Goal: Task Accomplishment & Management: Manage account settings

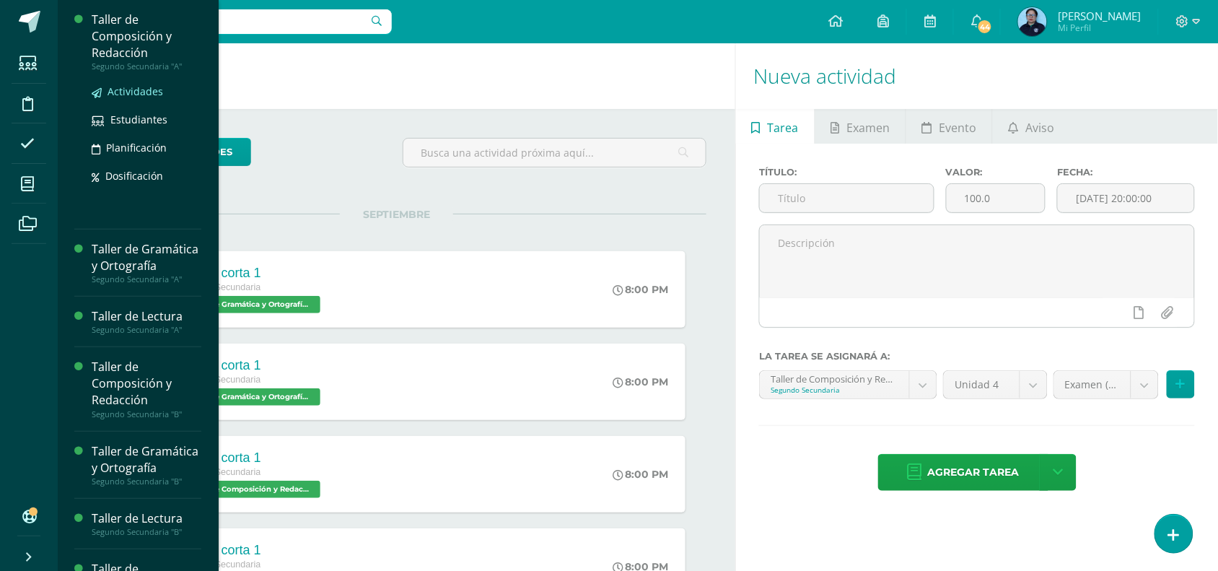
click at [138, 91] on span "Actividades" at bounding box center [135, 91] width 56 height 14
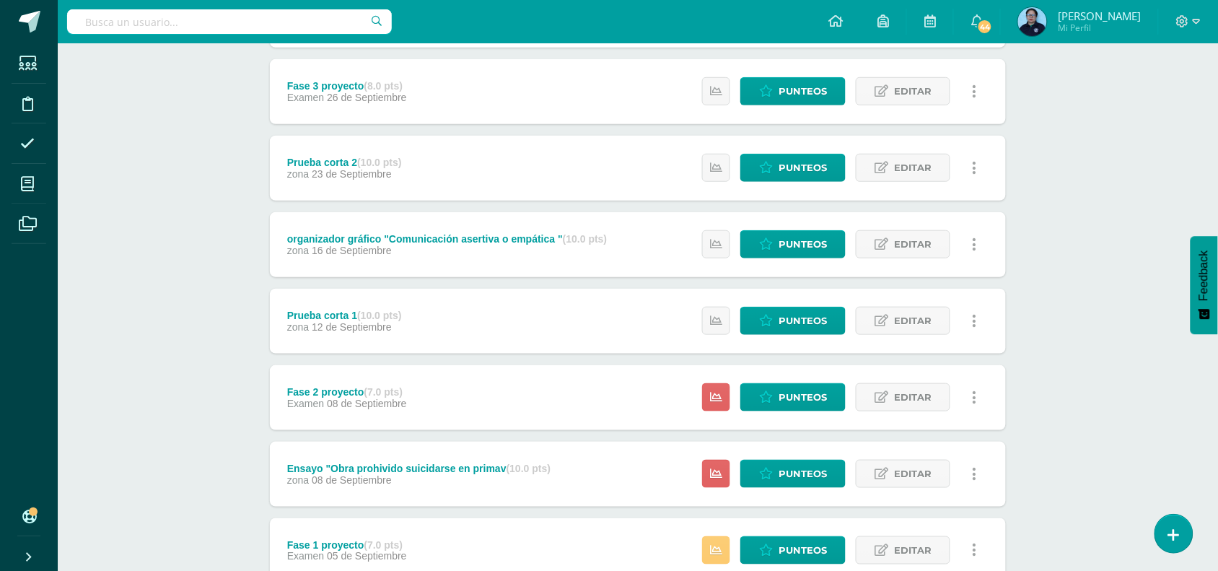
scroll to position [265, 0]
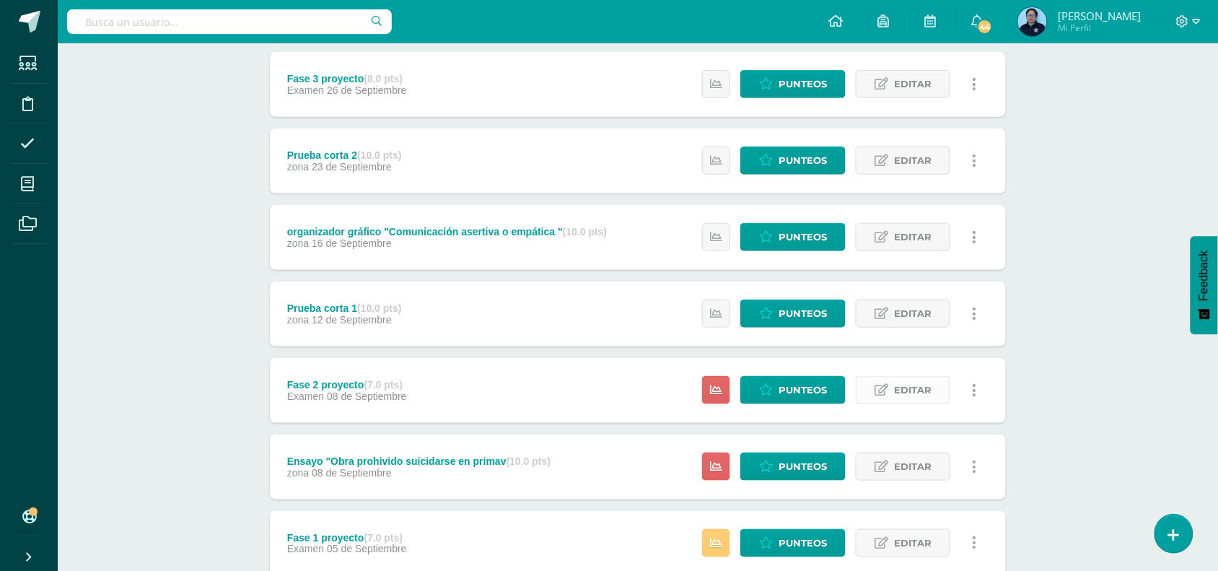
click at [909, 390] on span "Editar" at bounding box center [913, 390] width 38 height 27
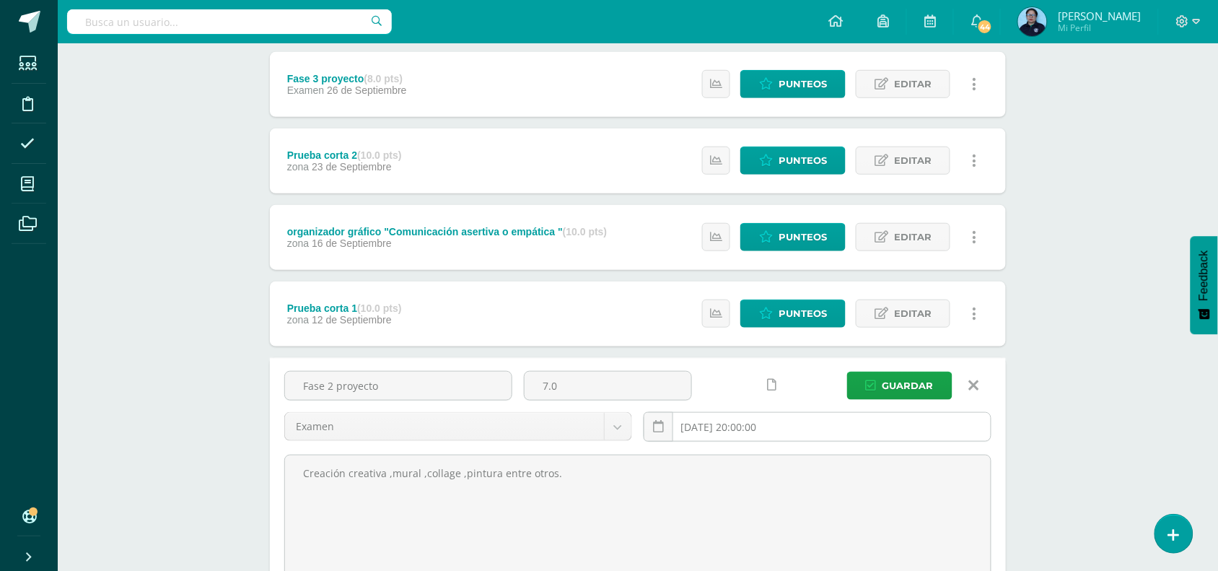
click at [795, 423] on input "2025-09-08 20:00:00" at bounding box center [817, 427] width 346 height 28
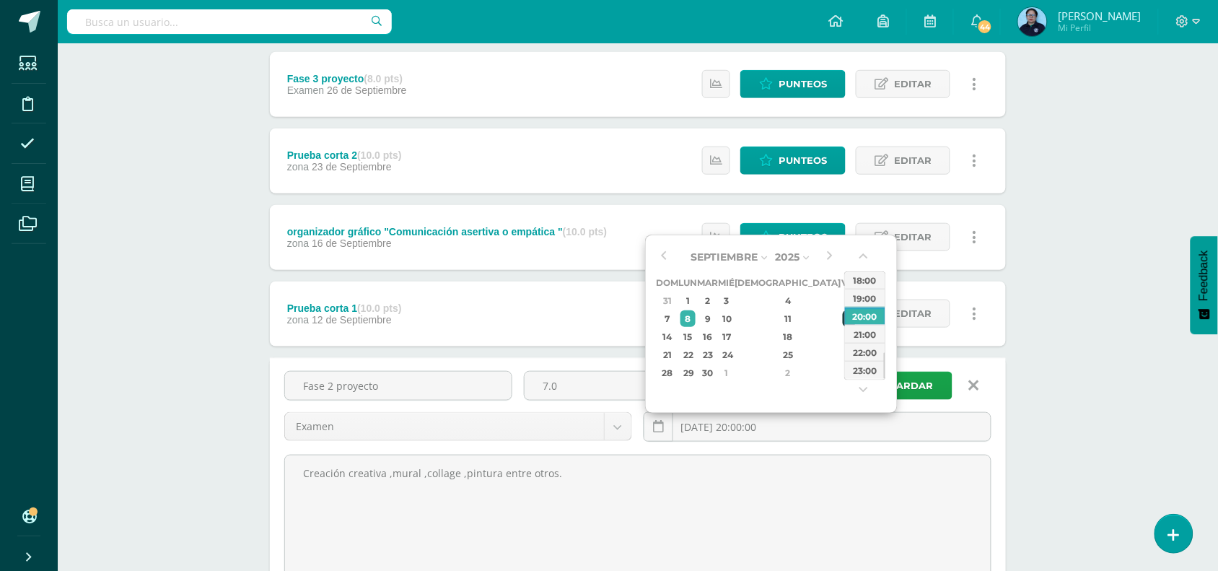
click at [843, 310] on div "12" at bounding box center [849, 318] width 13 height 17
click at [716, 333] on div "16" at bounding box center [708, 336] width 17 height 17
type input "2025-09-16 20:00"
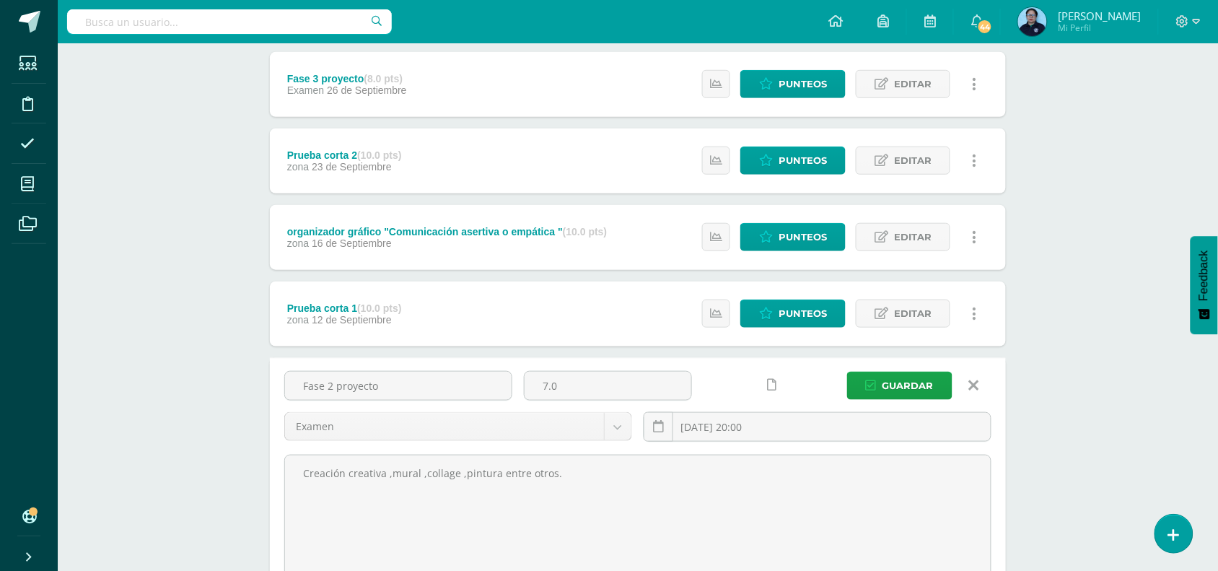
click at [1101, 321] on div "Taller de Composición y Redacción Segundo Secundaria "A" Herramientas Detalle d…" at bounding box center [638, 405] width 1160 height 1252
click at [899, 390] on span "Guardar" at bounding box center [907, 385] width 51 height 27
click at [875, 379] on icon "submit" at bounding box center [871, 385] width 11 height 12
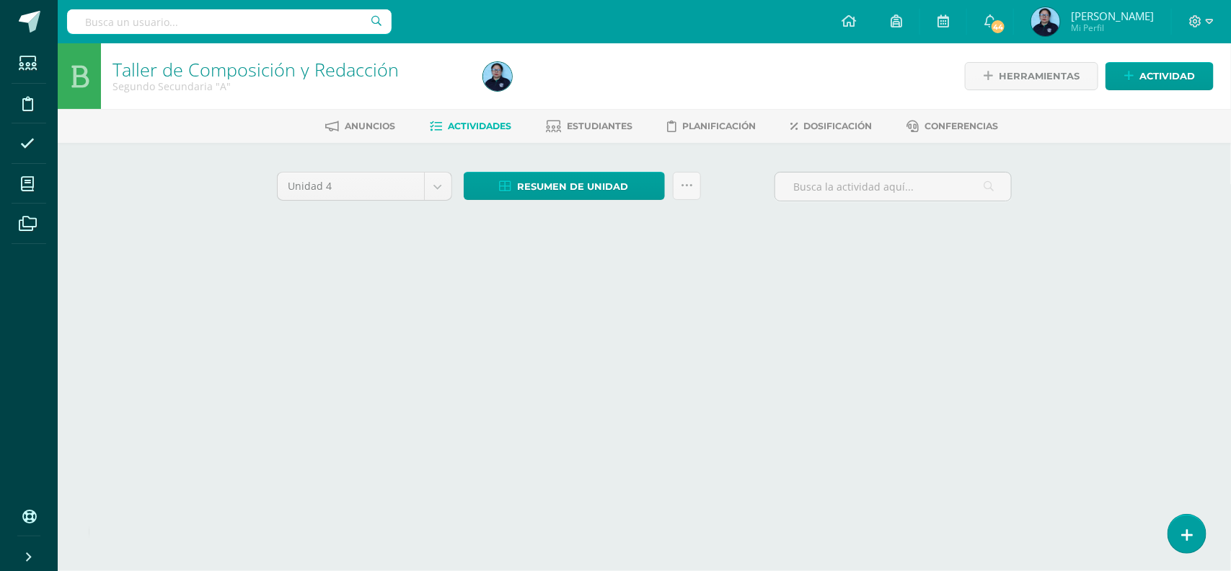
click at [910, 380] on div "Cargando actividades" at bounding box center [645, 367] width 736 height 27
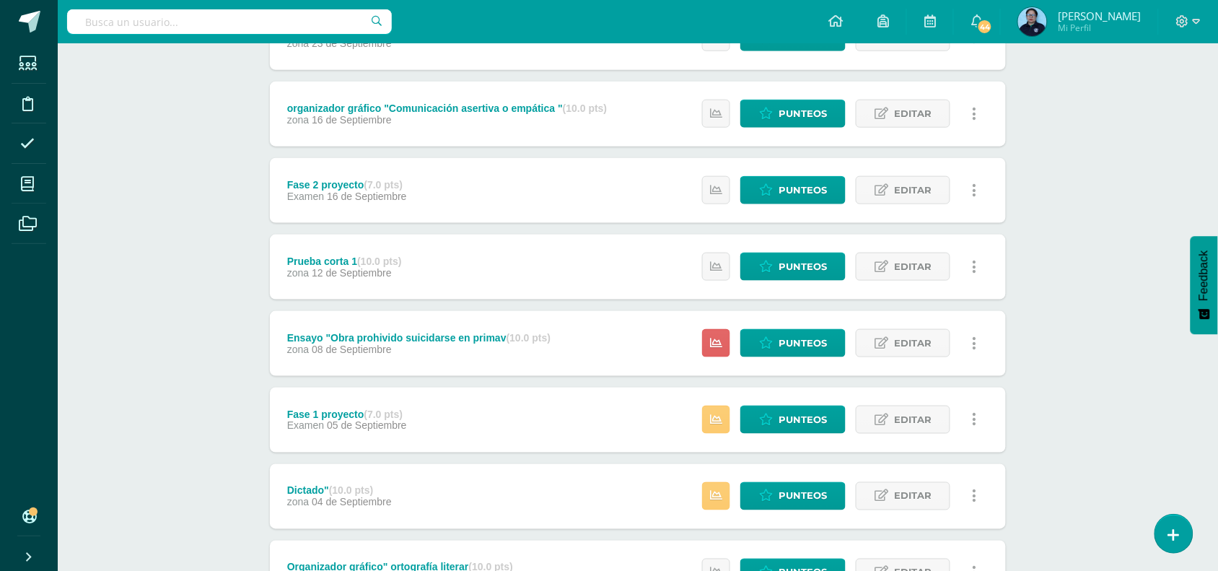
scroll to position [408, 0]
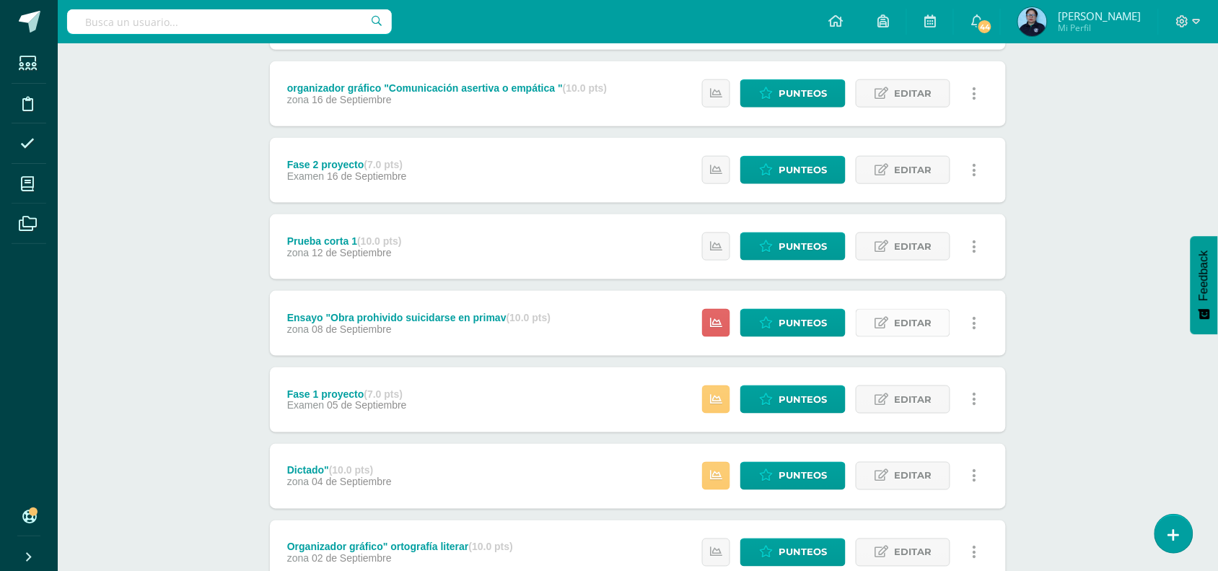
click at [902, 326] on span "Editar" at bounding box center [913, 322] width 38 height 27
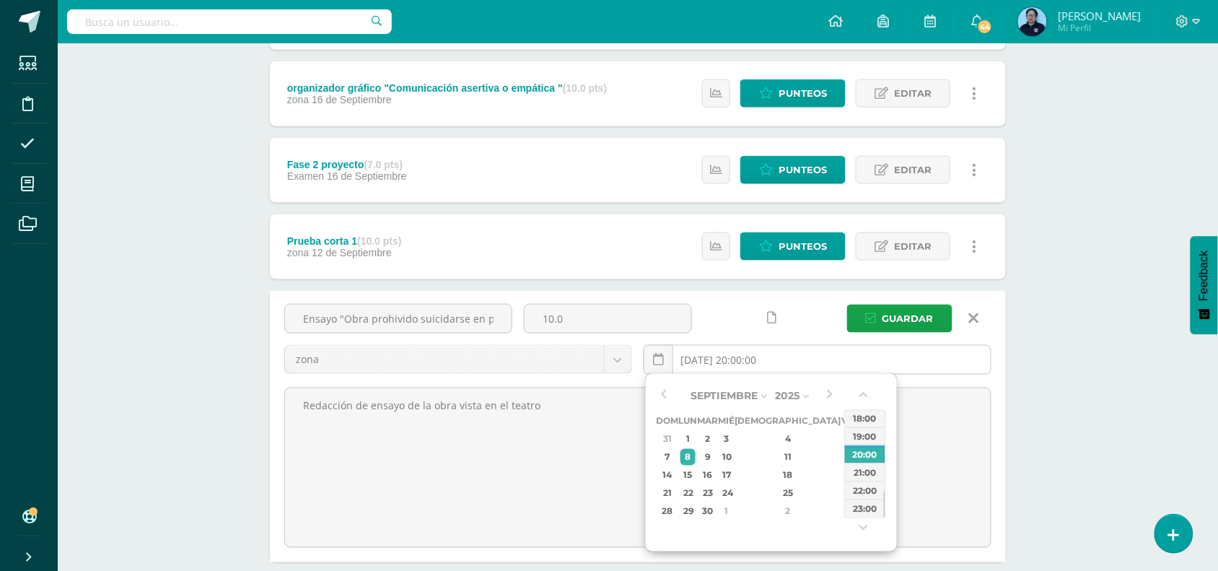
click at [766, 364] on input "2025-09-08 20:00:00" at bounding box center [817, 360] width 346 height 28
click at [733, 467] on div "17" at bounding box center [726, 475] width 13 height 17
type input "2025-09-17 20:00"
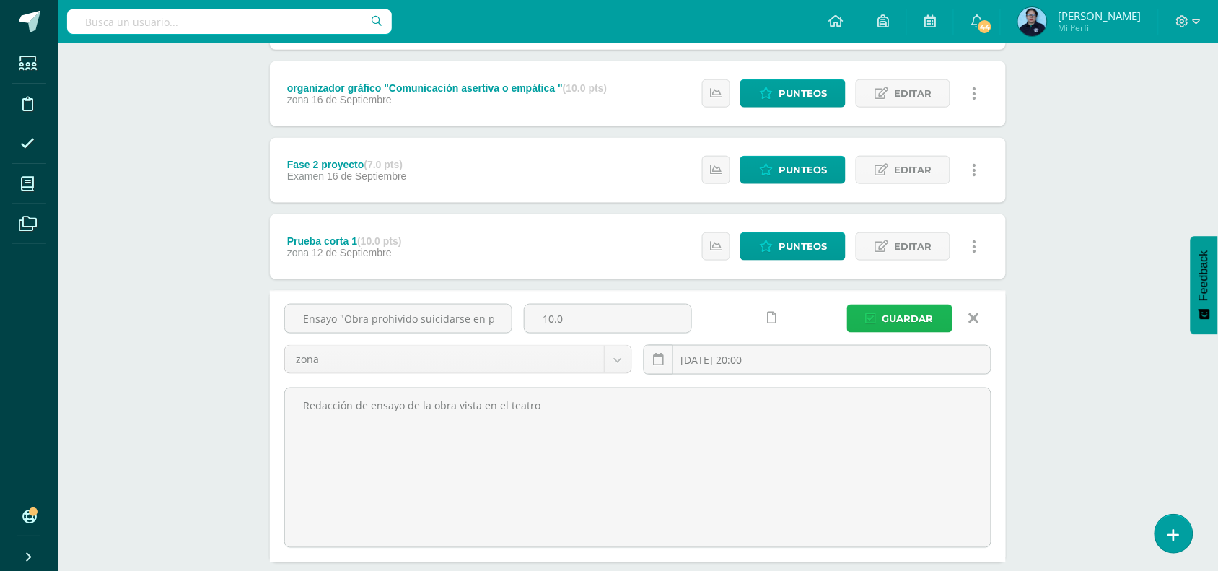
click at [925, 316] on span "Guardar" at bounding box center [907, 318] width 51 height 27
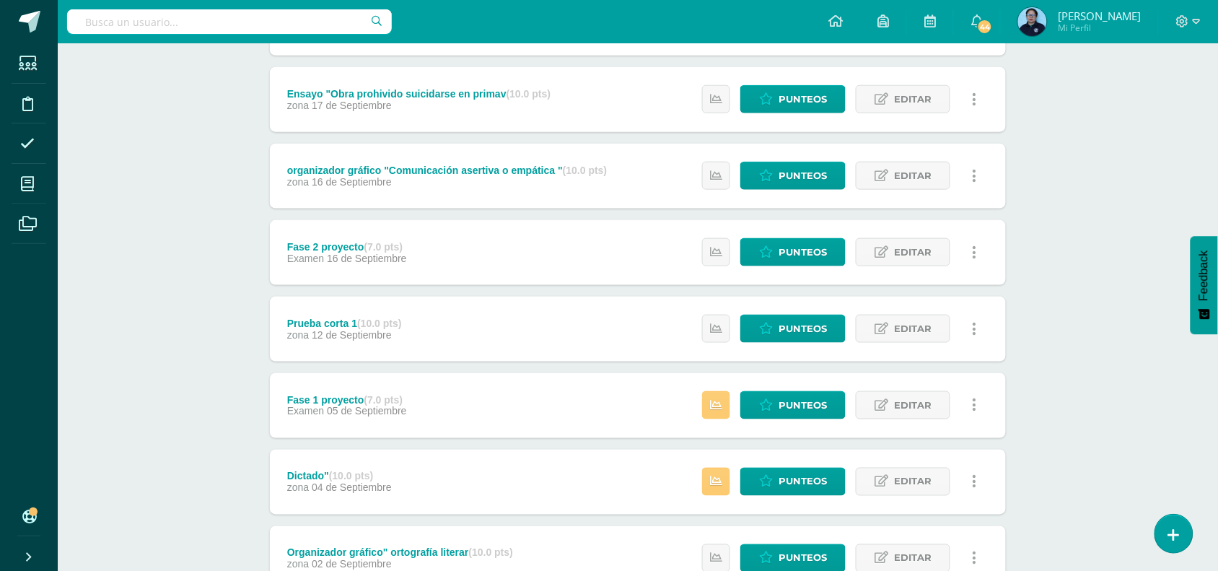
scroll to position [413, 0]
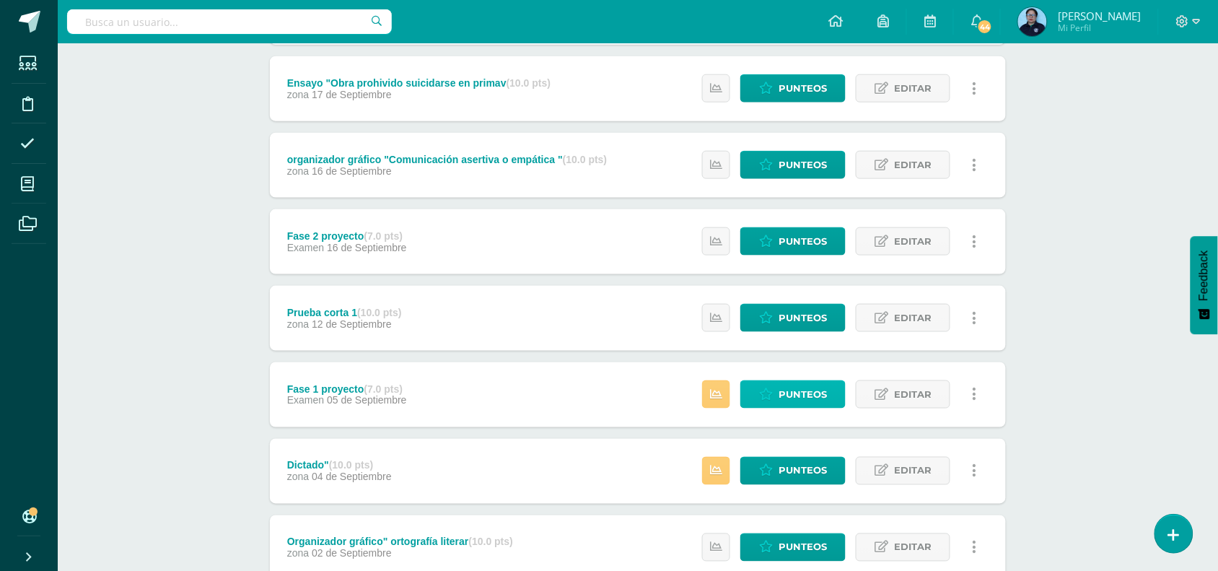
click at [804, 384] on span "Punteos" at bounding box center [802, 394] width 48 height 27
click at [798, 398] on span "Punteos" at bounding box center [802, 394] width 48 height 27
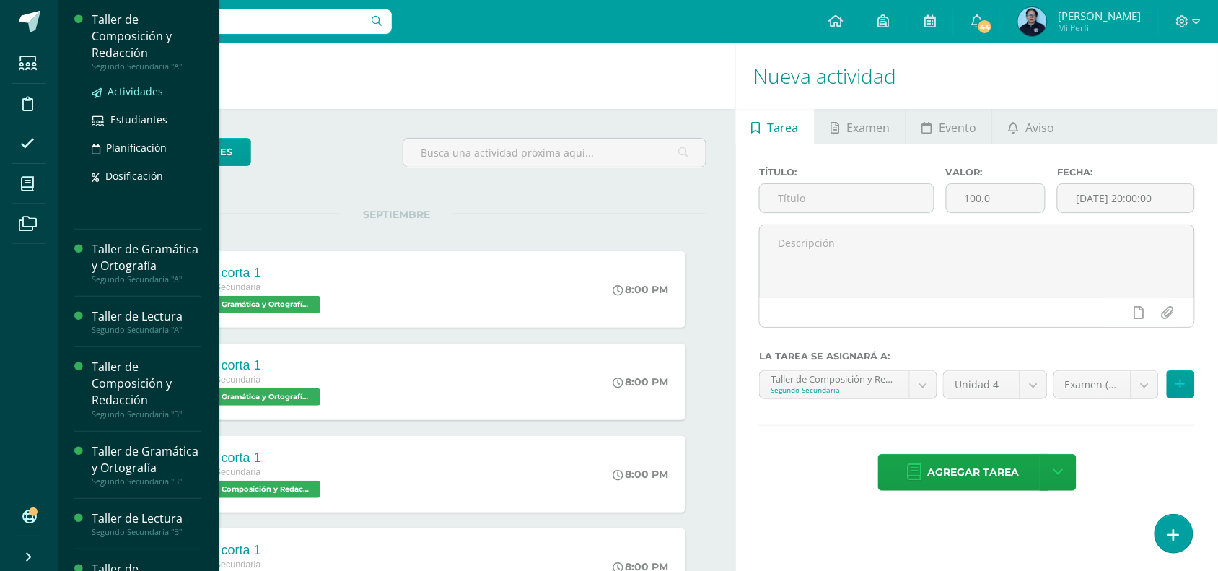
click at [126, 97] on link "Actividades" at bounding box center [147, 91] width 110 height 17
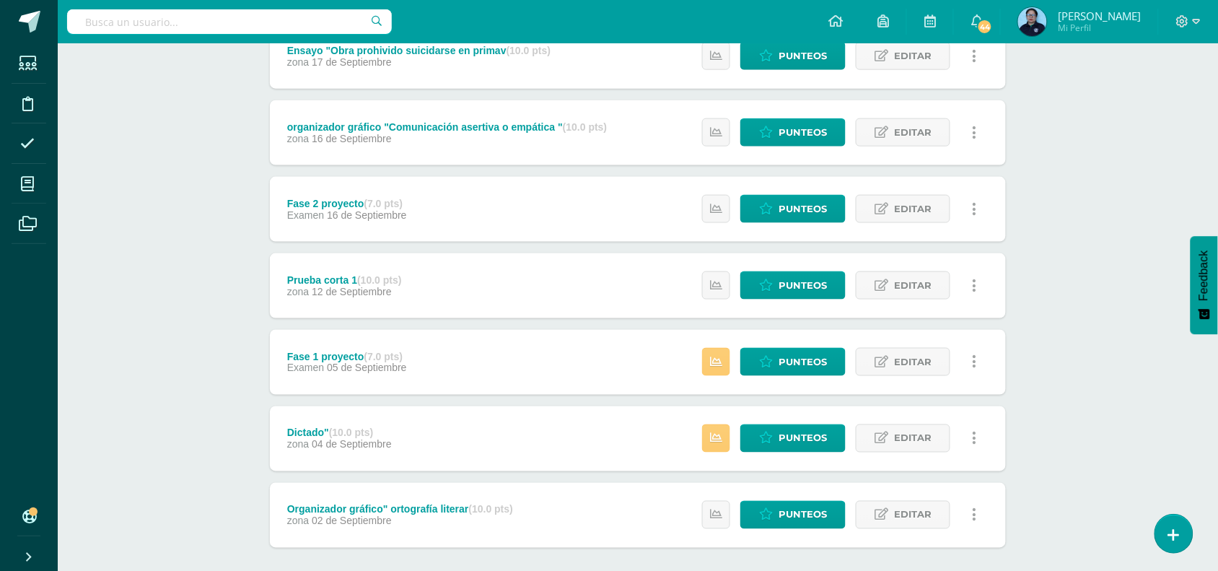
scroll to position [462, 0]
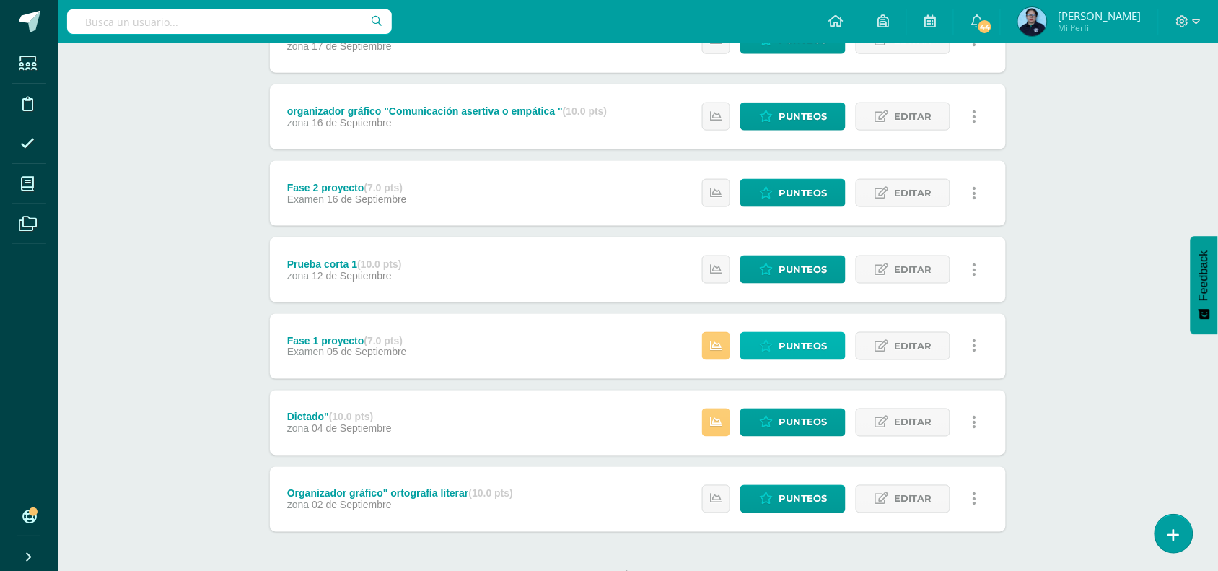
click at [786, 347] on span "Punteos" at bounding box center [802, 346] width 48 height 27
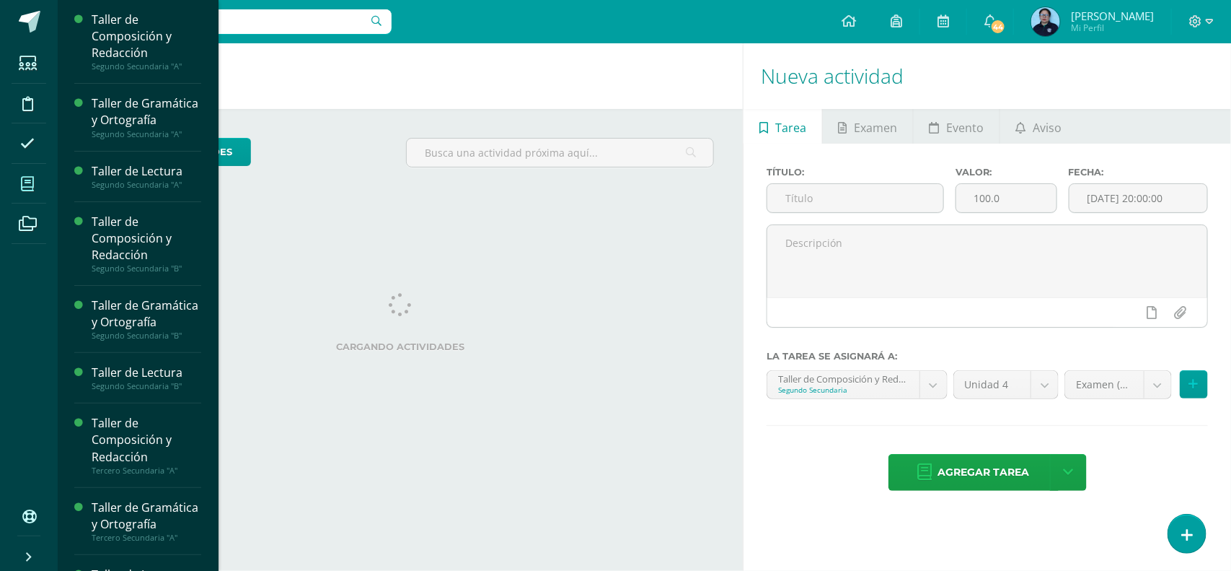
click at [27, 182] on icon at bounding box center [27, 184] width 13 height 14
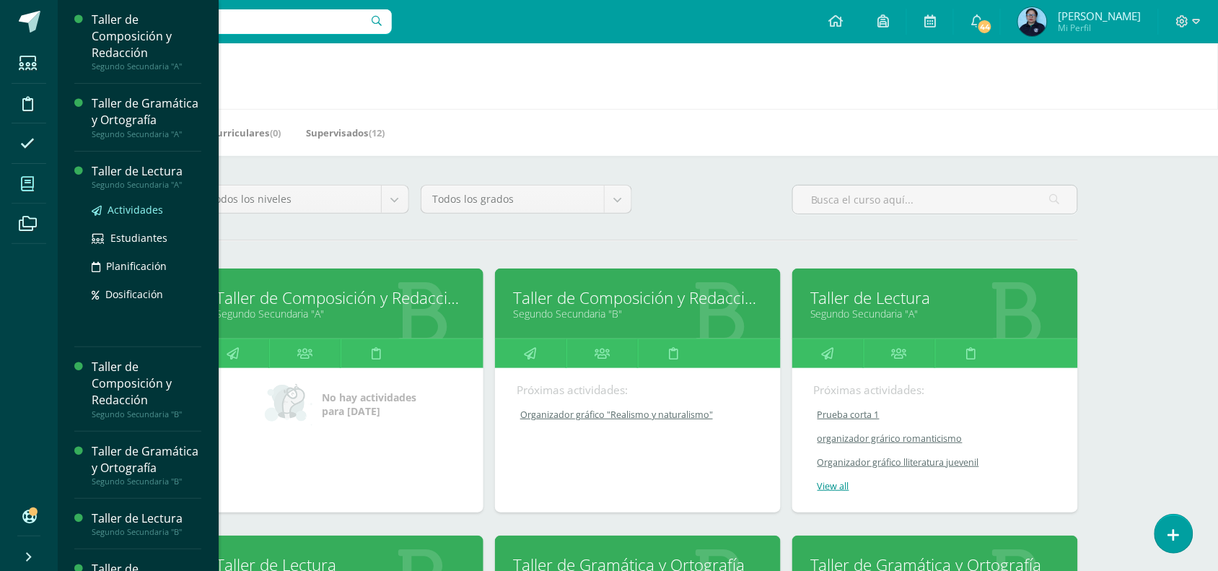
click at [128, 216] on span "Actividades" at bounding box center [135, 210] width 56 height 14
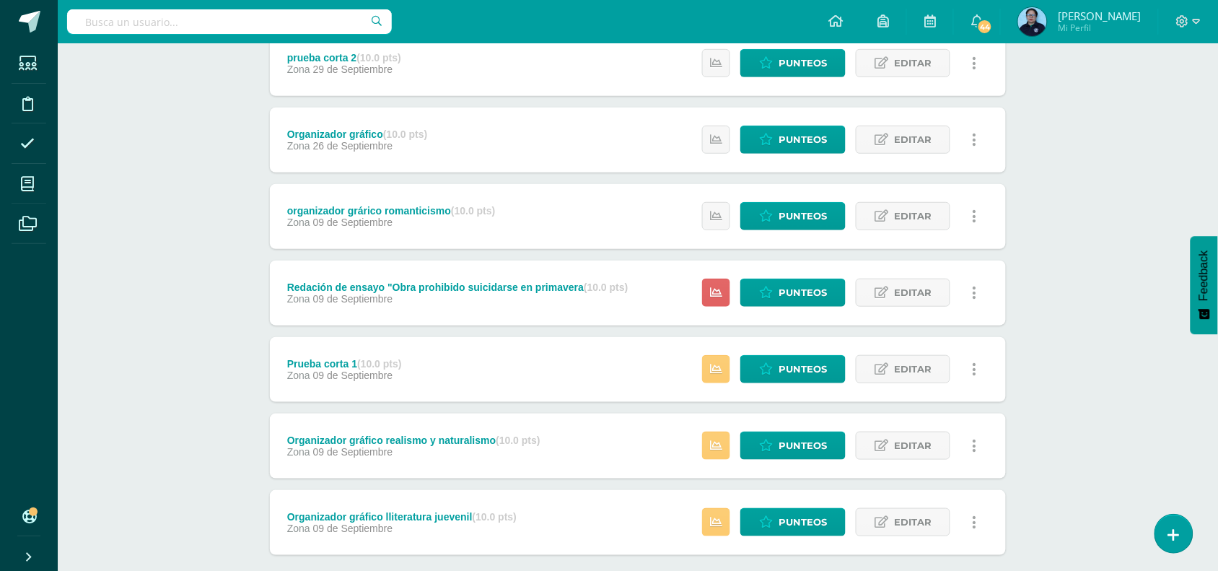
scroll to position [207, 0]
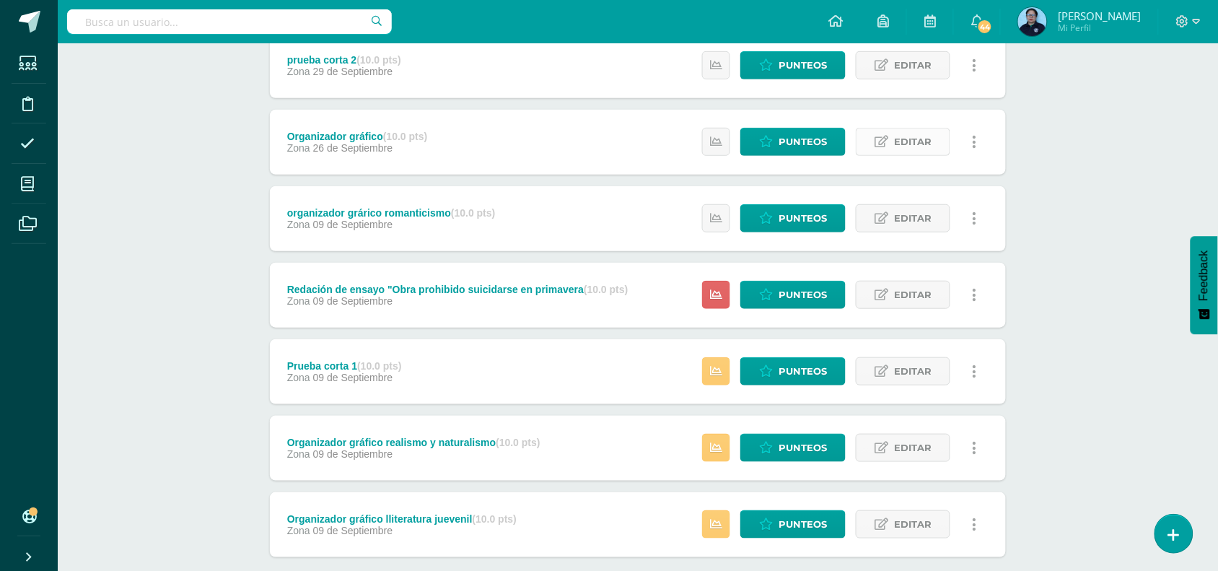
click at [917, 138] on span "Editar" at bounding box center [913, 141] width 38 height 27
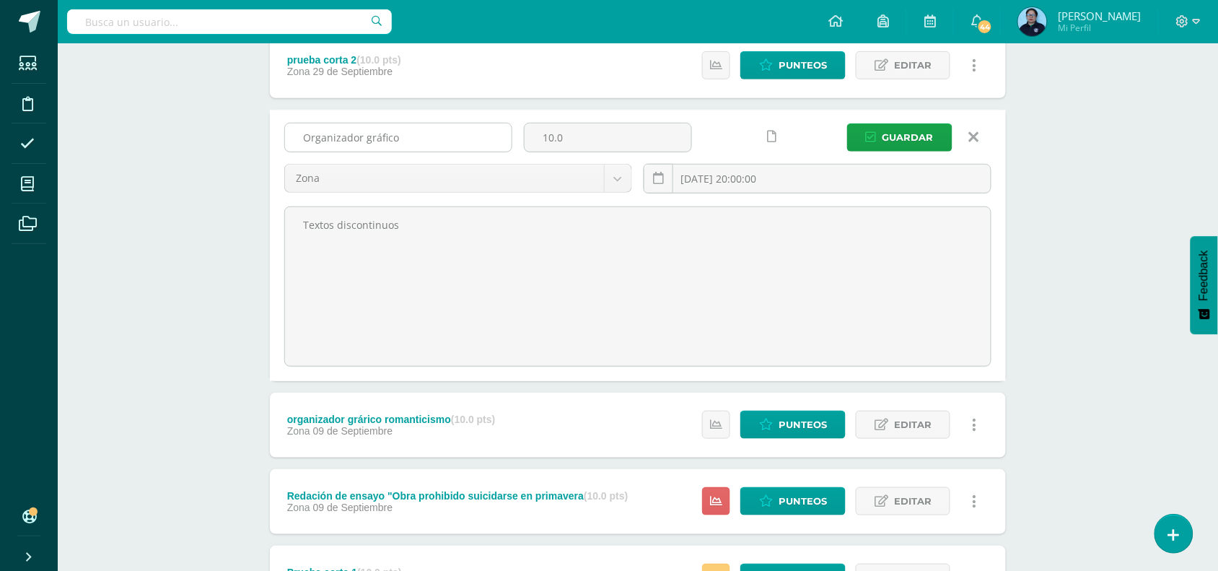
click at [419, 138] on input "Organizador gráfico" at bounding box center [398, 137] width 226 height 28
type input "Organizador gráfico textos discontinuos"
click at [899, 136] on span "Guardar" at bounding box center [907, 137] width 51 height 27
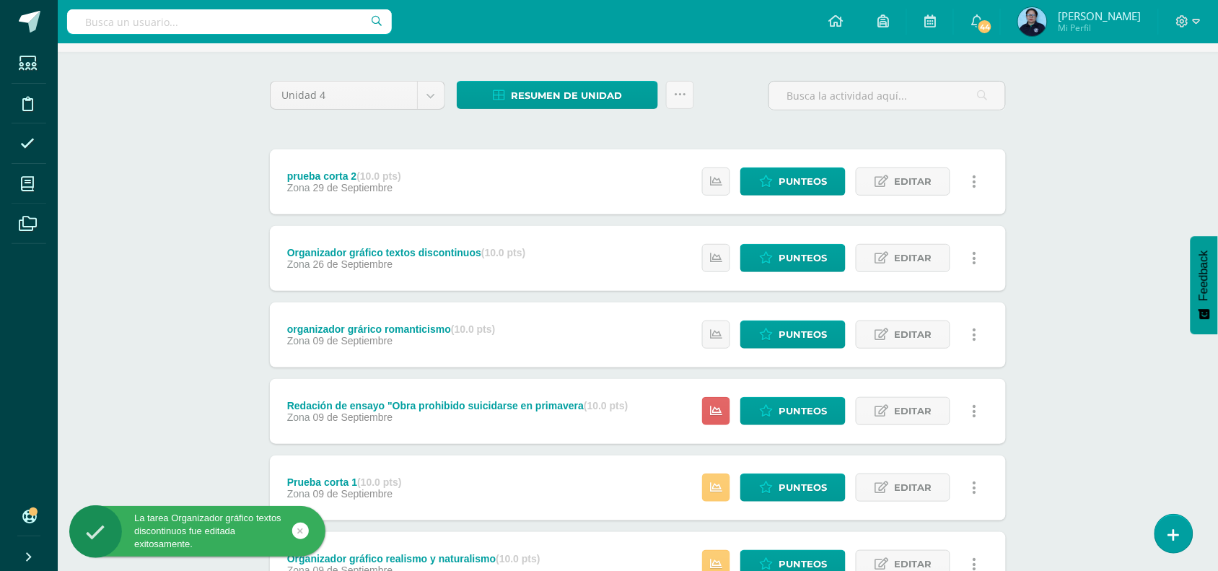
scroll to position [92, 0]
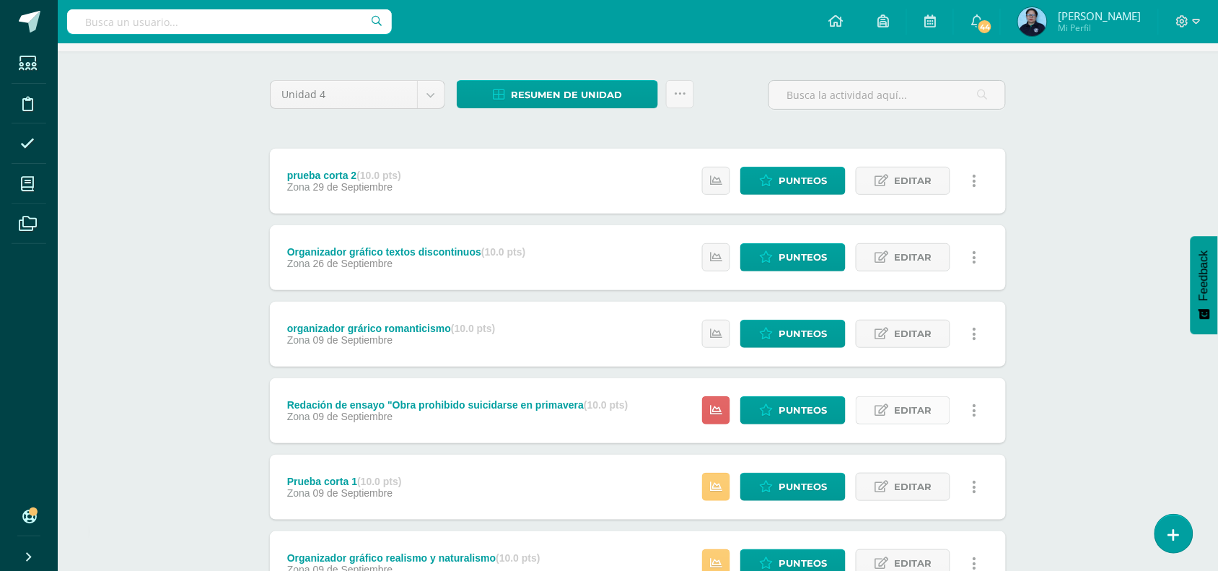
click at [897, 411] on span "Editar" at bounding box center [913, 410] width 38 height 27
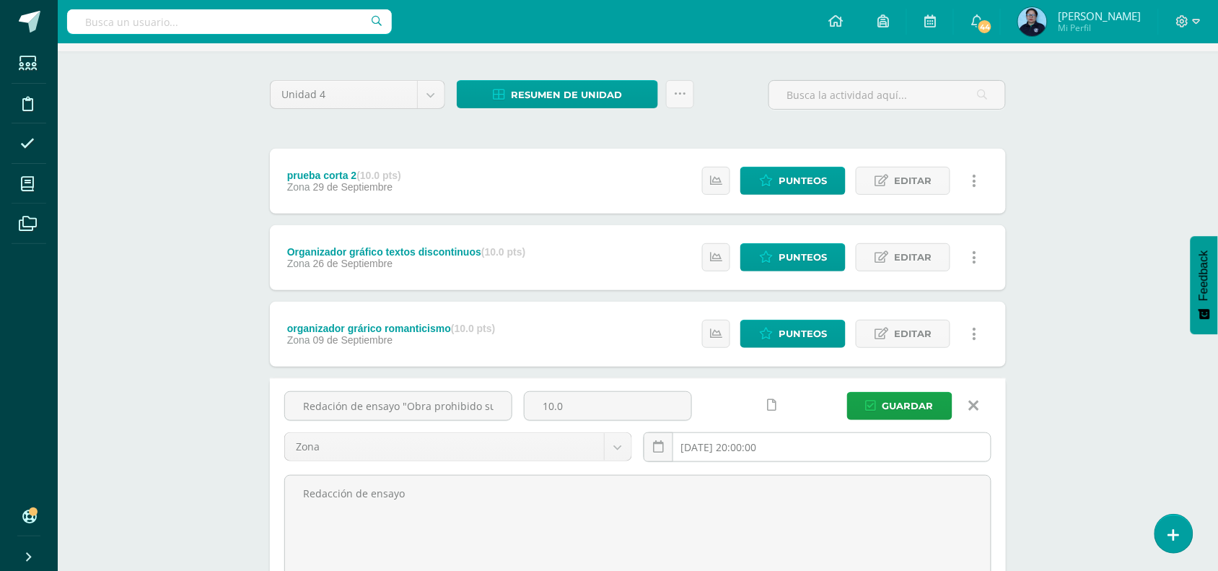
click at [740, 452] on input "[DATE] 20:00:00" at bounding box center [817, 447] width 346 height 28
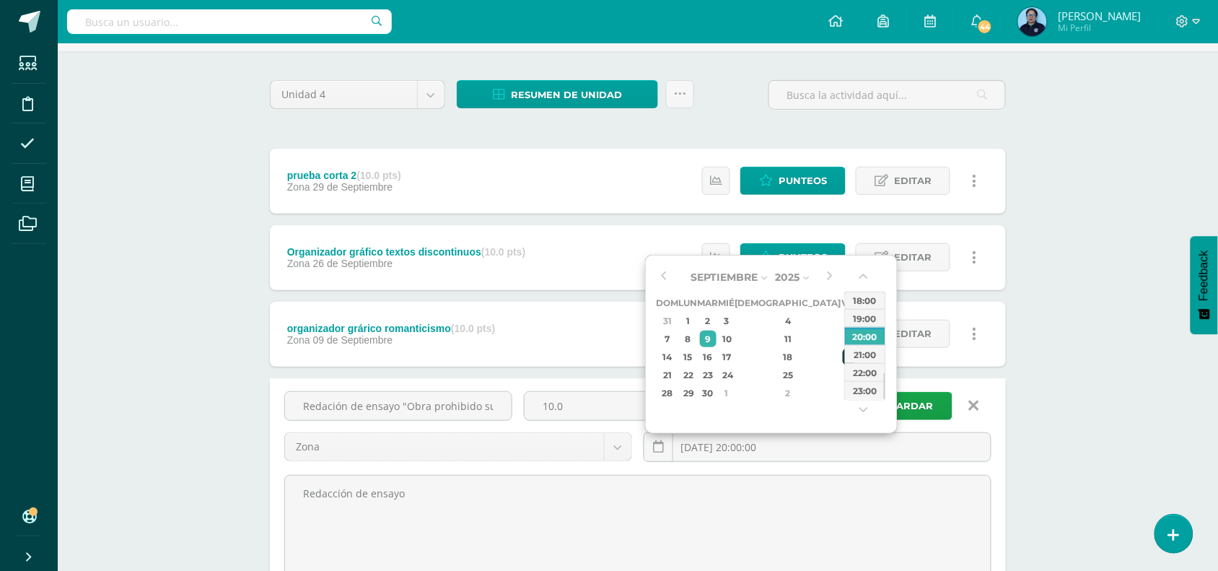
click at [841, 348] on td "19" at bounding box center [849, 357] width 17 height 18
type input "2025-09-19 20:00"
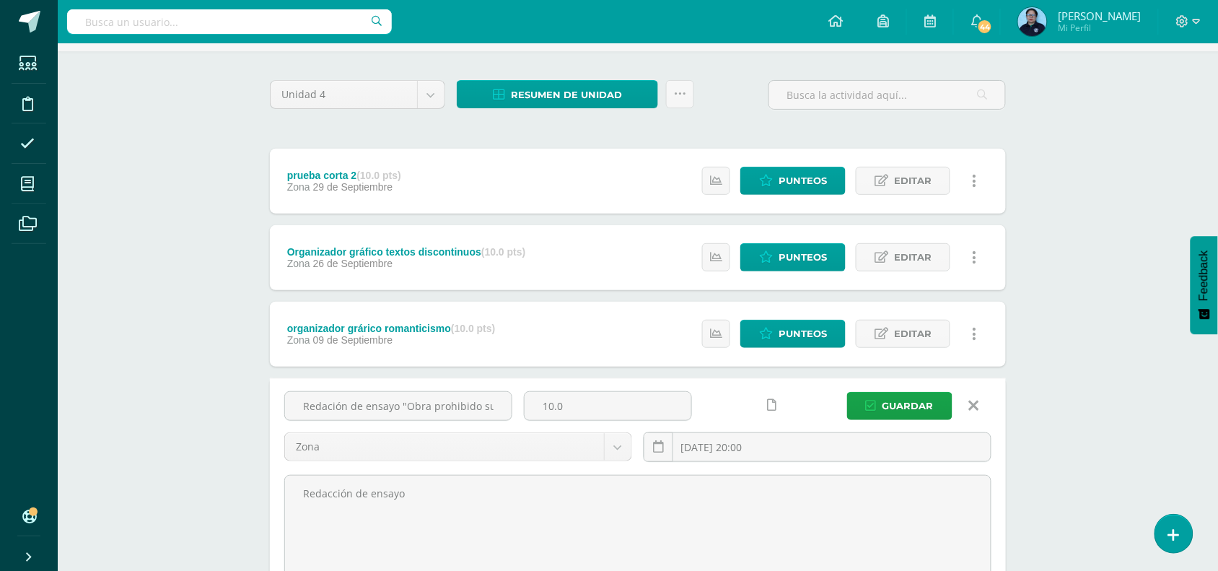
click at [1073, 275] on div "Taller de Lectura Segundo Secundaria "A" Herramientas Detalle de asistencias Ac…" at bounding box center [638, 463] width 1160 height 1023
click at [912, 405] on span "Guardar" at bounding box center [907, 405] width 51 height 27
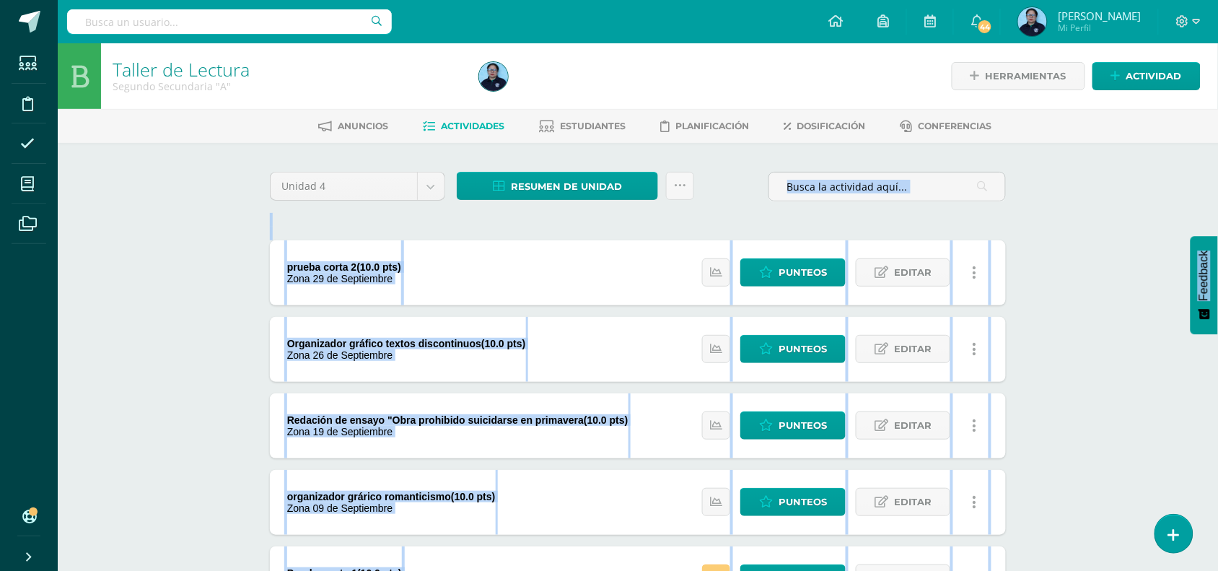
drag, startPoint x: 1217, startPoint y: 204, endPoint x: 1217, endPoint y: 253, distance: 49.1
click at [1217, 253] on body "La tarea Redación de ensayo &quot;Obra prohibido suicidarse en primavera fue ed…" at bounding box center [609, 430] width 1218 height 860
click at [1112, 188] on div "Taller de Lectura Segundo Secundaria "A" Herramientas Detalle de asistencias Ac…" at bounding box center [638, 451] width 1160 height 817
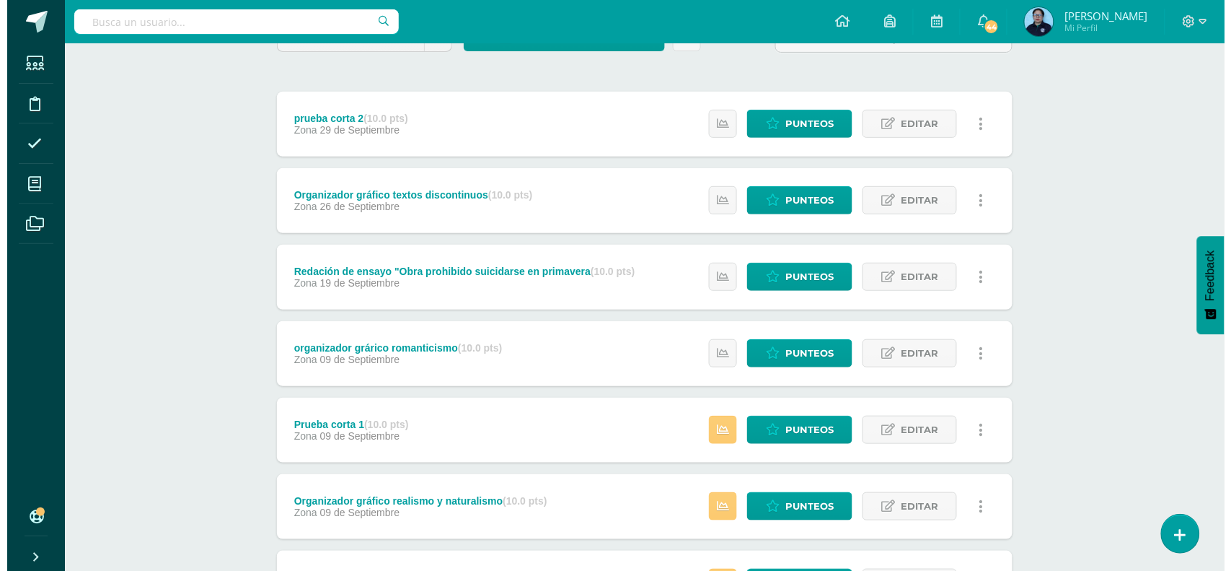
scroll to position [146, 0]
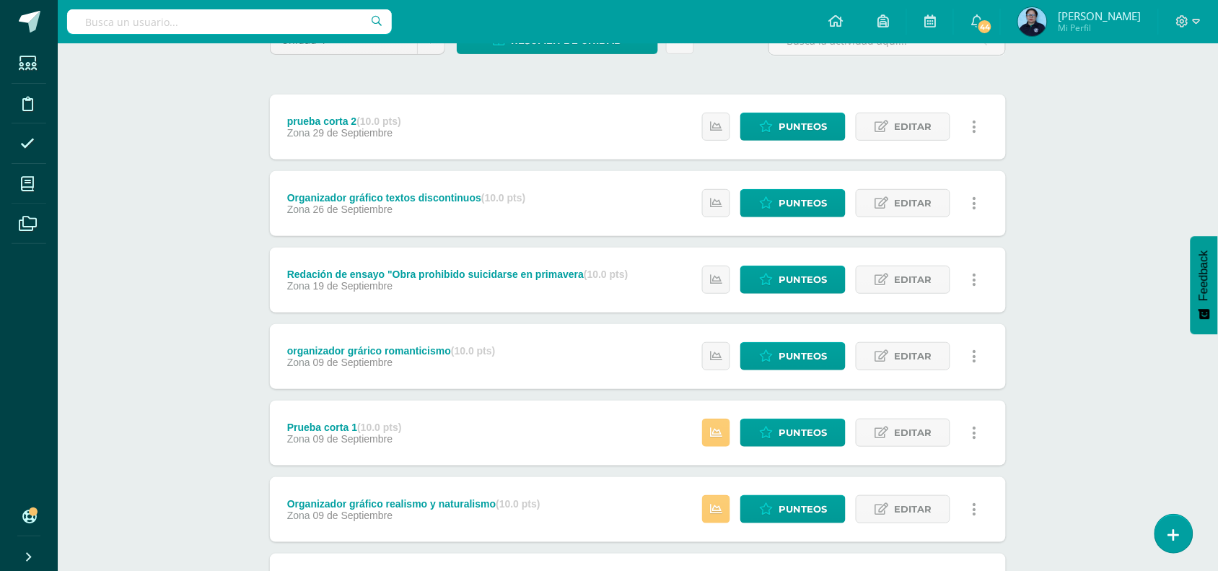
click at [979, 202] on link at bounding box center [974, 203] width 28 height 28
click at [900, 291] on link "Eliminar" at bounding box center [948, 294] width 148 height 22
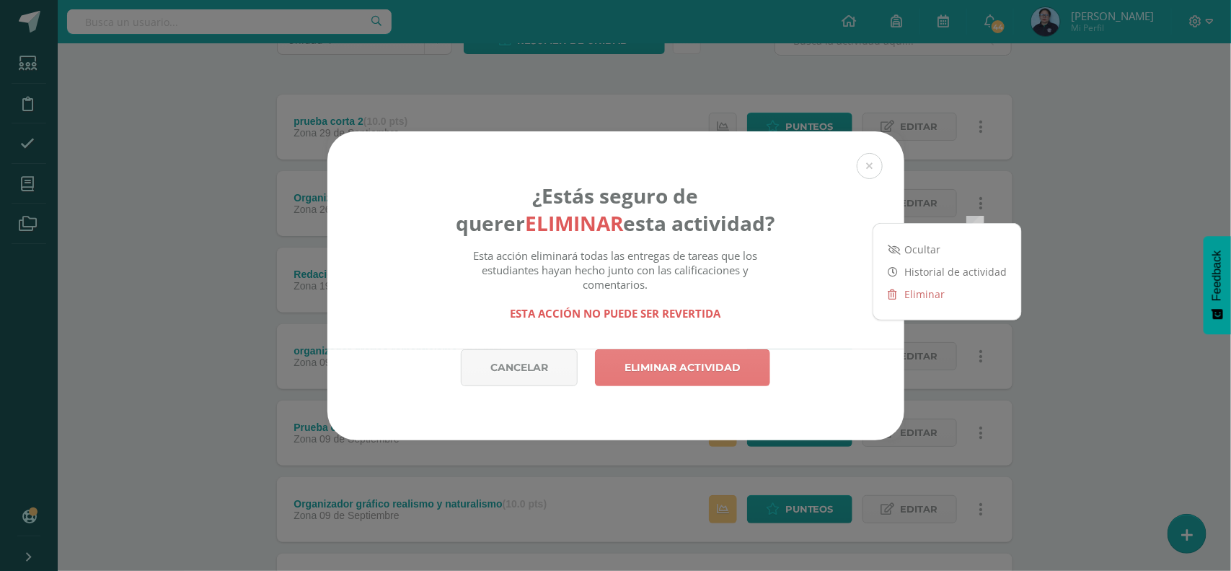
click at [707, 366] on link "Eliminar actividad" at bounding box center [682, 367] width 175 height 37
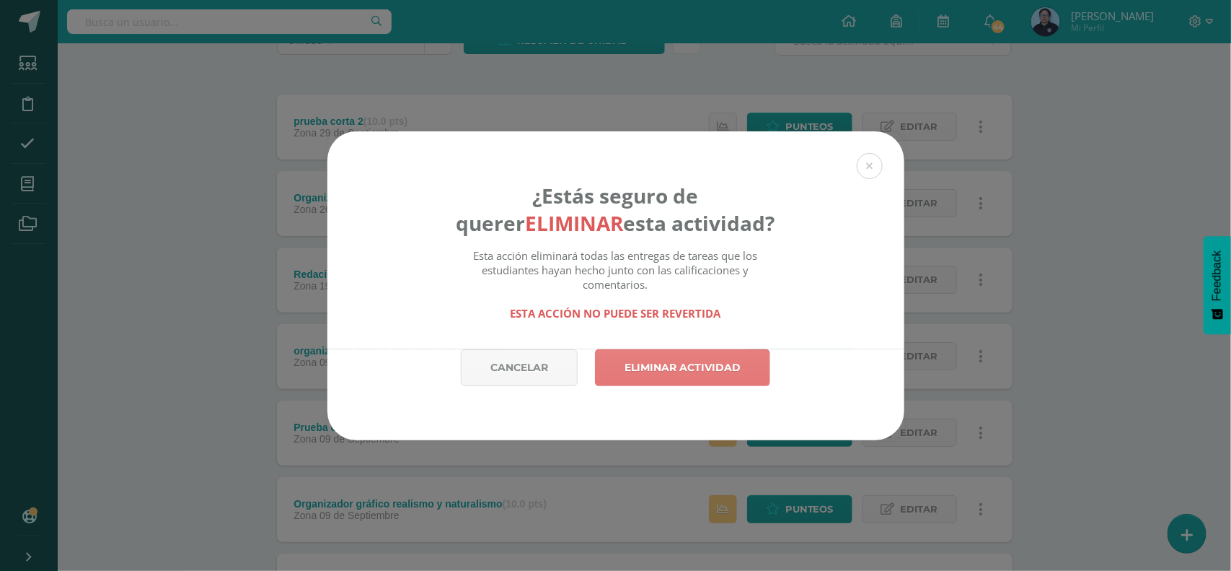
click at [707, 366] on link "Eliminar actividad" at bounding box center [682, 367] width 175 height 37
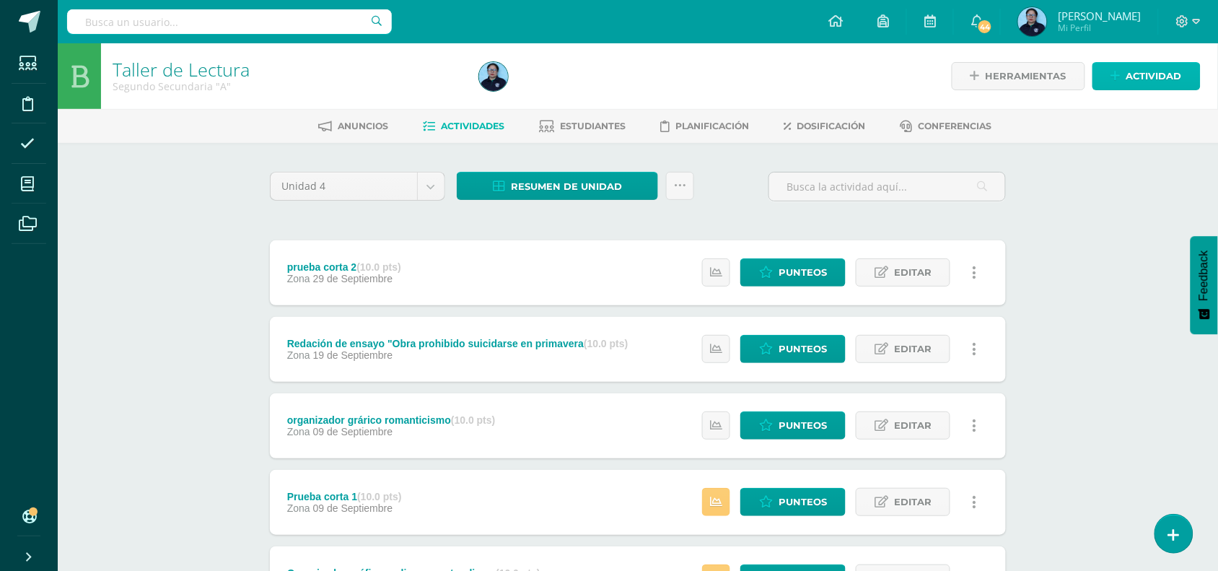
click at [1156, 73] on span "Actividad" at bounding box center [1154, 76] width 56 height 27
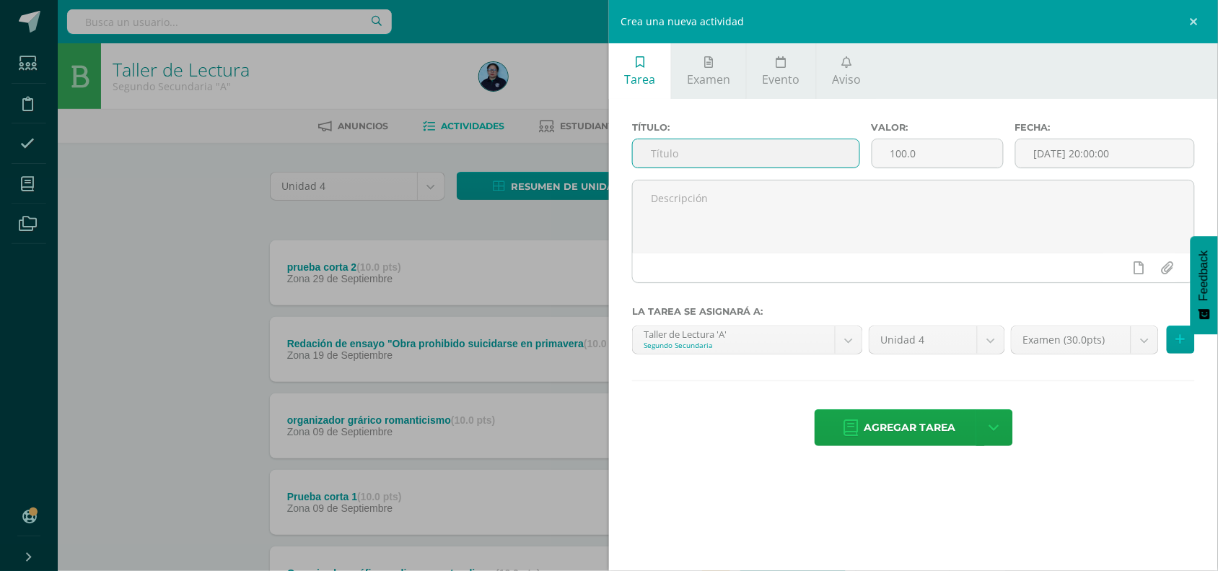
click at [740, 160] on input "text" at bounding box center [746, 153] width 226 height 28
type input "D"
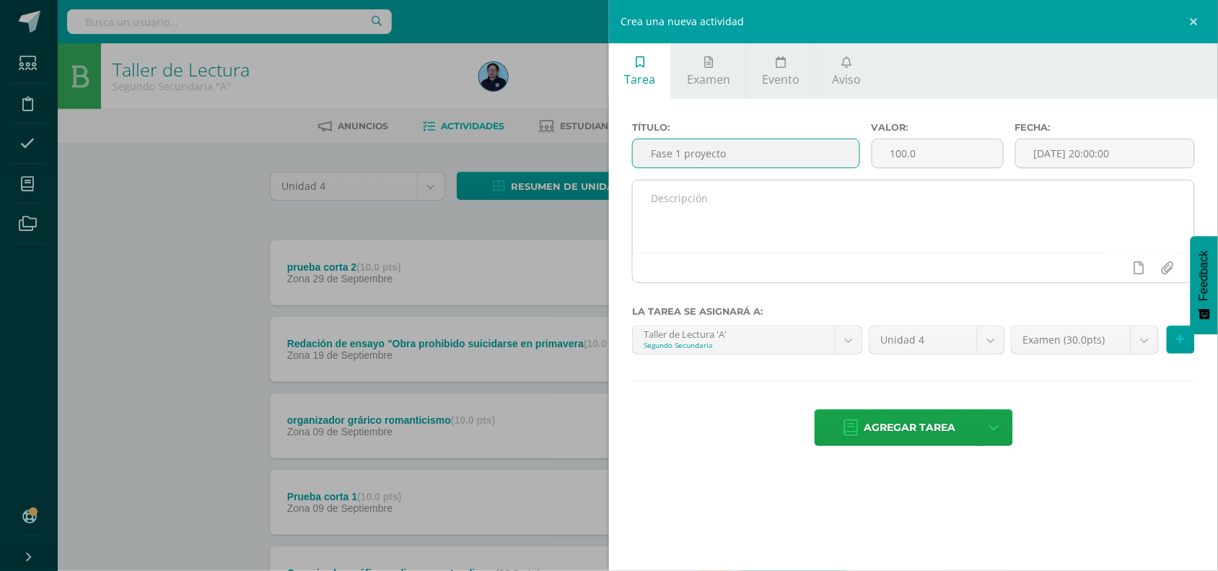
type input "Fase 1 proyecto"
click at [703, 203] on textarea at bounding box center [913, 216] width 561 height 72
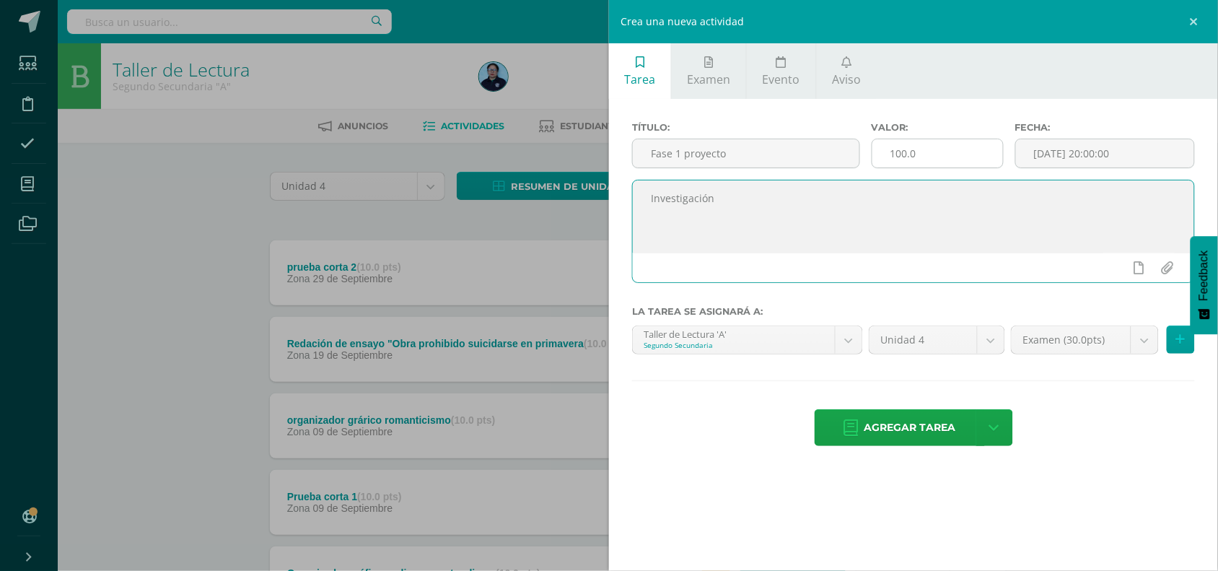
type textarea "Investigación"
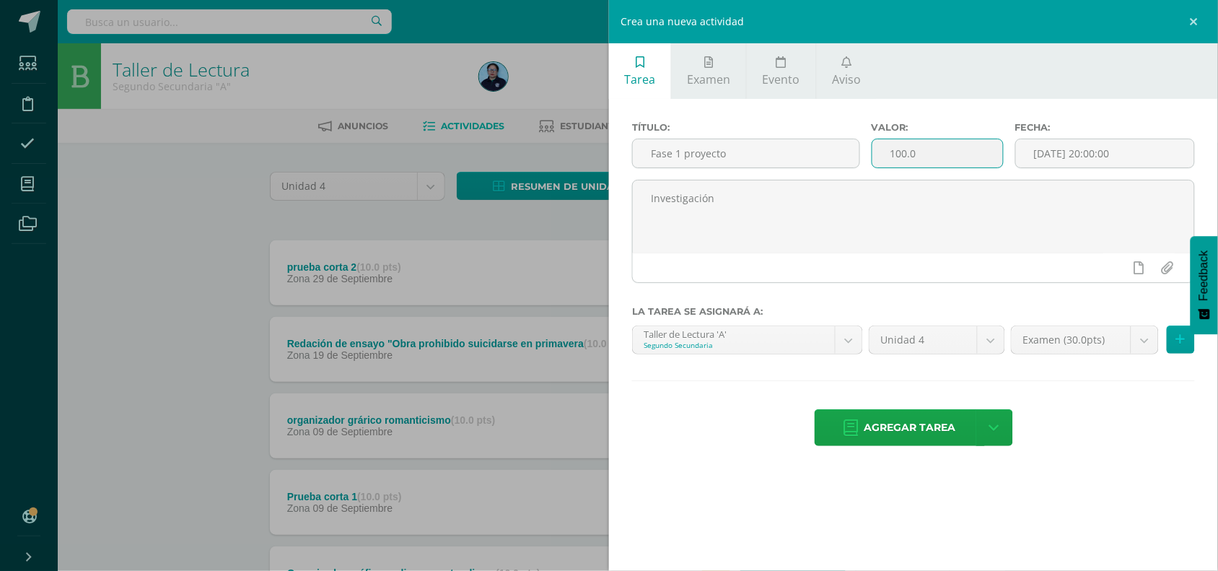
click at [923, 159] on input "100.0" at bounding box center [937, 153] width 131 height 28
type input "1"
type input "7"
click at [1089, 155] on input "[DATE] 20:00:00" at bounding box center [1105, 153] width 178 height 28
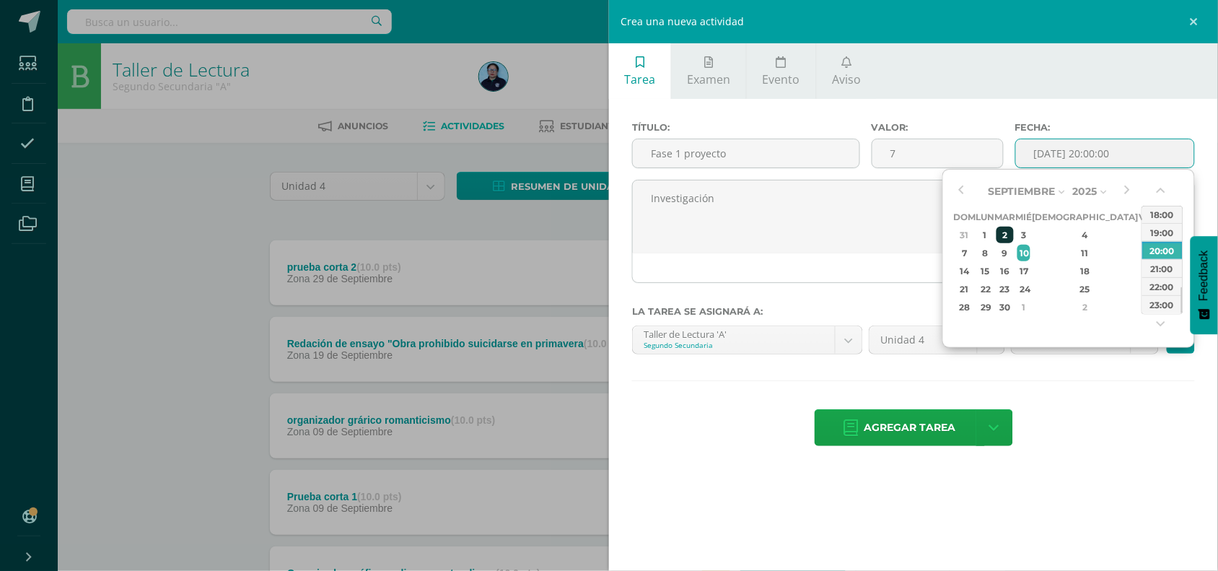
click at [1013, 229] on div "2" at bounding box center [1004, 234] width 17 height 17
type input "[DATE] 20:00"
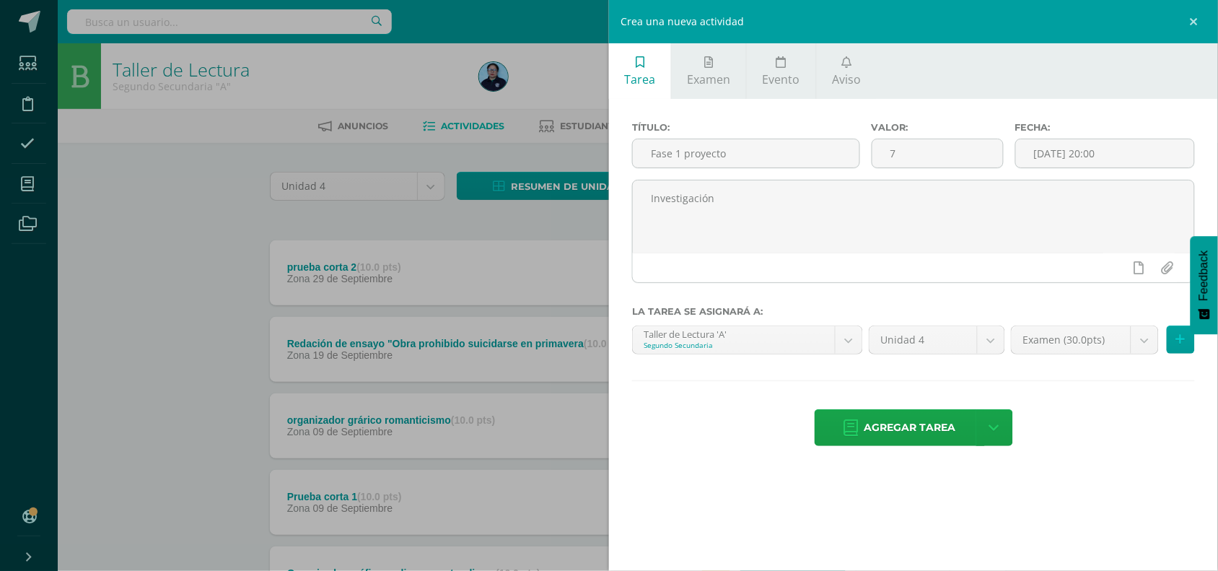
click at [1101, 387] on div "Título: Fase 1 proyecto Valor: 7 Fecha: 2025-09-02 20:00 Investigación La tarea…" at bounding box center [913, 285] width 609 height 373
click at [1181, 341] on icon at bounding box center [1180, 339] width 9 height 12
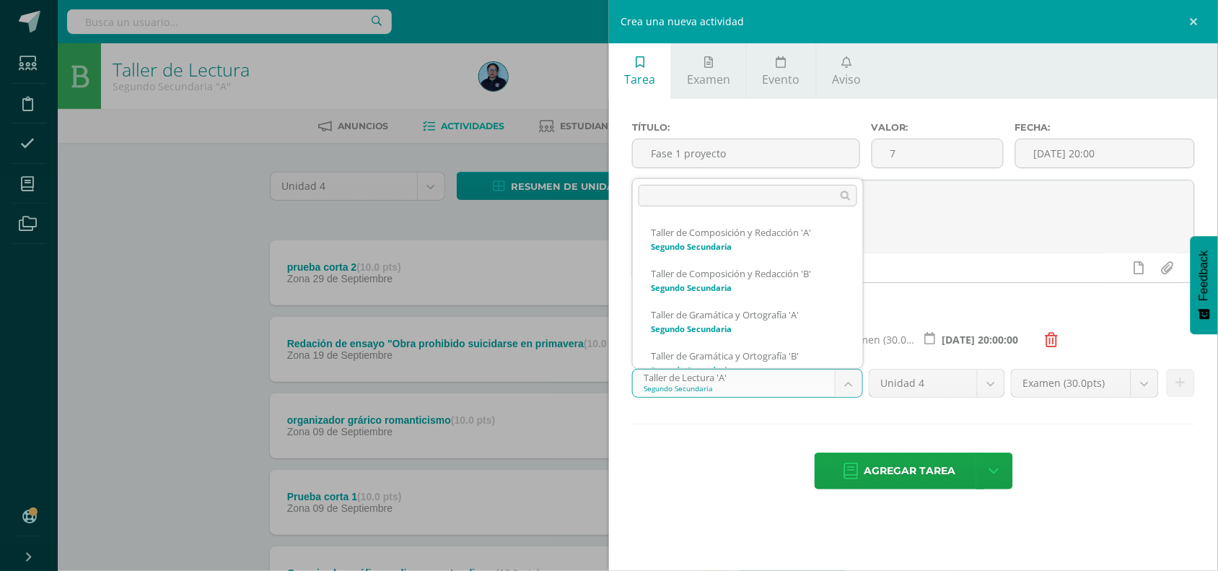
scroll to position [56, 0]
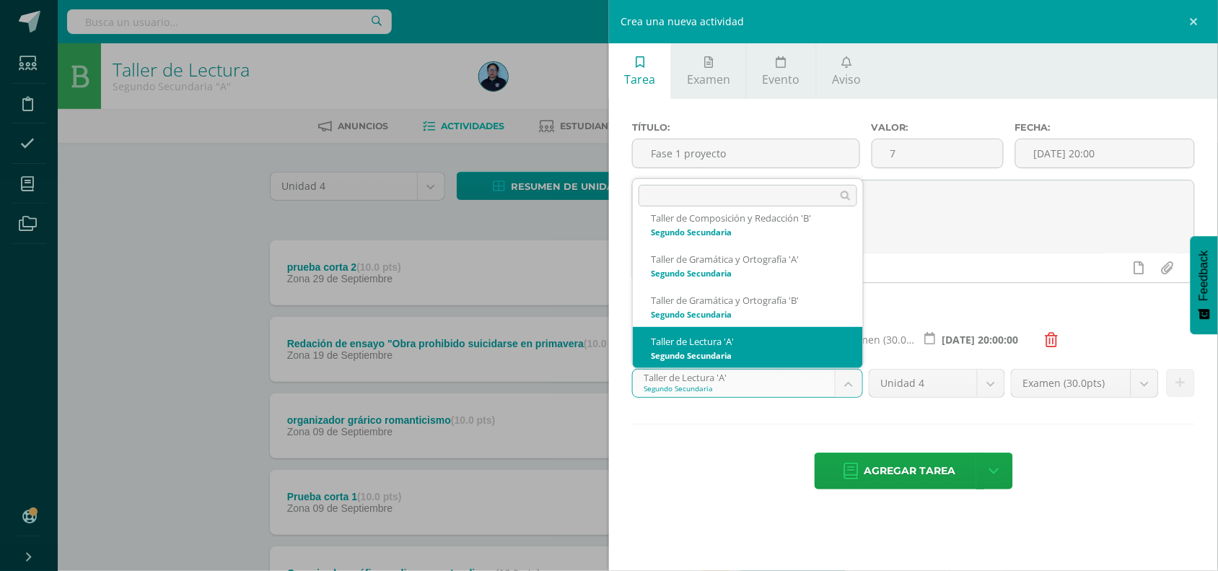
click at [845, 379] on body "La tarea ya había sido eliminada previamente. La tarea Organizador gráfico text…" at bounding box center [609, 391] width 1218 height 783
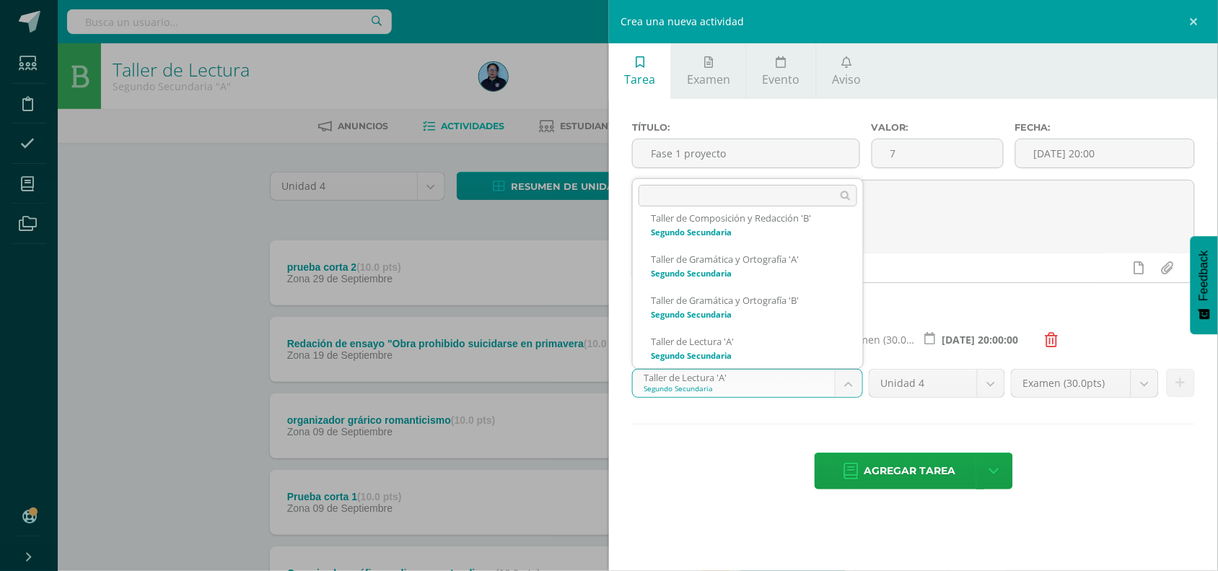
scroll to position [96, 0]
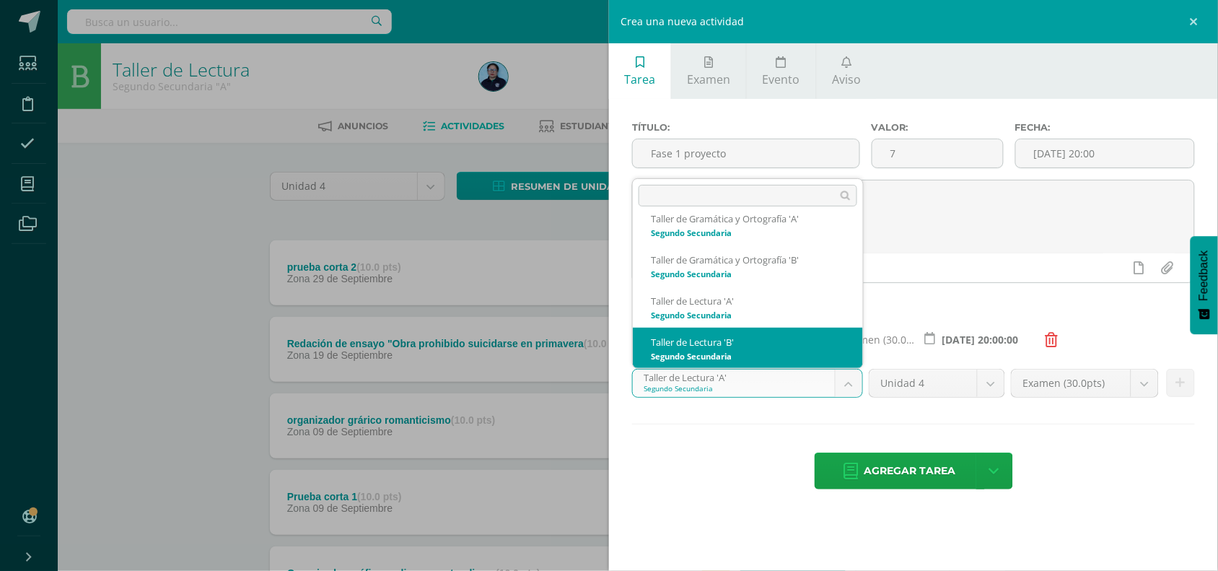
select select "31570"
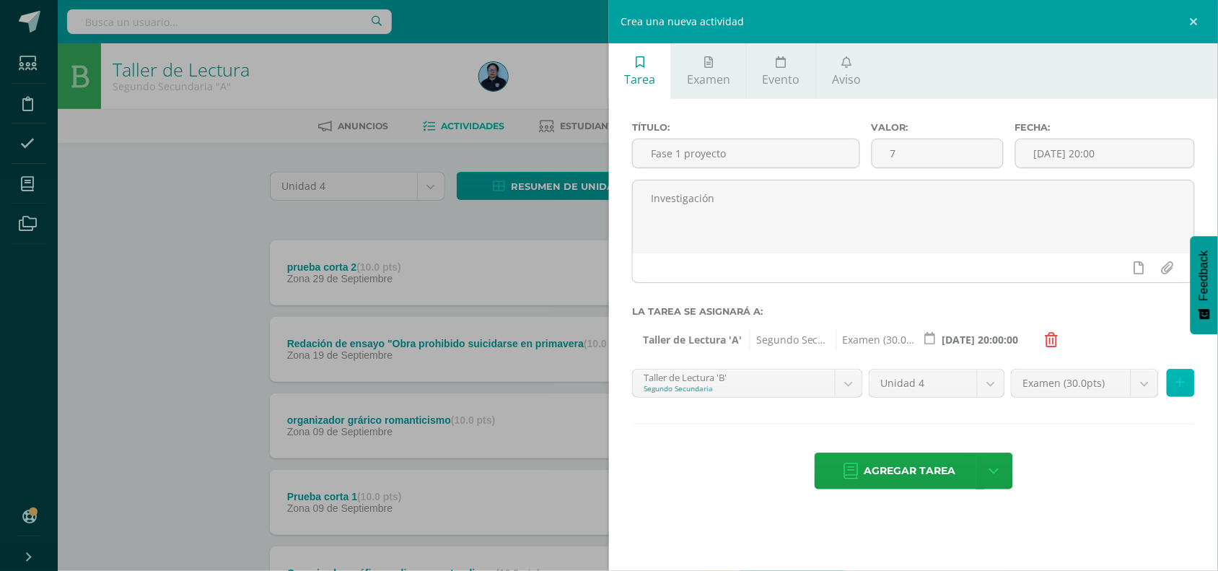
click at [1189, 386] on button at bounding box center [1180, 383] width 28 height 28
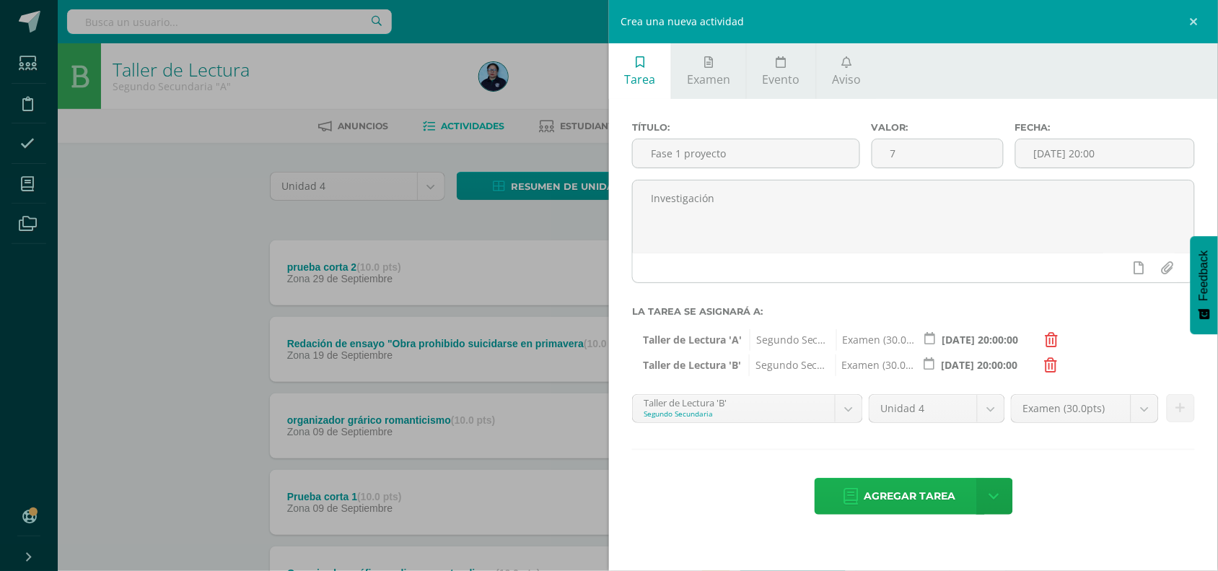
click at [911, 496] on span "Agregar tarea" at bounding box center [910, 495] width 92 height 35
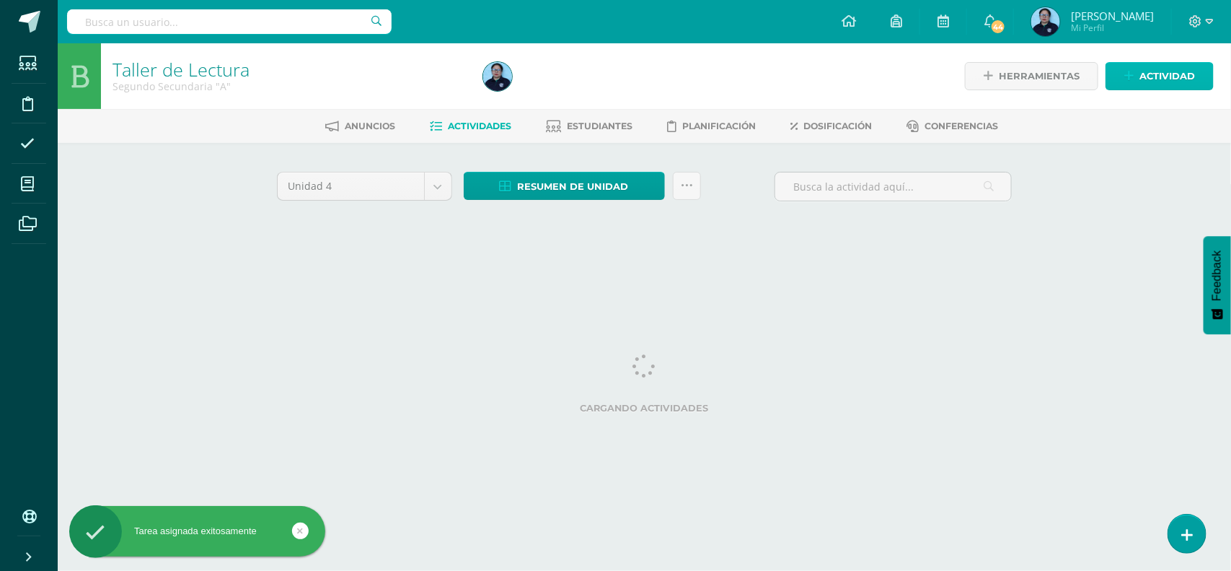
click at [1156, 76] on span "Actividad" at bounding box center [1168, 76] width 56 height 27
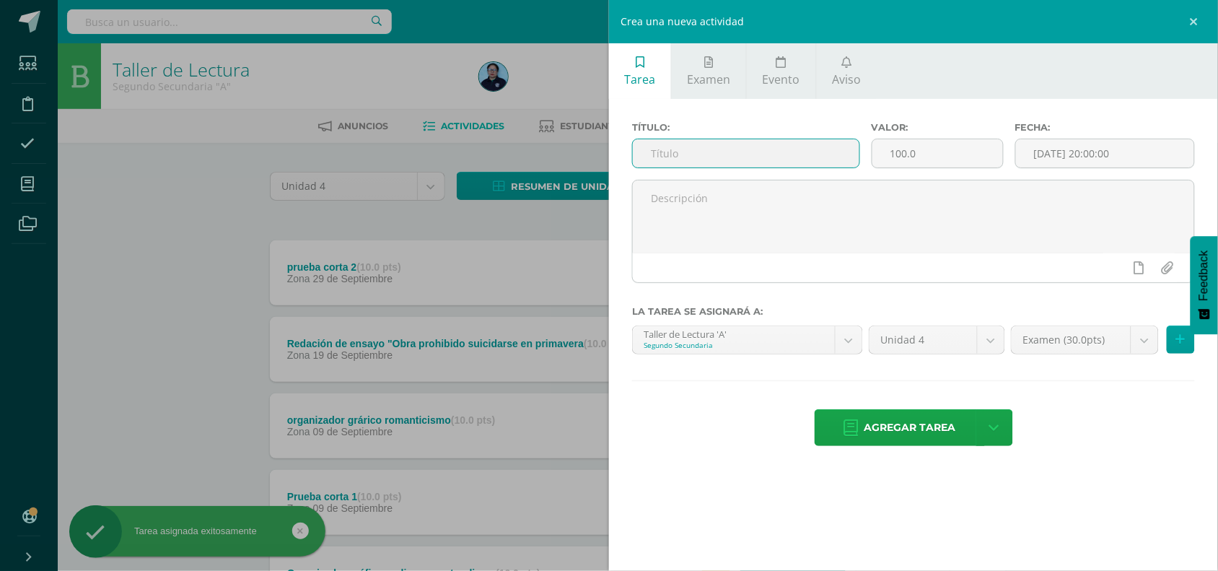
click at [725, 150] on input "text" at bounding box center [746, 153] width 226 height 28
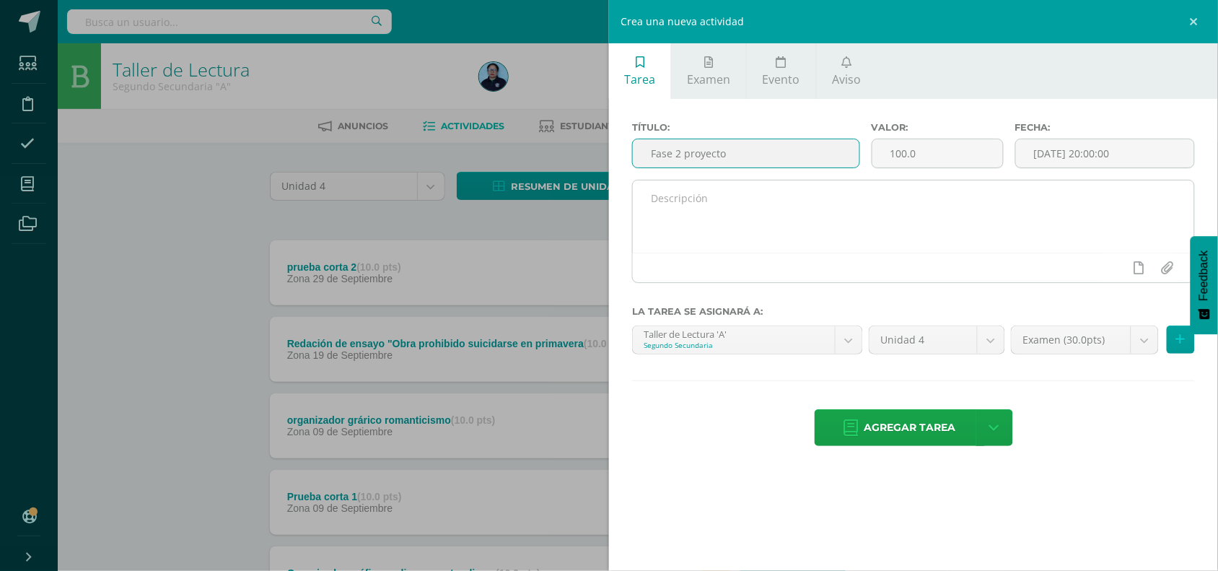
type input "Fase 2 proyecto"
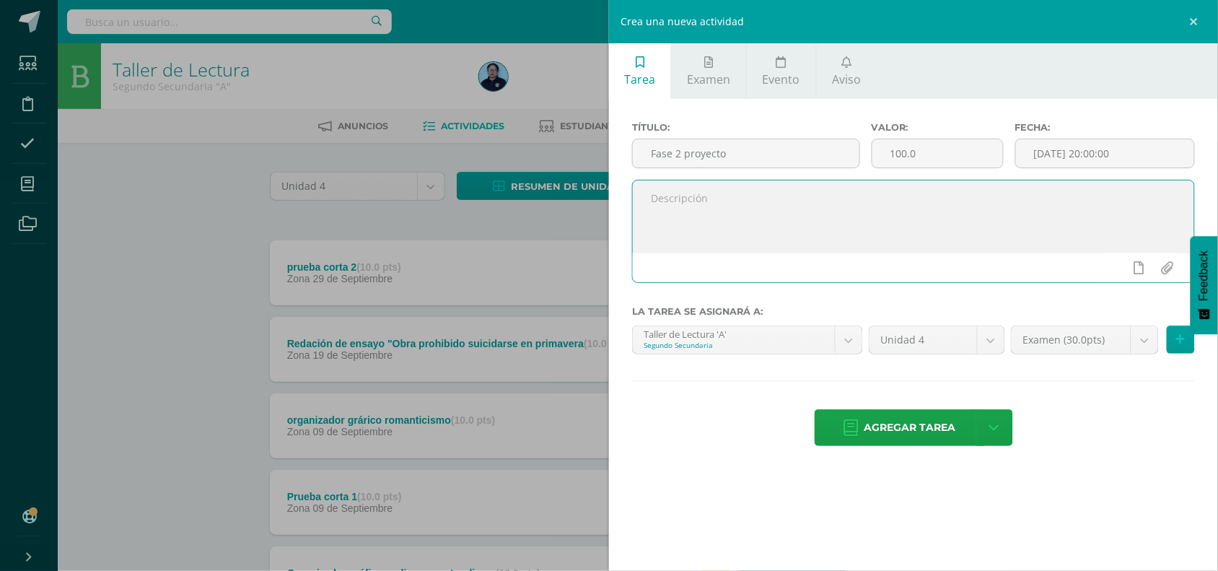
click at [702, 214] on textarea at bounding box center [913, 216] width 561 height 72
type textarea "Creación artística"
click at [938, 157] on input "100.0" at bounding box center [937, 153] width 131 height 28
type input "1"
type input "7"
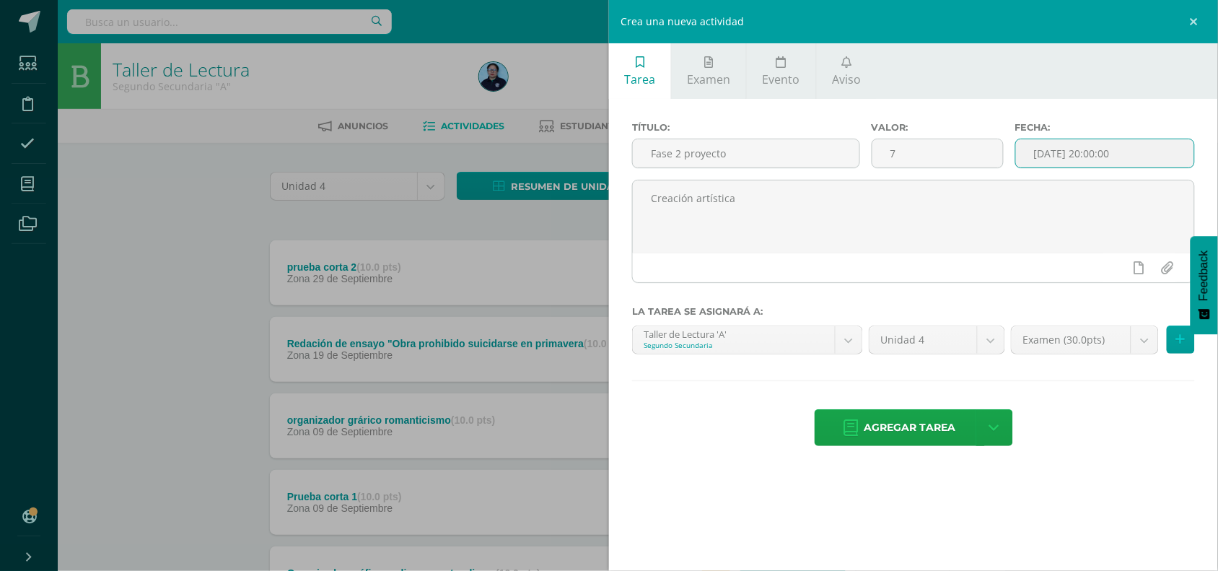
click at [1101, 157] on input "[DATE] 20:00:00" at bounding box center [1105, 153] width 178 height 28
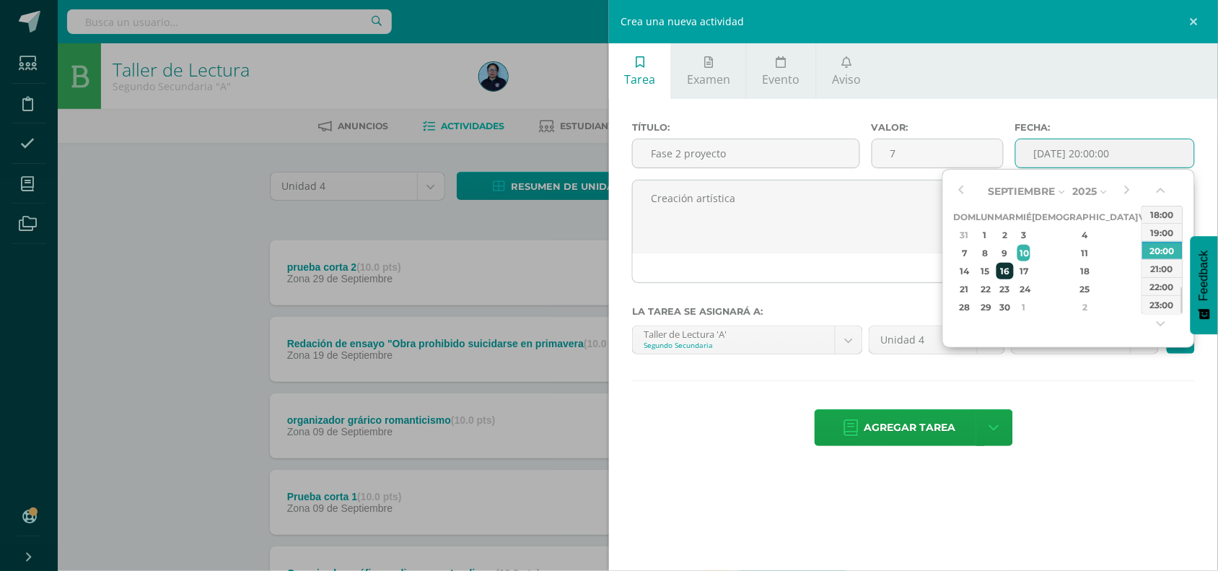
click at [1013, 267] on div "16" at bounding box center [1004, 271] width 17 height 17
type input "2025-09-16 20:00"
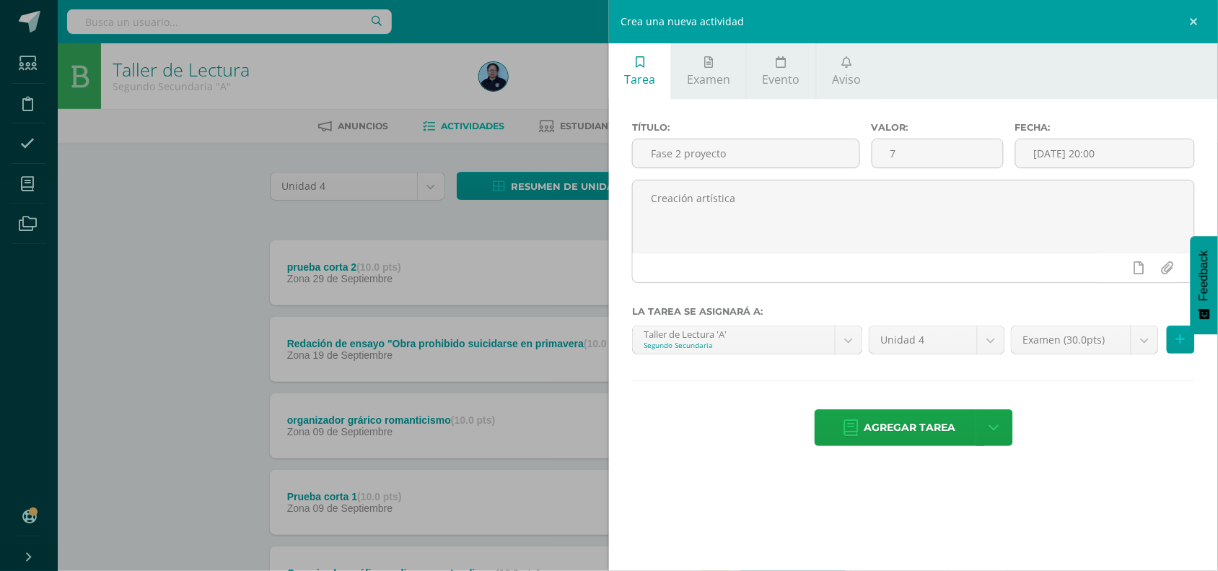
click at [1087, 436] on div "Agregar tarea Agregar tarea y ocultar" at bounding box center [913, 429] width 563 height 40
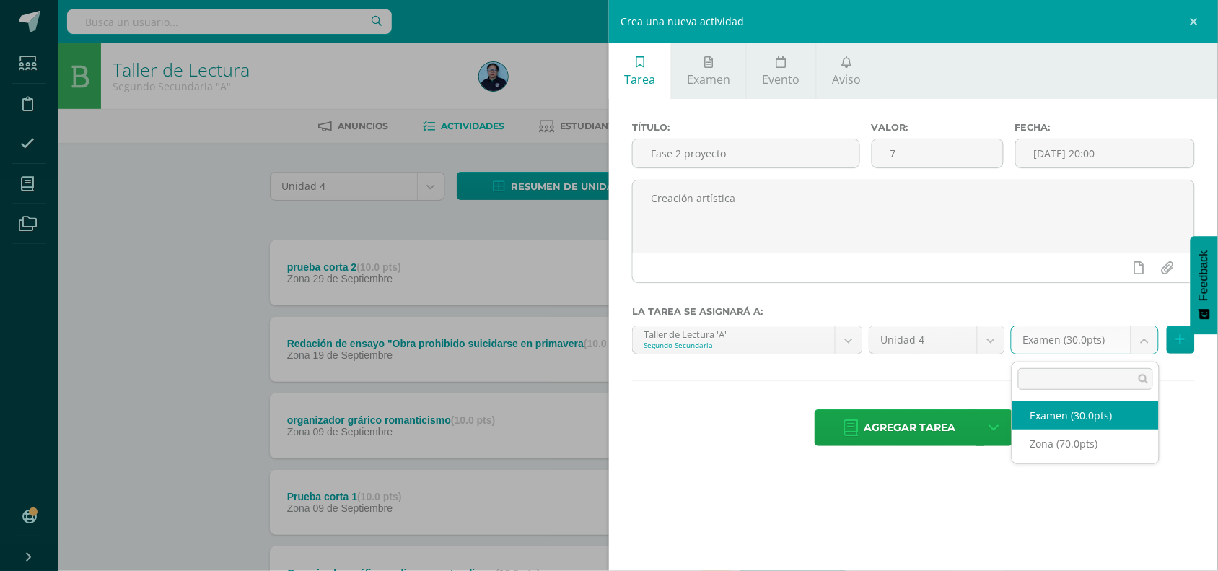
click at [1143, 341] on body "Tarea asignada exitosamente Estudiantes Disciplina Asistencia Mis cursos Archiv…" at bounding box center [609, 430] width 1218 height 860
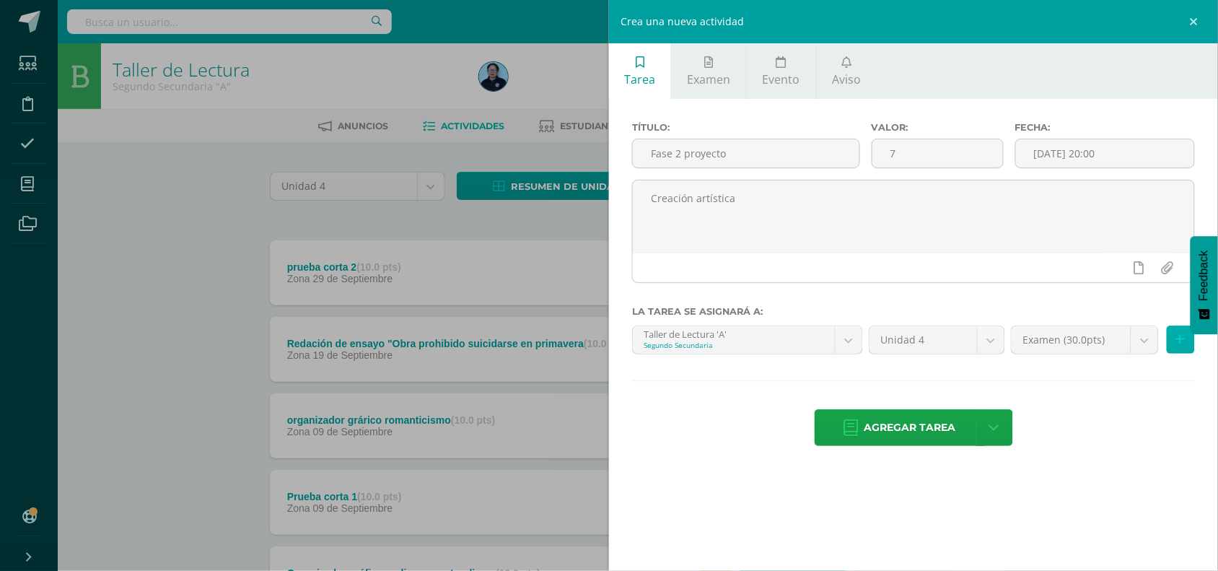
drag, startPoint x: 1214, startPoint y: 452, endPoint x: 1182, endPoint y: 337, distance: 119.2
click at [1182, 337] on body "Tarea asignada exitosamente Estudiantes Disciplina Asistencia Mis cursos Archiv…" at bounding box center [609, 430] width 1218 height 860
click at [1182, 337] on icon at bounding box center [1180, 339] width 9 height 12
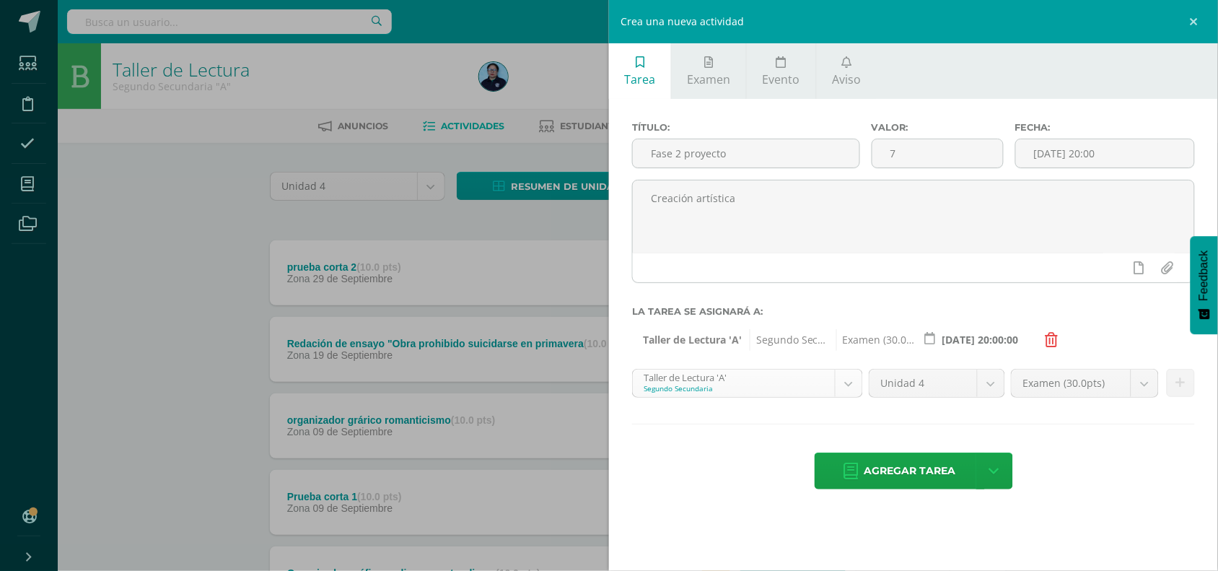
scroll to position [56, 0]
click at [855, 387] on body "Tarea asignada exitosamente Estudiantes Disciplina Asistencia Mis cursos Archiv…" at bounding box center [609, 430] width 1218 height 860
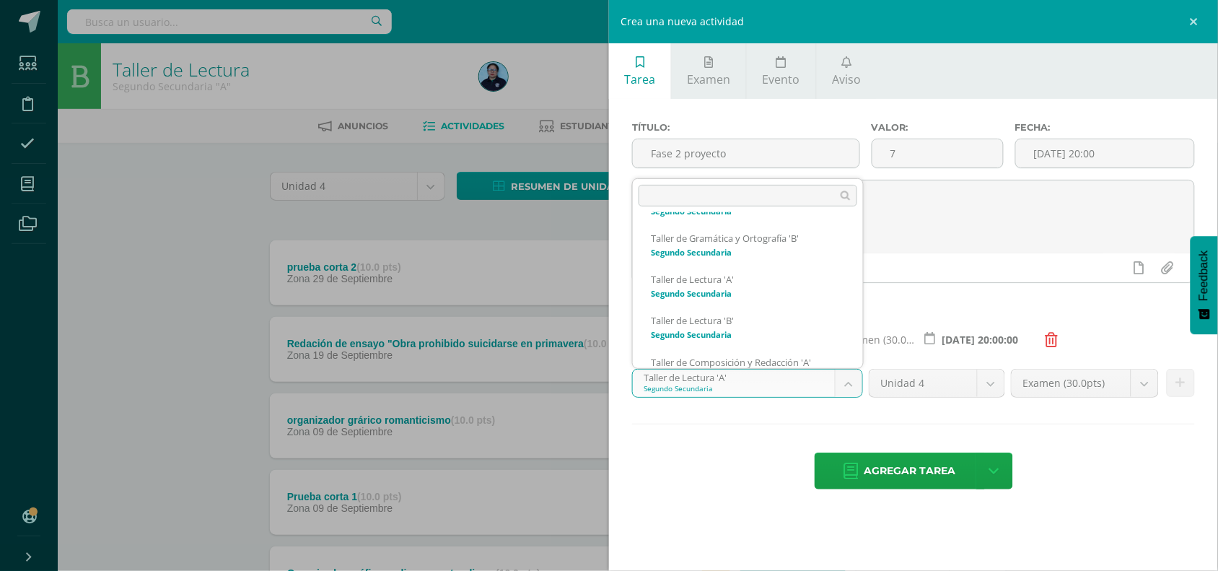
scroll to position [123, 0]
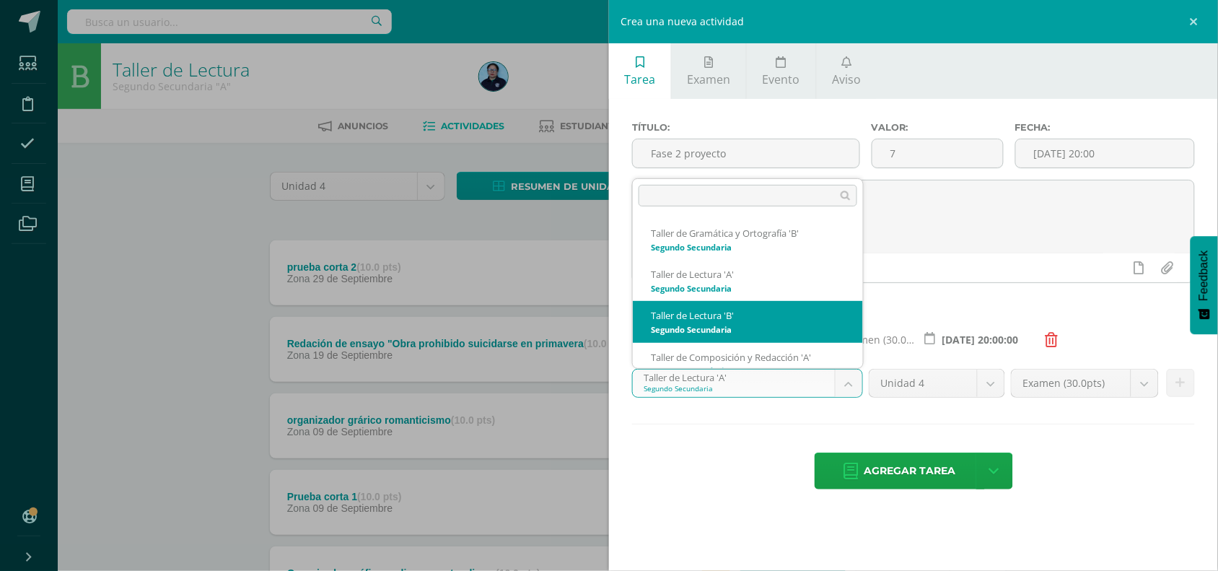
select select "31570"
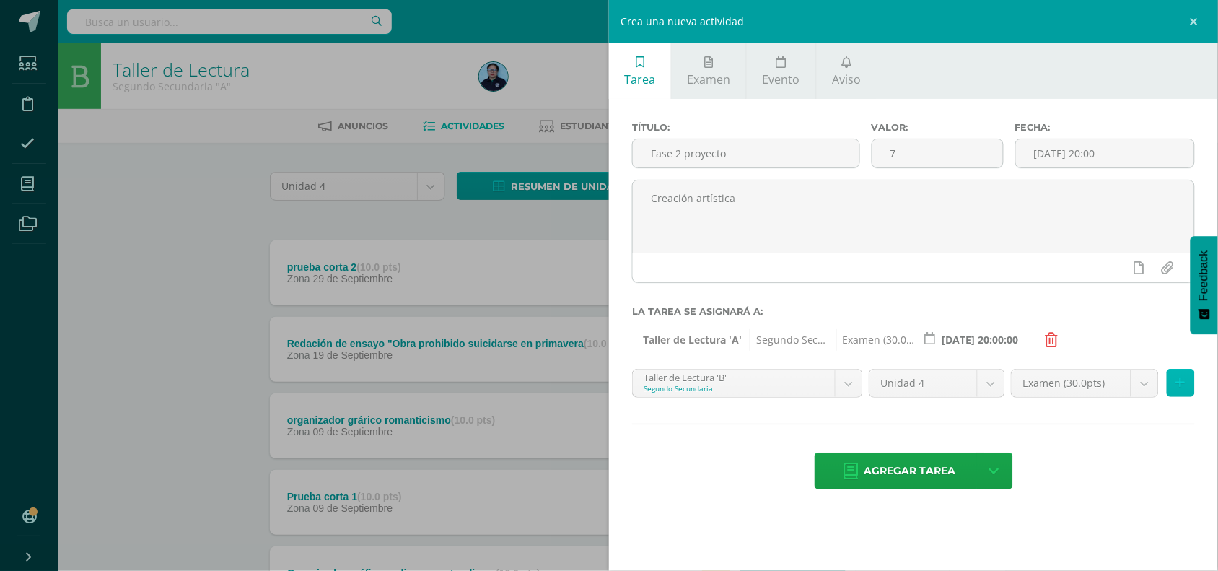
click at [1176, 386] on icon at bounding box center [1180, 383] width 9 height 12
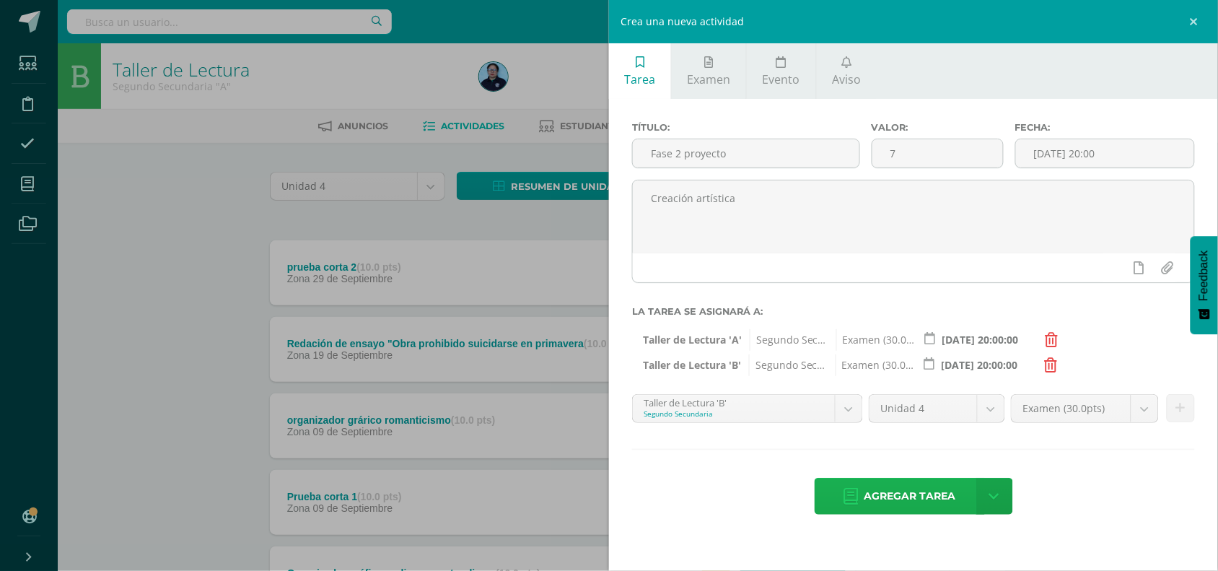
click at [912, 506] on span "Agregar tarea" at bounding box center [910, 495] width 92 height 35
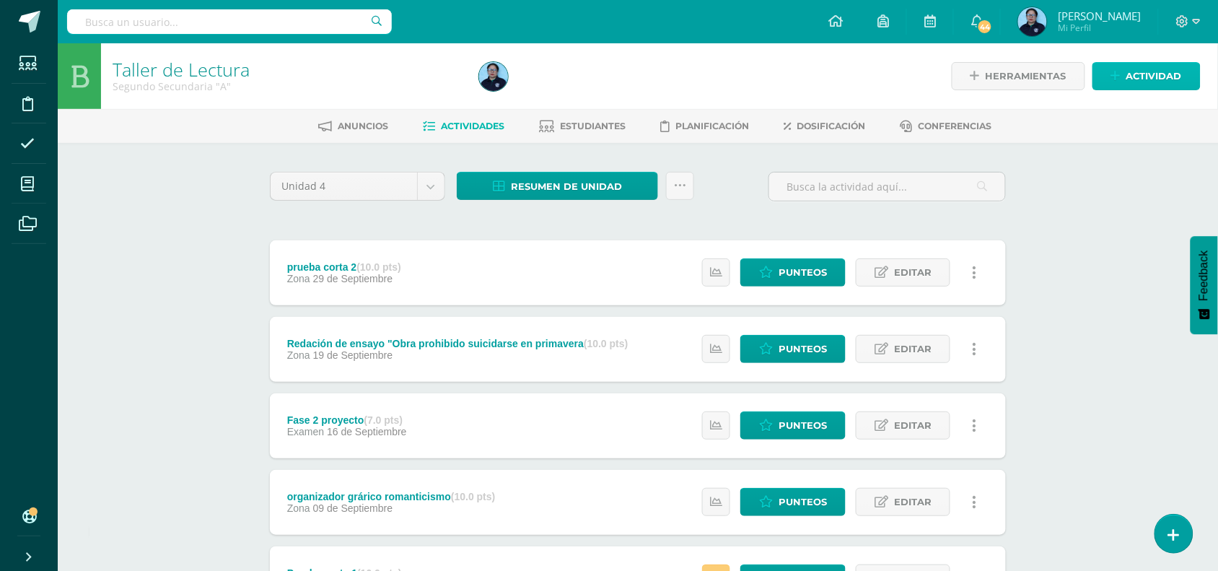
click at [1171, 74] on span "Actividad" at bounding box center [1154, 76] width 56 height 27
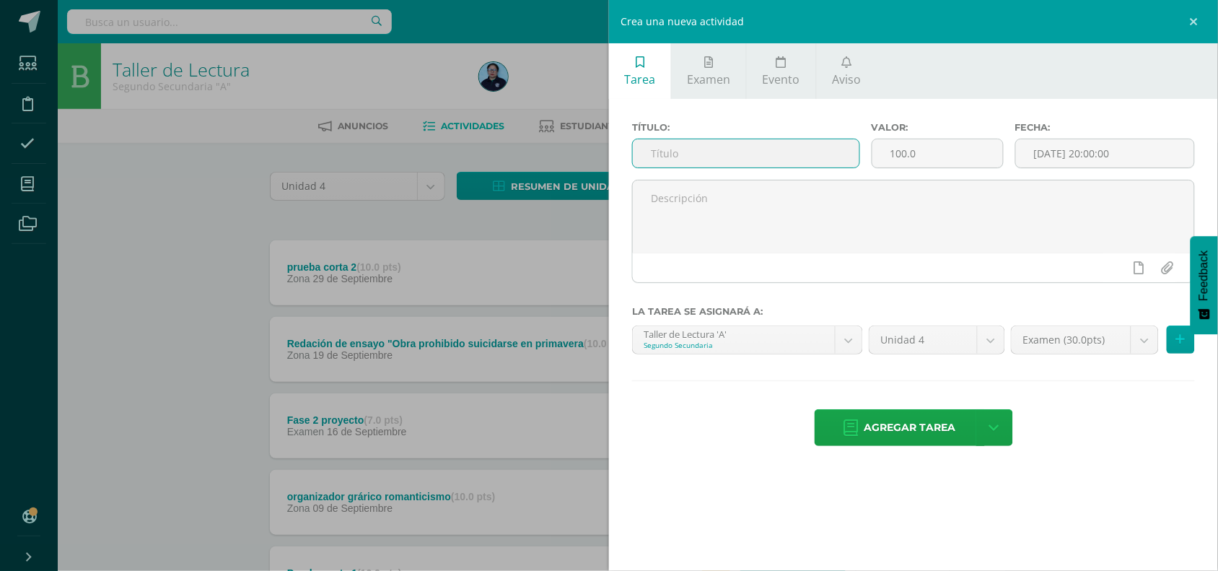
click at [772, 157] on input "text" at bounding box center [746, 153] width 226 height 28
type input "Fase 3"
click at [924, 161] on input "100.0" at bounding box center [937, 153] width 131 height 28
type input "1"
type input "8"
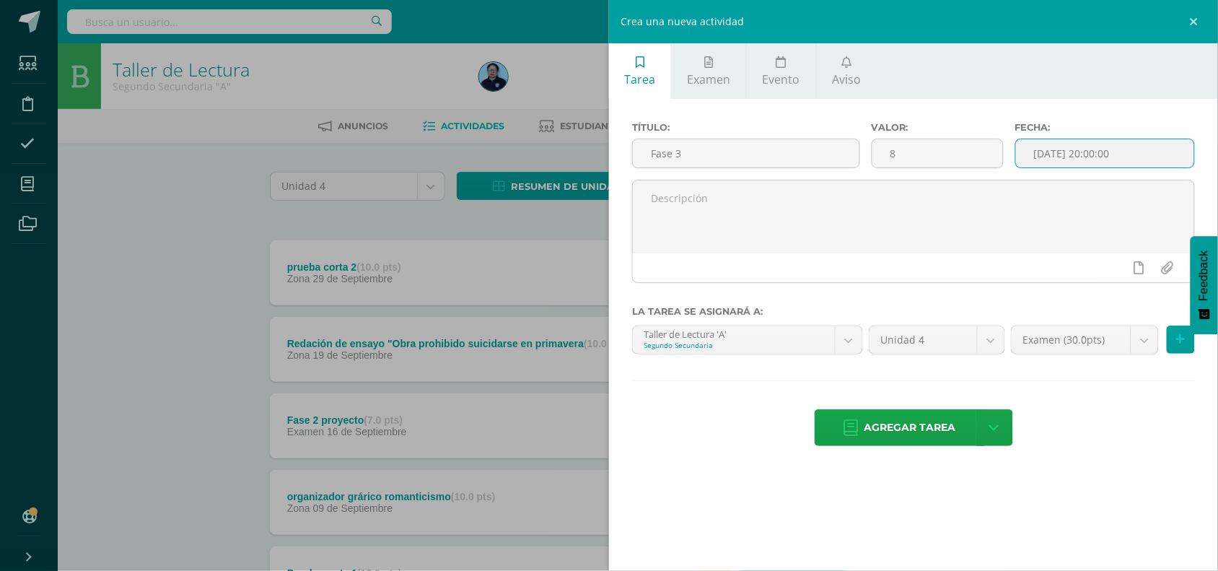
click at [1100, 150] on input "[DATE] 20:00:00" at bounding box center [1105, 153] width 178 height 28
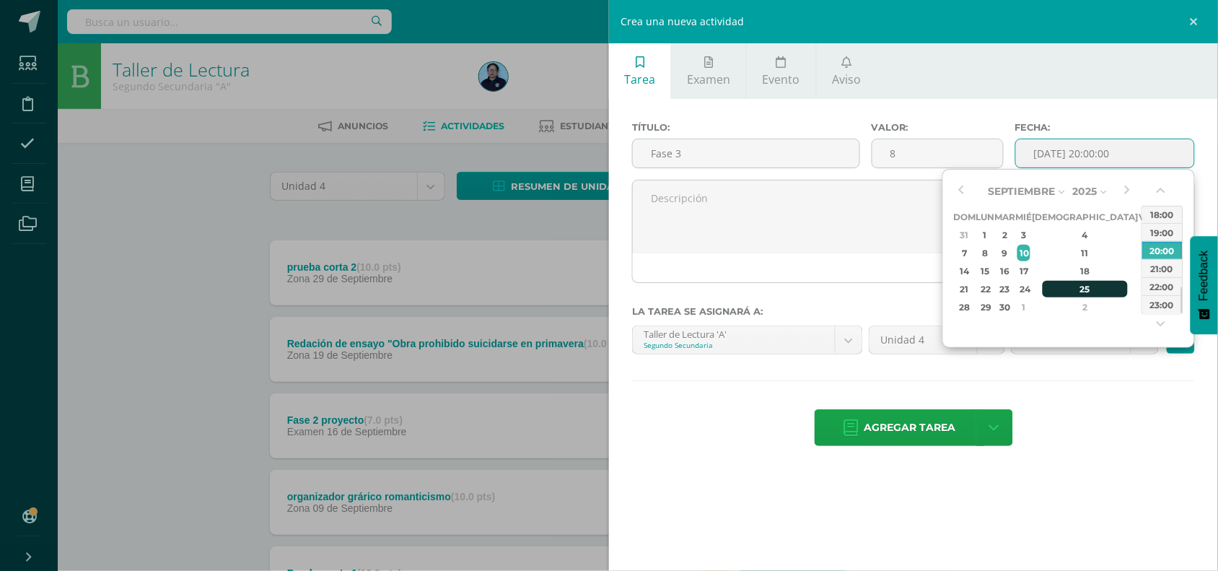
click at [1068, 282] on div "25" at bounding box center [1084, 289] width 85 height 17
type input "2025-09-25 20:00"
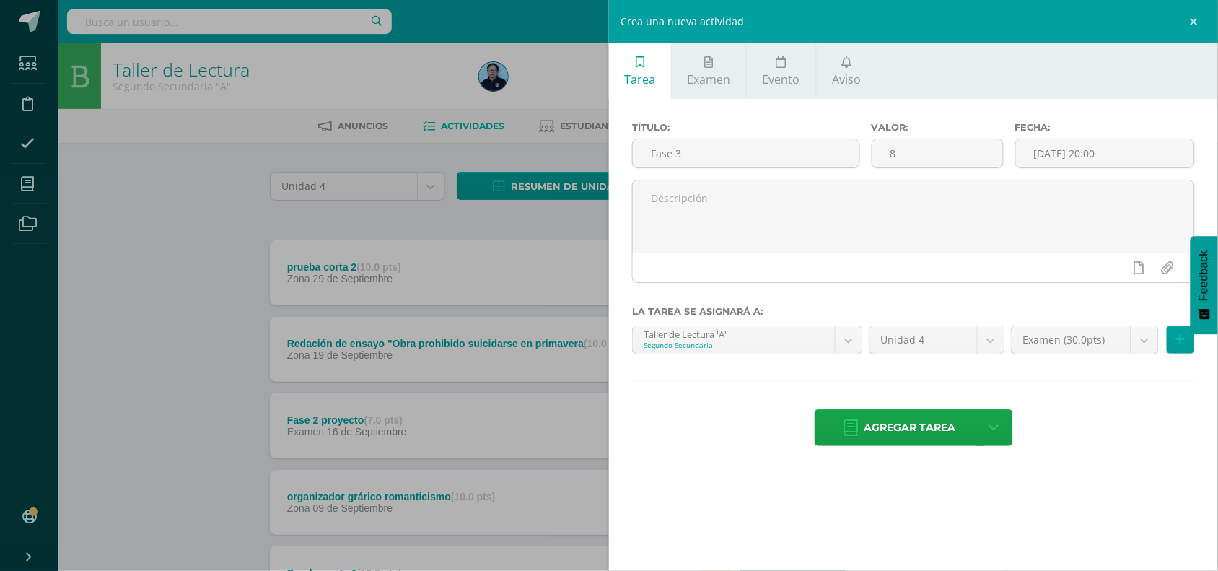
click at [1089, 437] on div "Agregar tarea Agregar tarea y ocultar" at bounding box center [913, 429] width 563 height 40
click at [714, 193] on textarea at bounding box center [913, 216] width 561 height 72
click at [726, 200] on textarea "Representación de una escena de la obra ." at bounding box center [913, 216] width 561 height 72
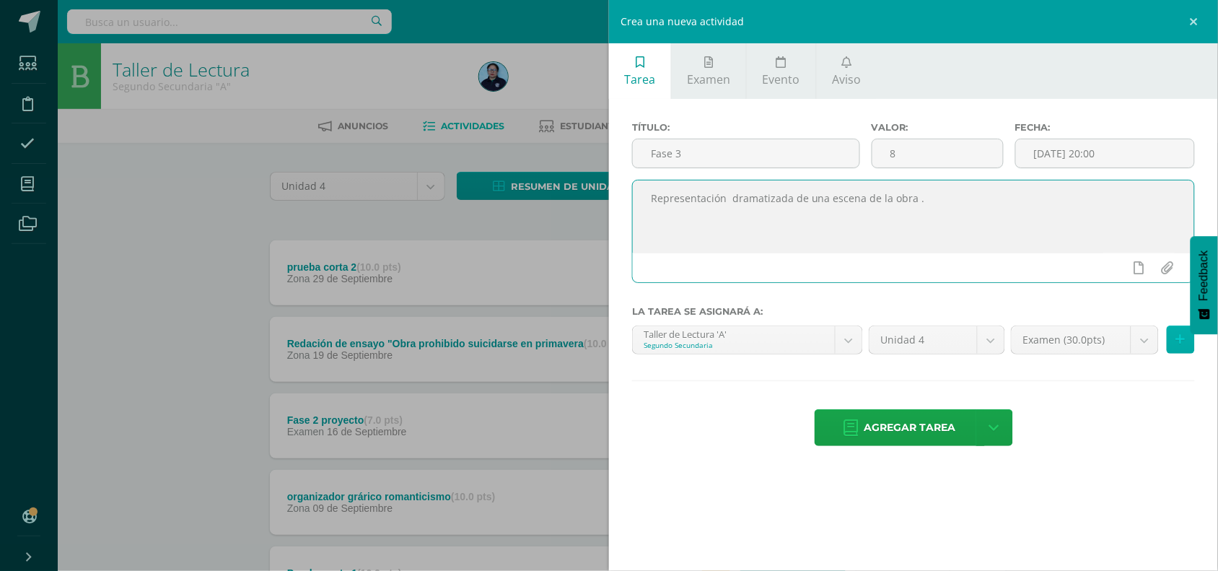
type textarea "Representación dramatizada de una escena de la obra ."
click at [1179, 343] on icon at bounding box center [1180, 339] width 9 height 12
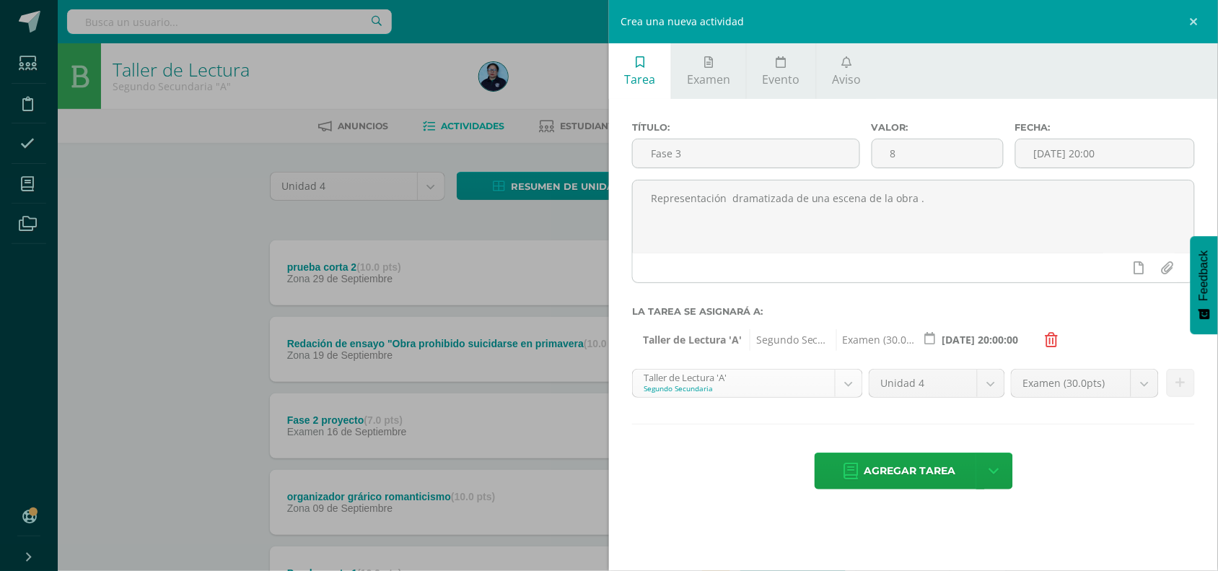
scroll to position [56, 0]
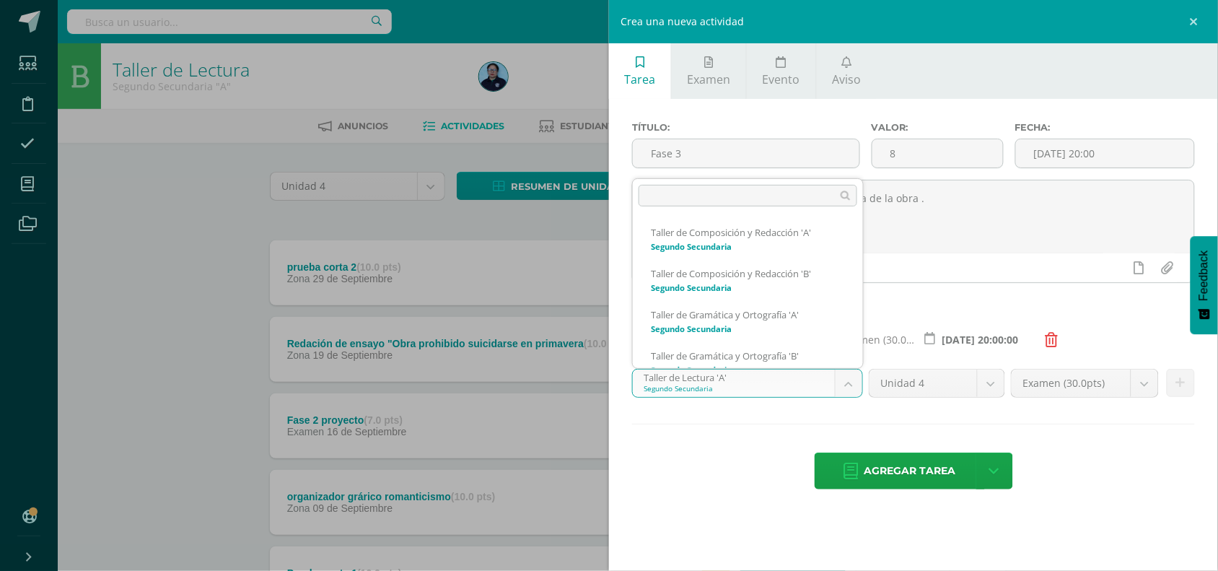
click at [853, 381] on body "Tarea asignada exitosamente Estudiantes Disciplina Asistencia Mis cursos Archiv…" at bounding box center [609, 468] width 1218 height 936
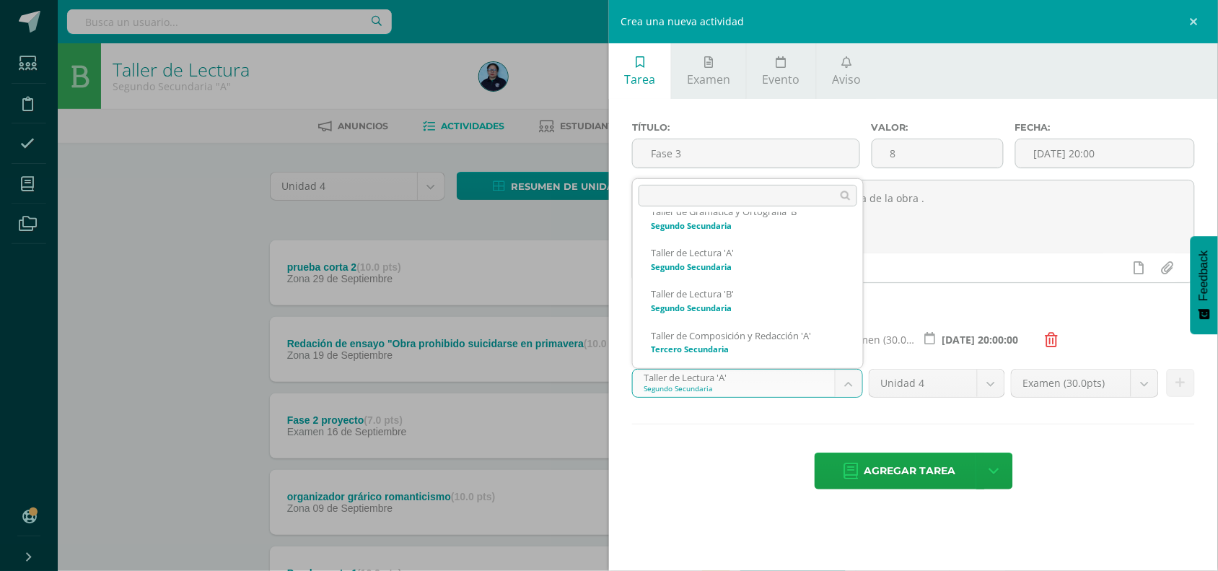
scroll to position [162, 0]
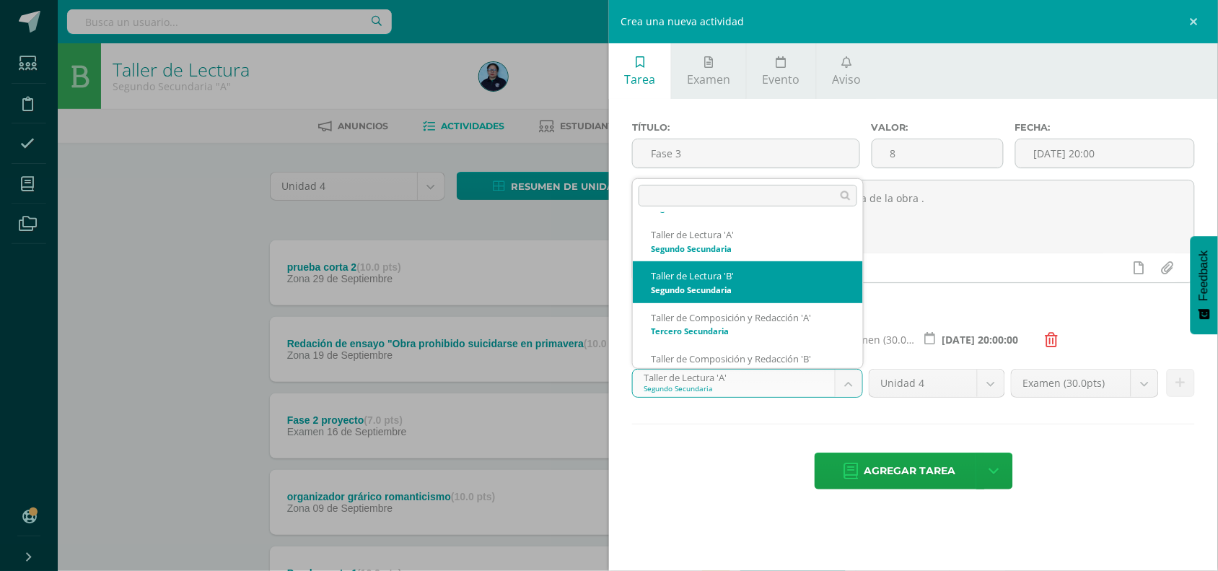
select select "31570"
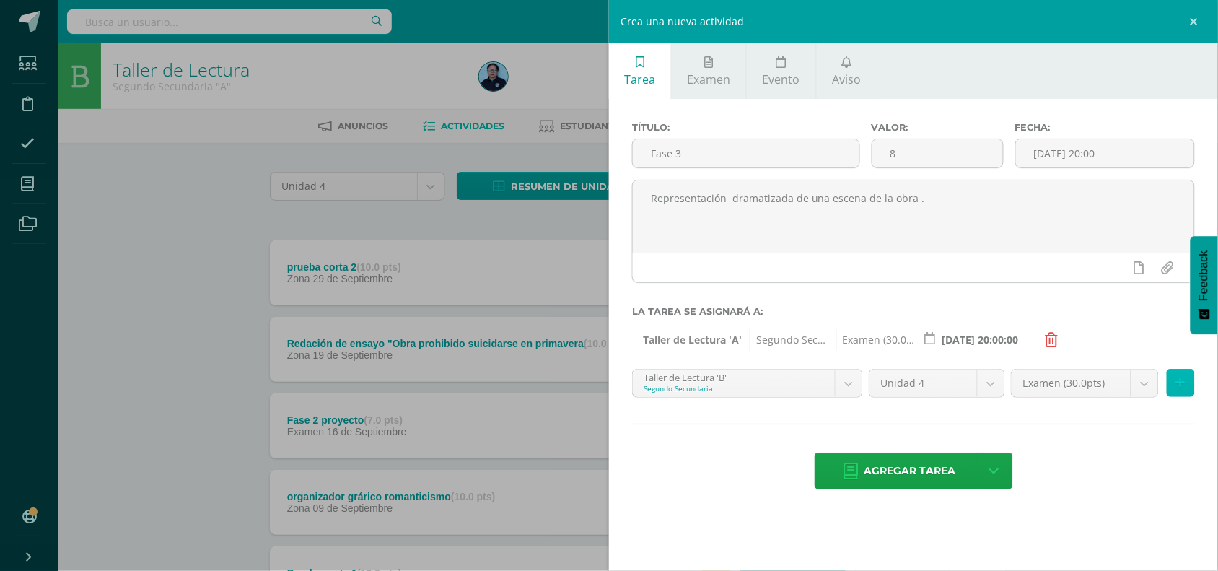
click at [1181, 388] on icon at bounding box center [1180, 383] width 9 height 12
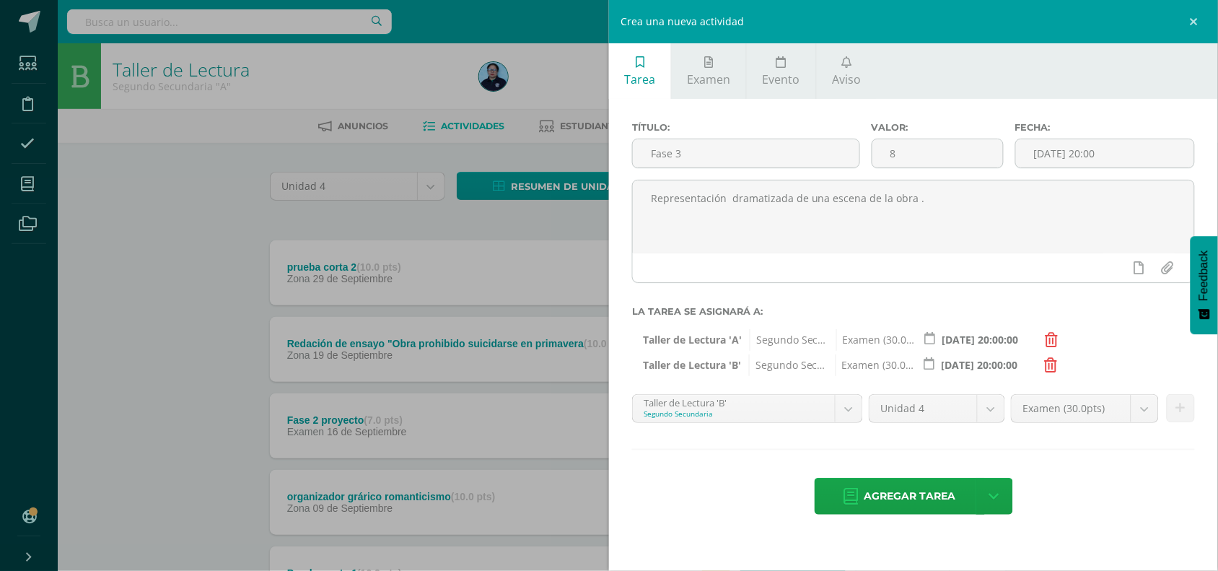
click at [23, 186] on div "Crea una nueva actividad Tarea Examen Evento Aviso Título: Fase 3 Valor: 8 Fech…" at bounding box center [609, 285] width 1218 height 571
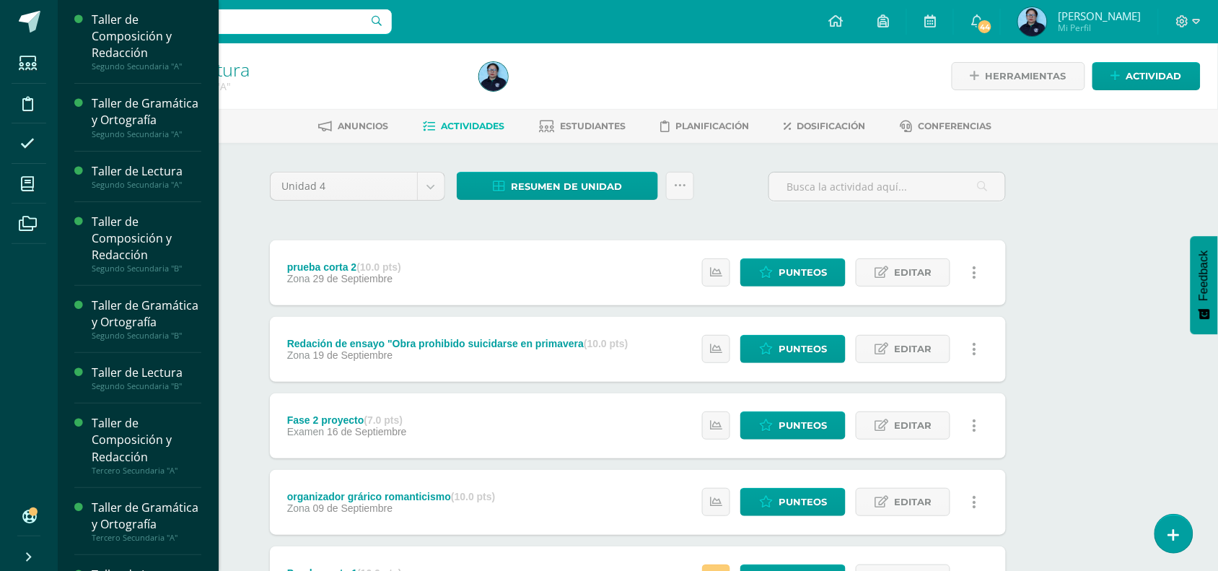
scroll to position [304, 0]
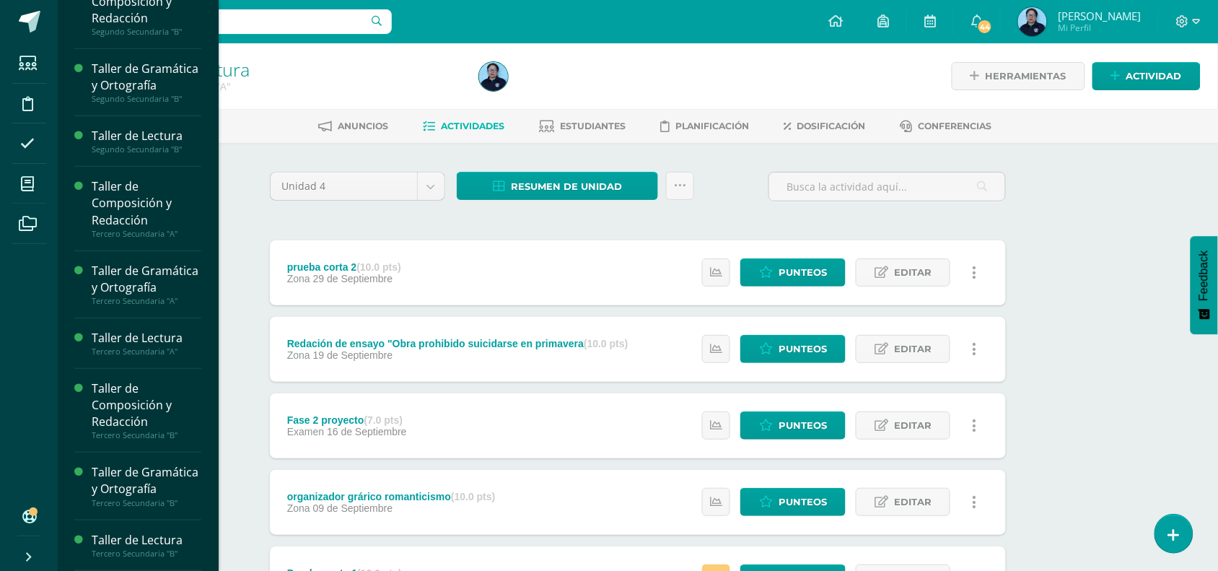
drag, startPoint x: 210, startPoint y: 263, endPoint x: 213, endPoint y: 289, distance: 25.4
click at [213, 289] on div "Taller de Composición y Redacción Segundo Secundaria "A" Actividades Estudiante…" at bounding box center [138, 285] width 162 height 571
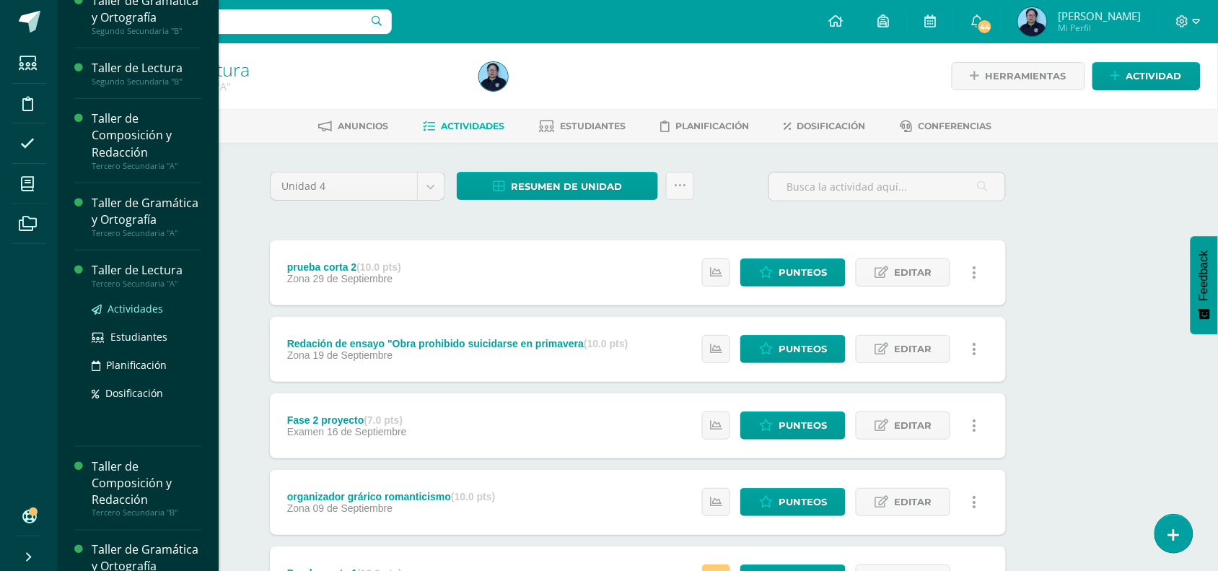
click at [149, 315] on span "Actividades" at bounding box center [135, 309] width 56 height 14
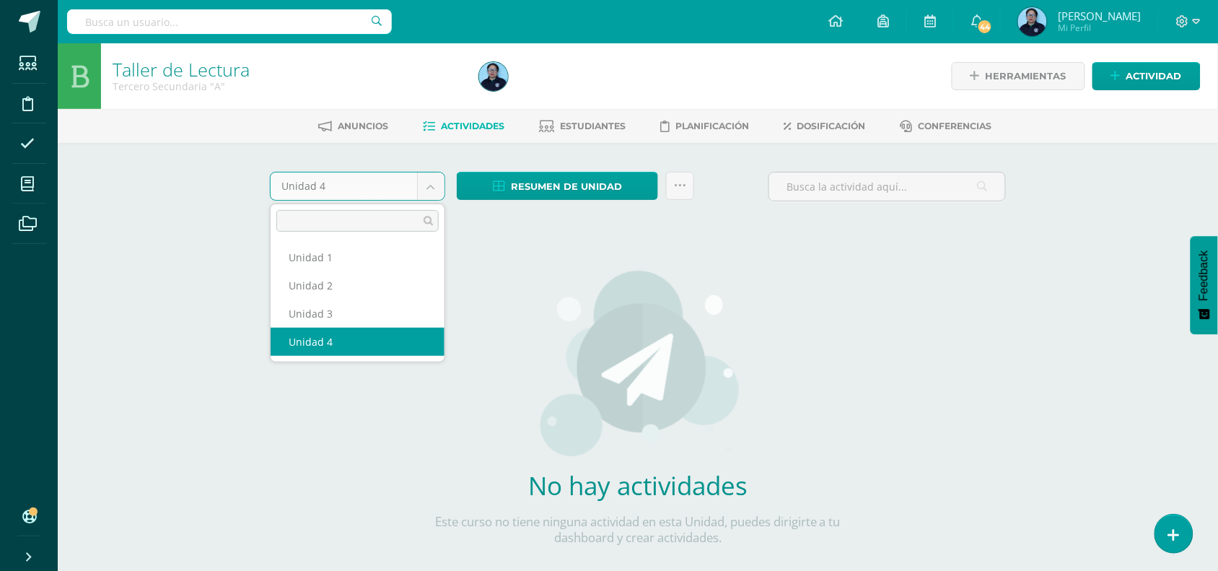
click at [434, 184] on body "Estudiantes Disciplina Asistencia Mis cursos Archivos Soporte Centro de ayuda Ú…" at bounding box center [609, 310] width 1218 height 620
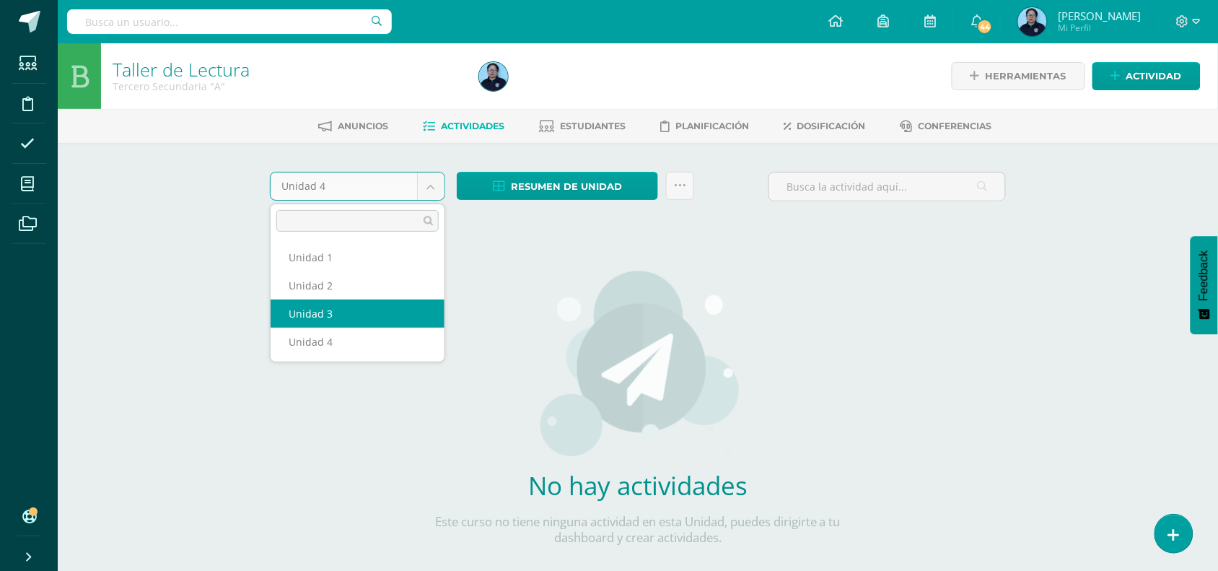
select select "Unidad 3"
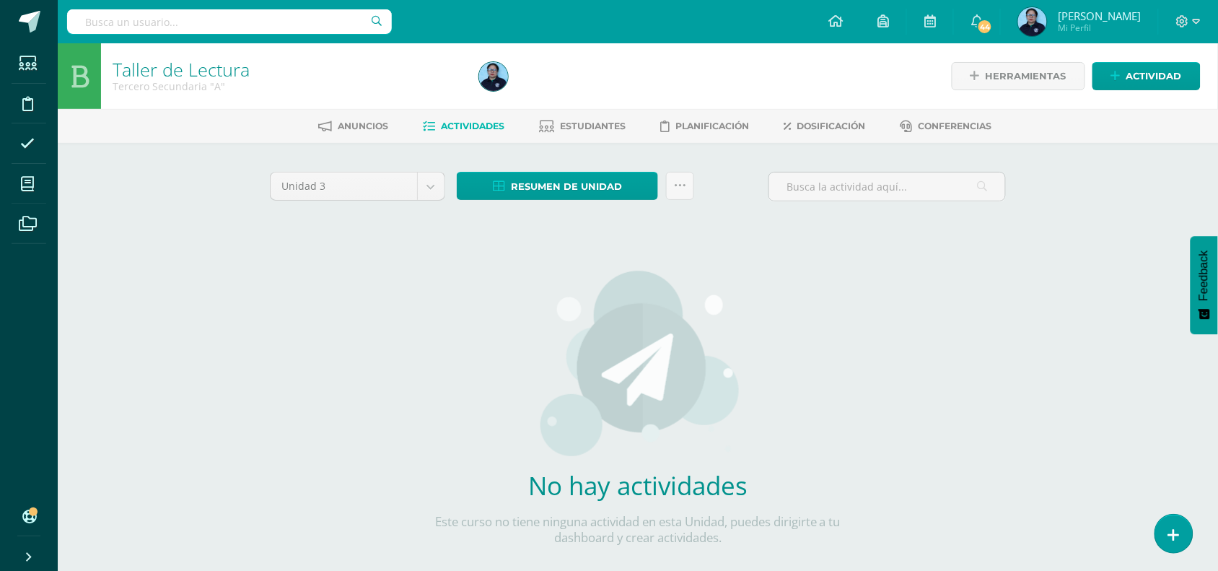
click at [325, 312] on div "Unidad 3 Unidad 1 Unidad 2 Unidad 3 Unidad 4 Resumen de unidad Descargar como H…" at bounding box center [637, 382] width 747 height 420
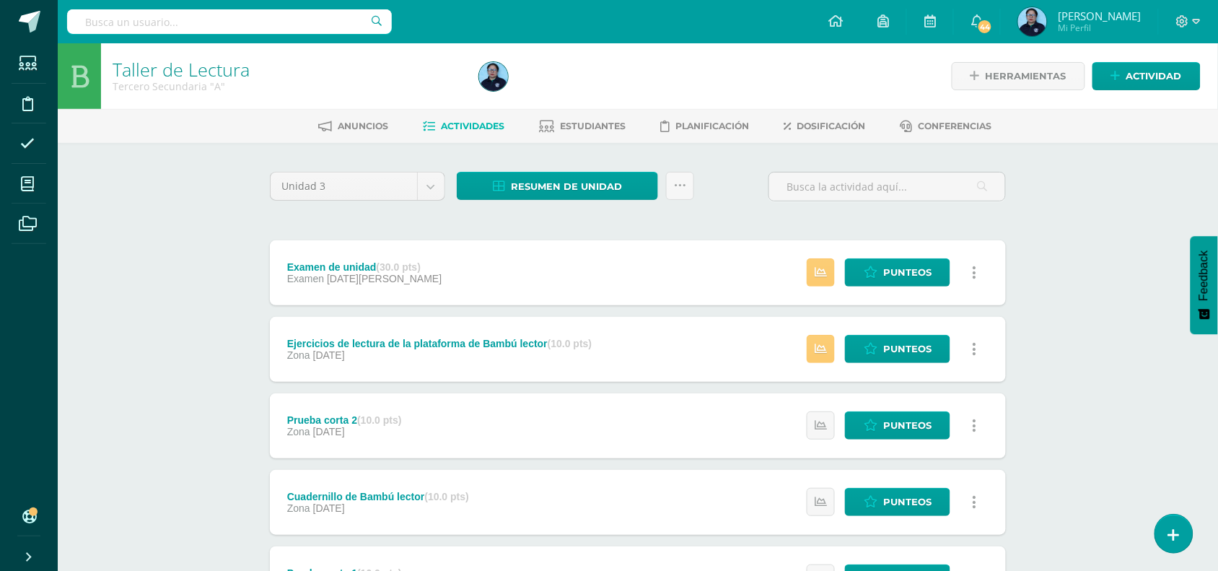
click at [355, 336] on div "Ejercicios de lectura de la plataforma de Bambú lector (10.0 pts) Zona 25 de Ju…" at bounding box center [439, 349] width 339 height 65
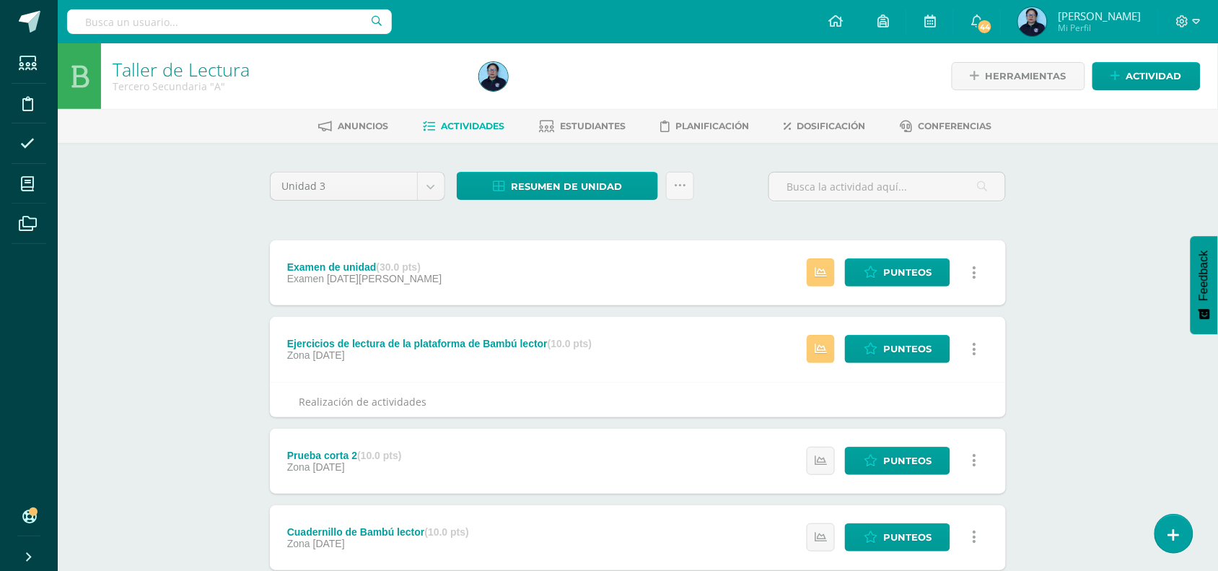
click at [355, 336] on div "Ejercicios de lectura de la plataforma de Bambú lector (10.0 pts) Zona 25 de Ju…" at bounding box center [439, 349] width 339 height 65
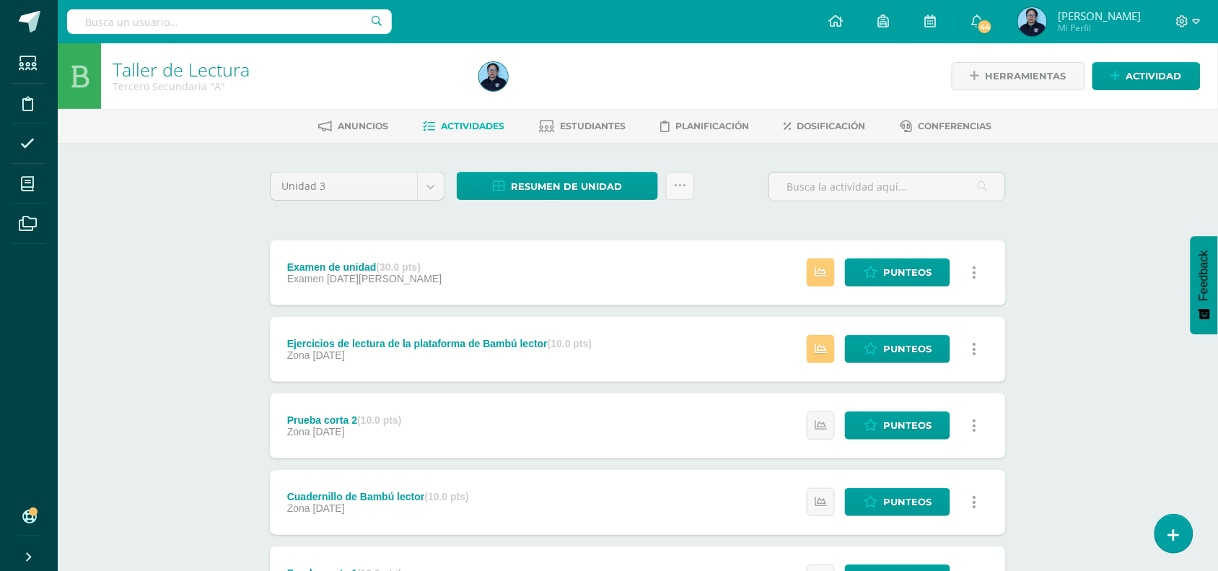
click at [384, 339] on div "Ejercicios de lectura de la plataforma de Bambú lector (10.0 pts)" at bounding box center [439, 344] width 304 height 12
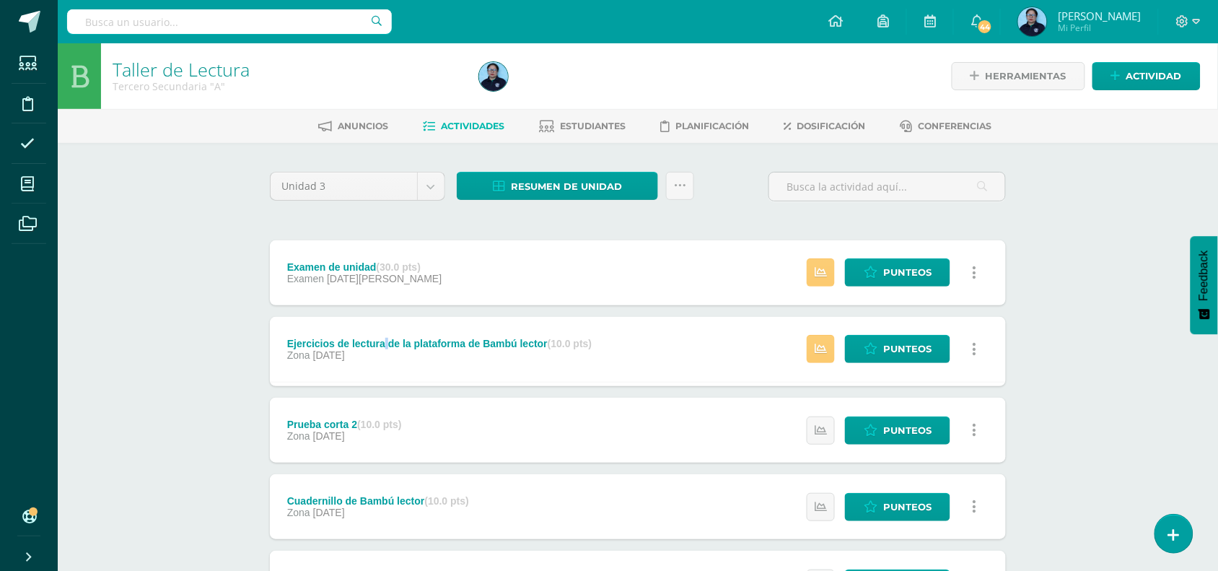
click at [384, 339] on div "Ejercicios de lectura de la plataforma de Bambú lector (10.0 pts)" at bounding box center [439, 344] width 304 height 12
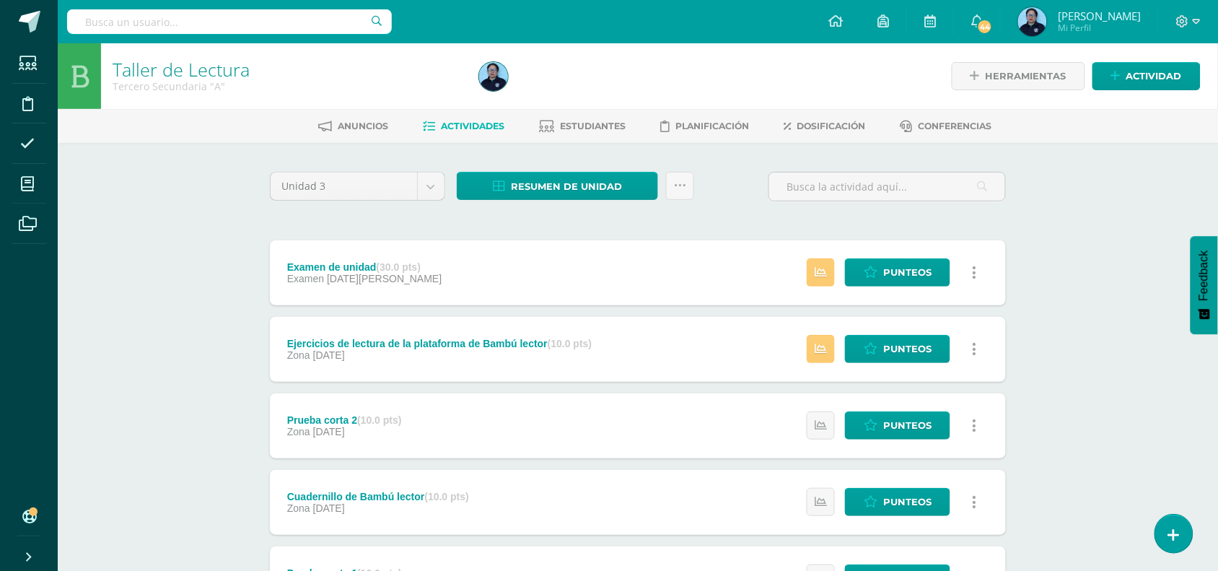
click at [529, 339] on div "Ejercicios de lectura de la plataforma de Bambú lector (10.0 pts)" at bounding box center [439, 344] width 304 height 12
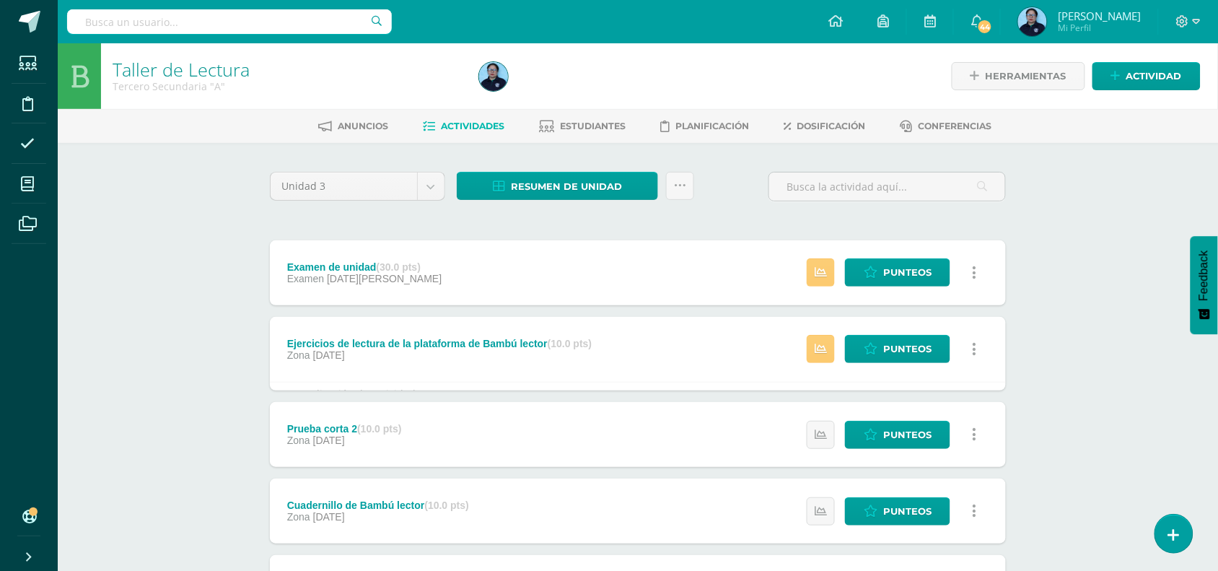
click at [529, 339] on div "Ejercicios de lectura de la plataforma de Bambú lector (10.0 pts)" at bounding box center [439, 344] width 304 height 12
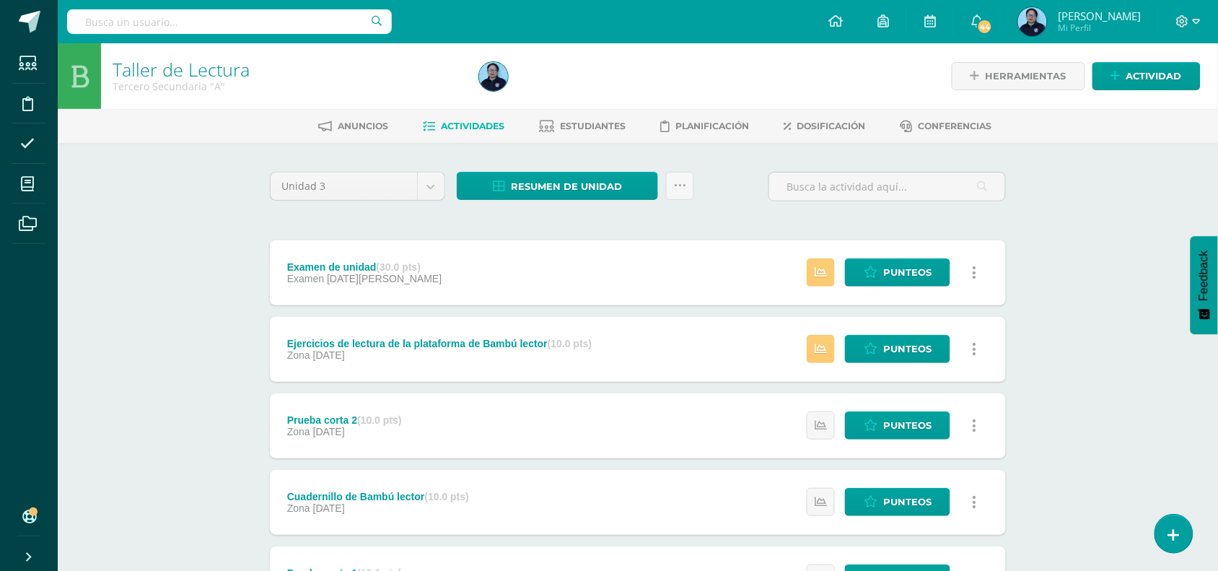
click at [353, 263] on div "Examen de unidad (30.0 pts)" at bounding box center [364, 267] width 154 height 12
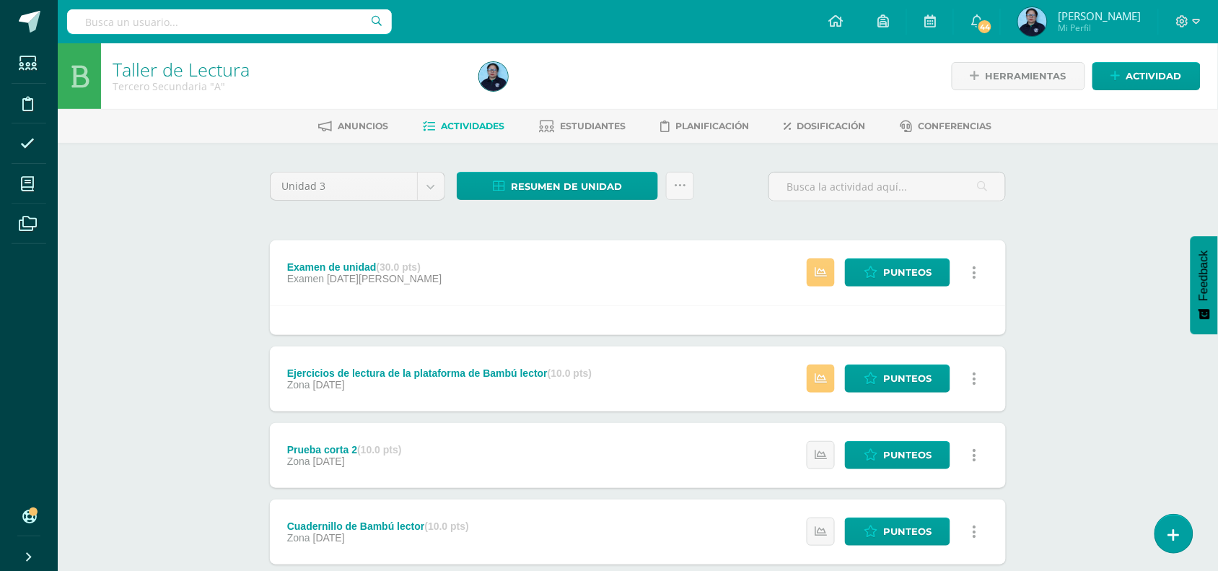
click at [353, 263] on div "Examen de unidad (30.0 pts)" at bounding box center [364, 267] width 154 height 12
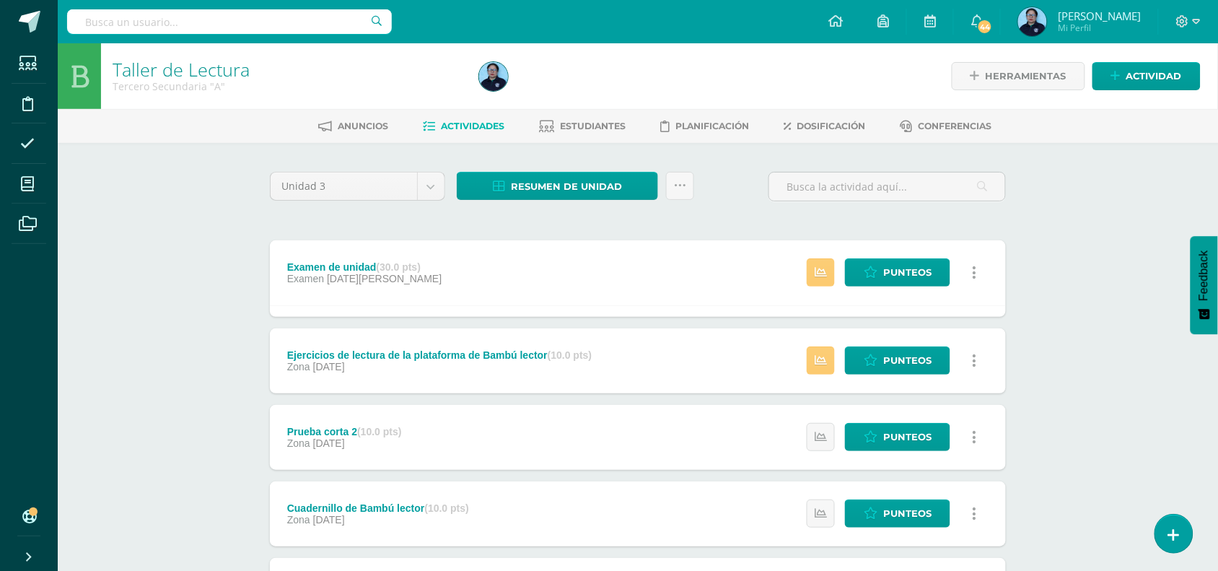
click at [353, 263] on div "Examen de unidad (30.0 pts)" at bounding box center [364, 267] width 154 height 12
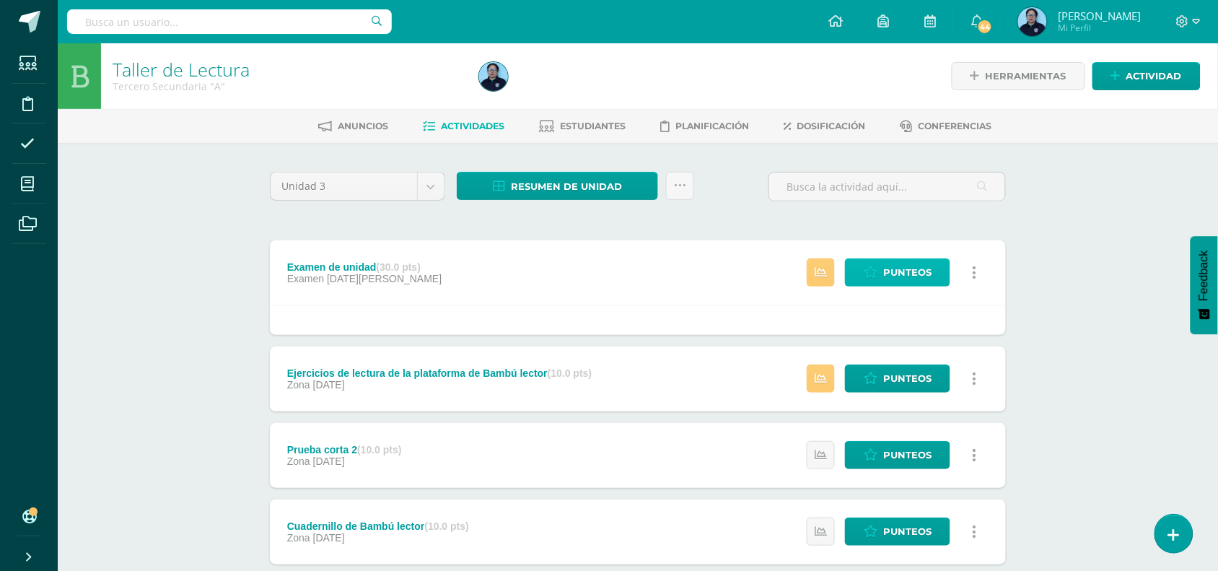
click at [915, 268] on span "Punteos" at bounding box center [907, 272] width 48 height 27
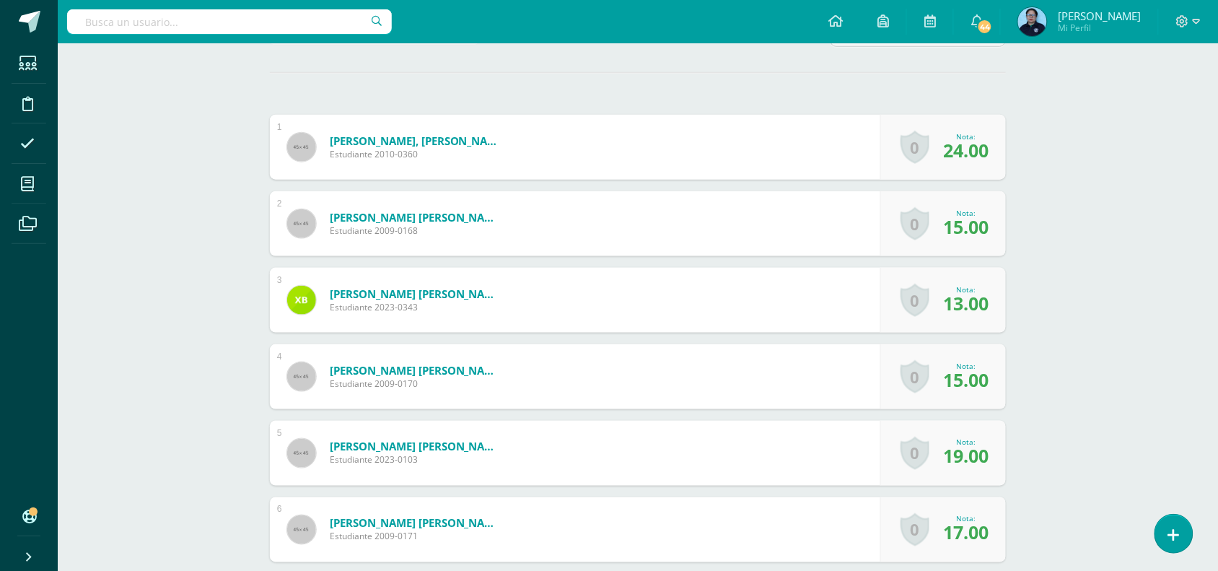
scroll to position [358, 0]
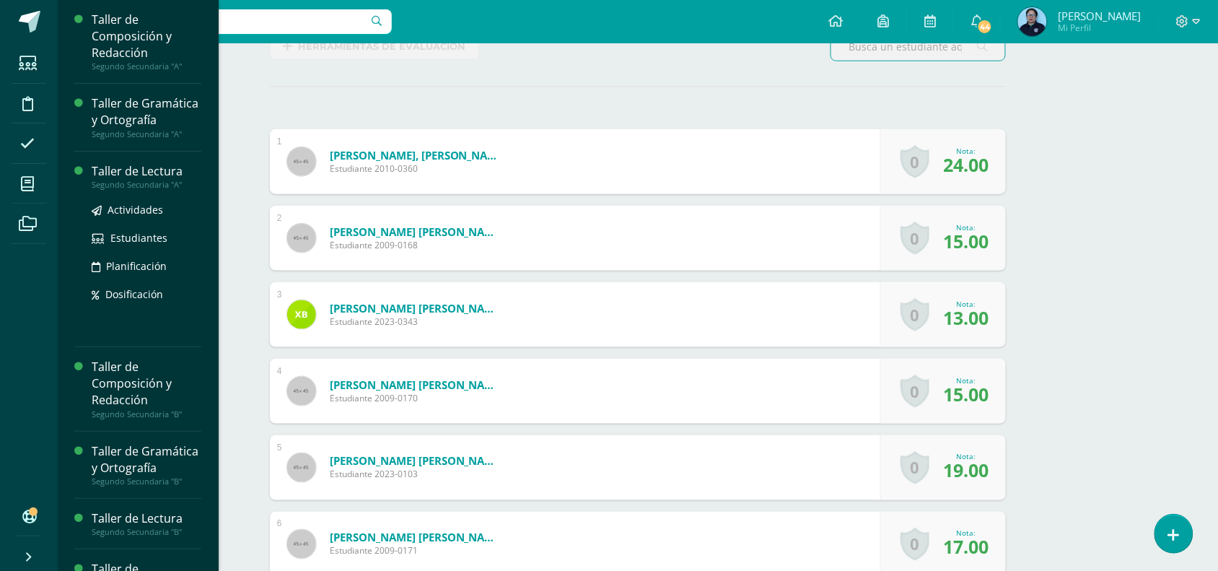
drag, startPoint x: 135, startPoint y: 193, endPoint x: 149, endPoint y: 193, distance: 13.7
click at [135, 180] on div "Taller de Lectura" at bounding box center [147, 171] width 110 height 17
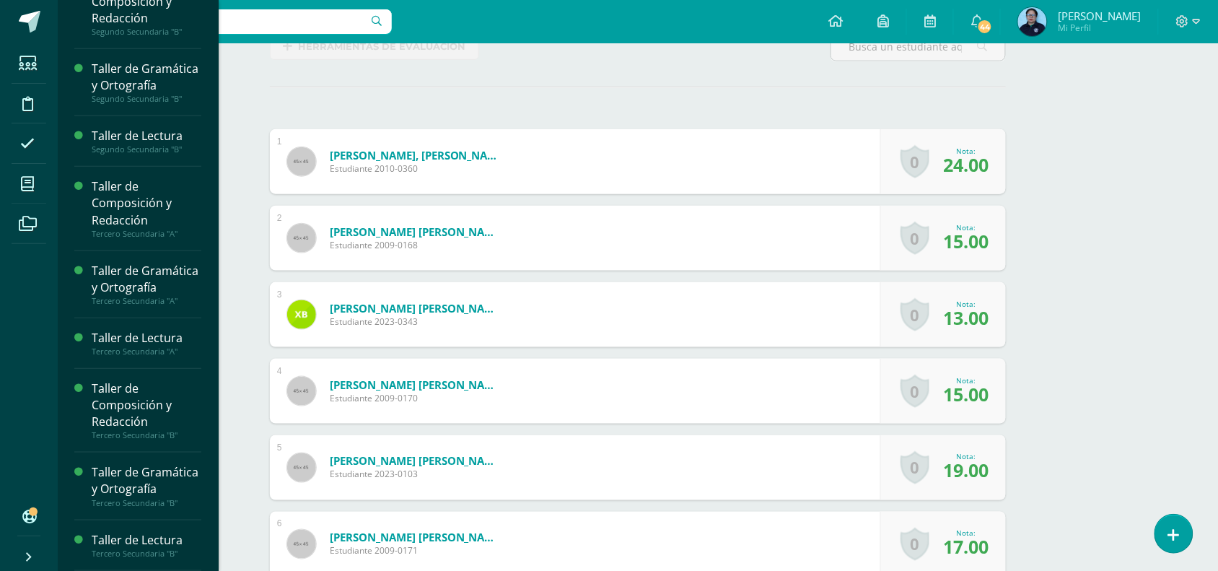
scroll to position [304, 0]
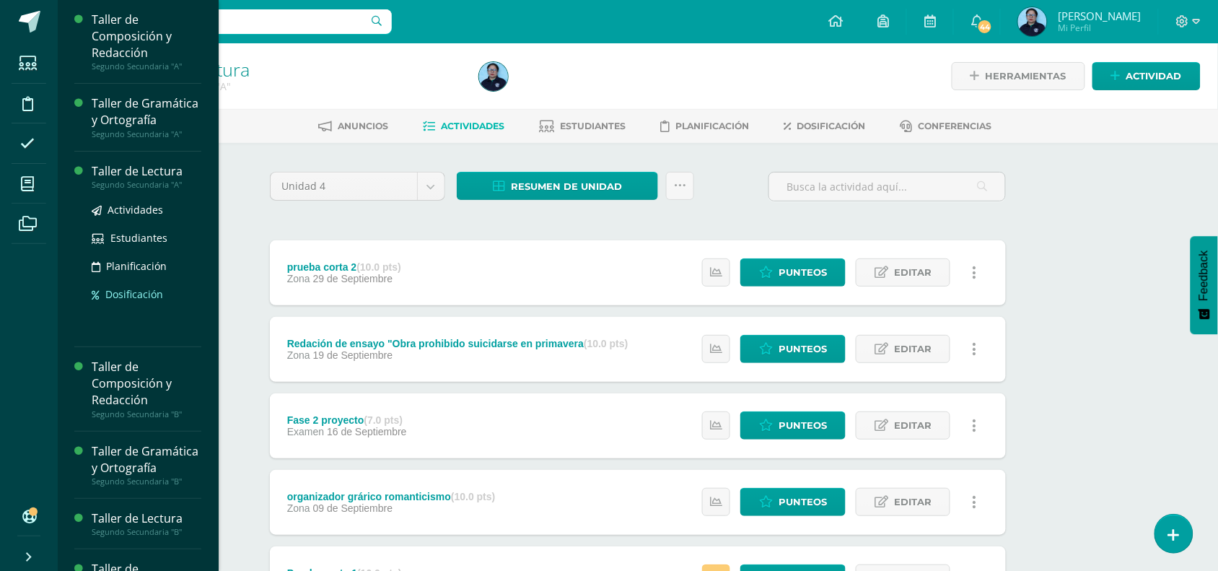
click at [134, 301] on span "Dosificación" at bounding box center [134, 294] width 58 height 14
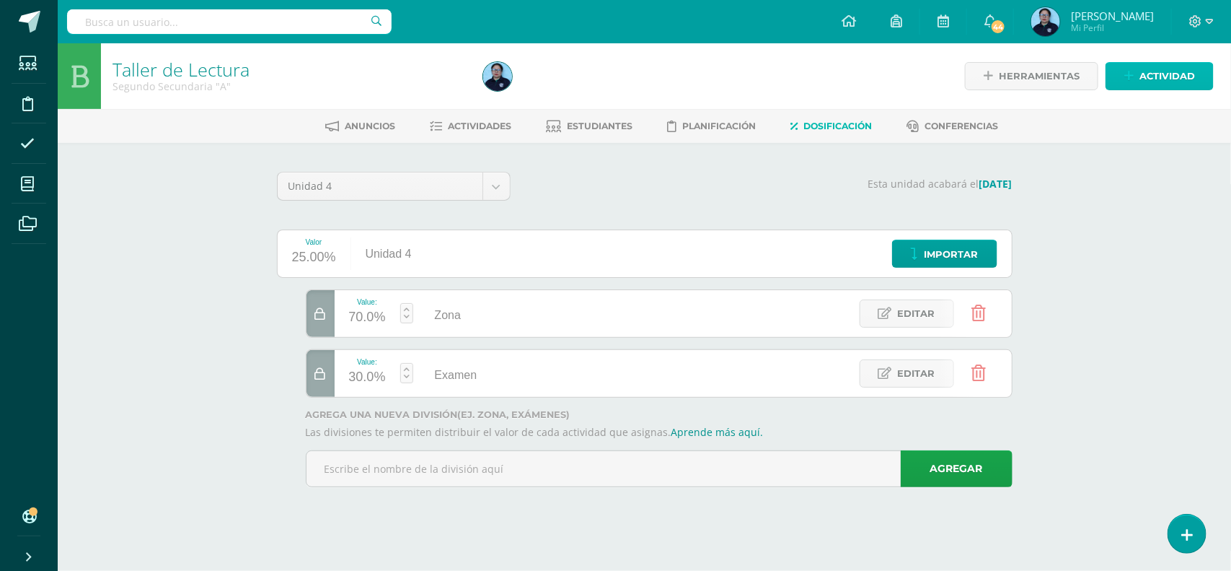
click at [1159, 79] on span "Actividad" at bounding box center [1168, 76] width 56 height 27
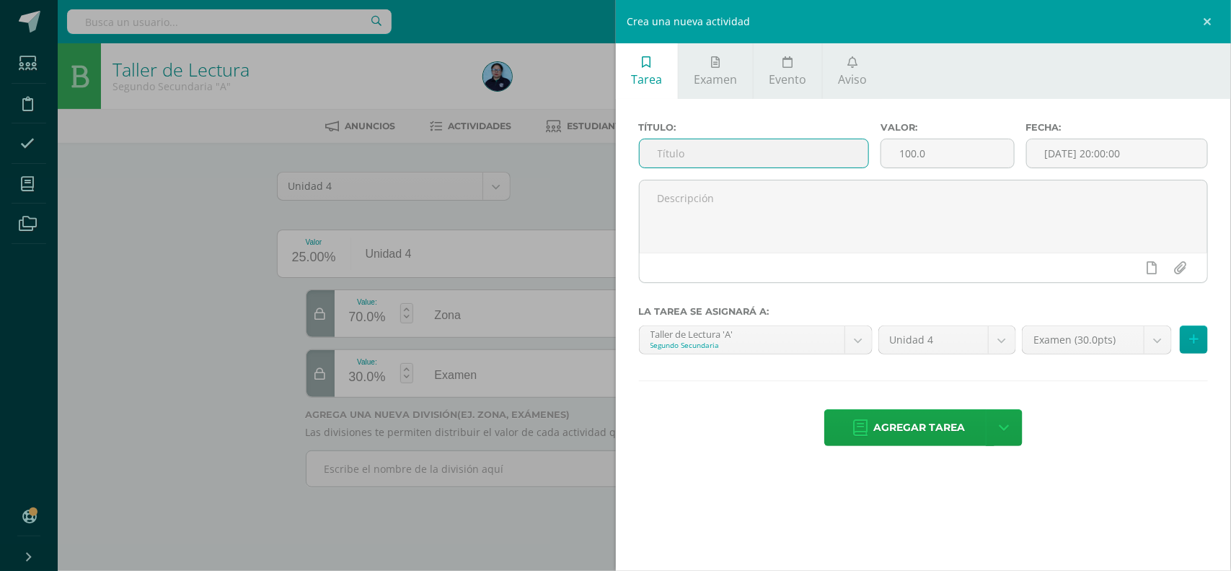
click at [744, 157] on input "text" at bounding box center [754, 153] width 229 height 28
type input "prueba corta 1"
click at [952, 152] on input "100.0" at bounding box center [947, 153] width 132 height 28
type input "10"
click at [1091, 160] on input "[DATE] 20:00:00" at bounding box center [1117, 153] width 180 height 28
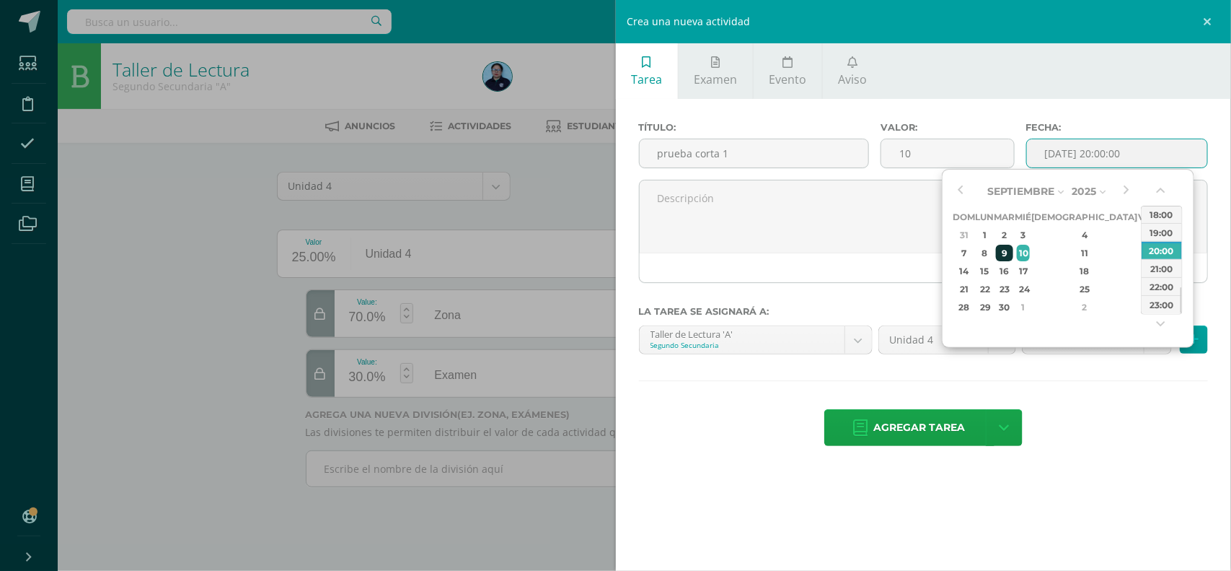
click at [1013, 250] on div "9" at bounding box center [1004, 253] width 17 height 17
type input "[DATE] 20:00"
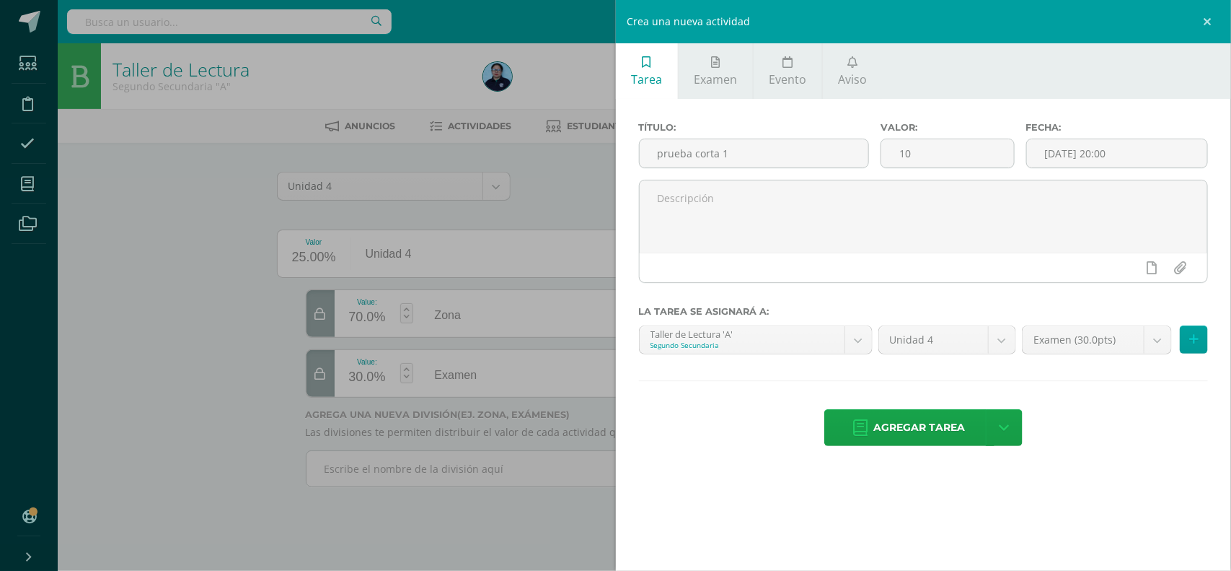
click at [1091, 447] on div "Agregar tarea Agregar tarea y ocultar" at bounding box center [924, 429] width 570 height 40
click at [1152, 338] on body "Estudiantes Disciplina Asistencia Mis cursos Archivos Soporte Centro de ayuda Ú…" at bounding box center [615, 263] width 1231 height 527
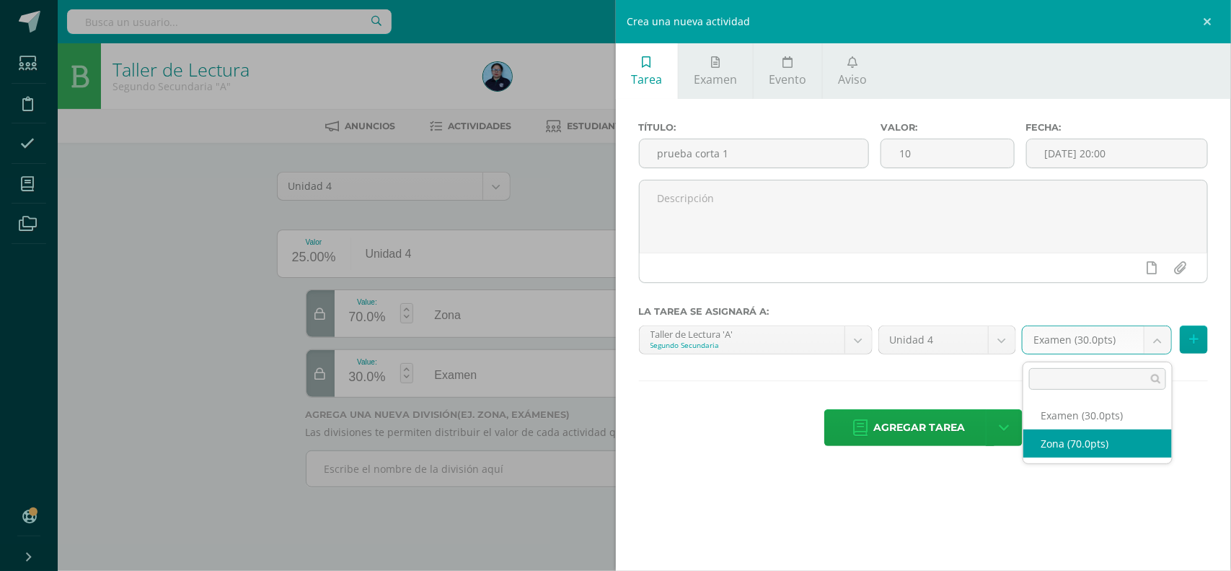
select select "48926"
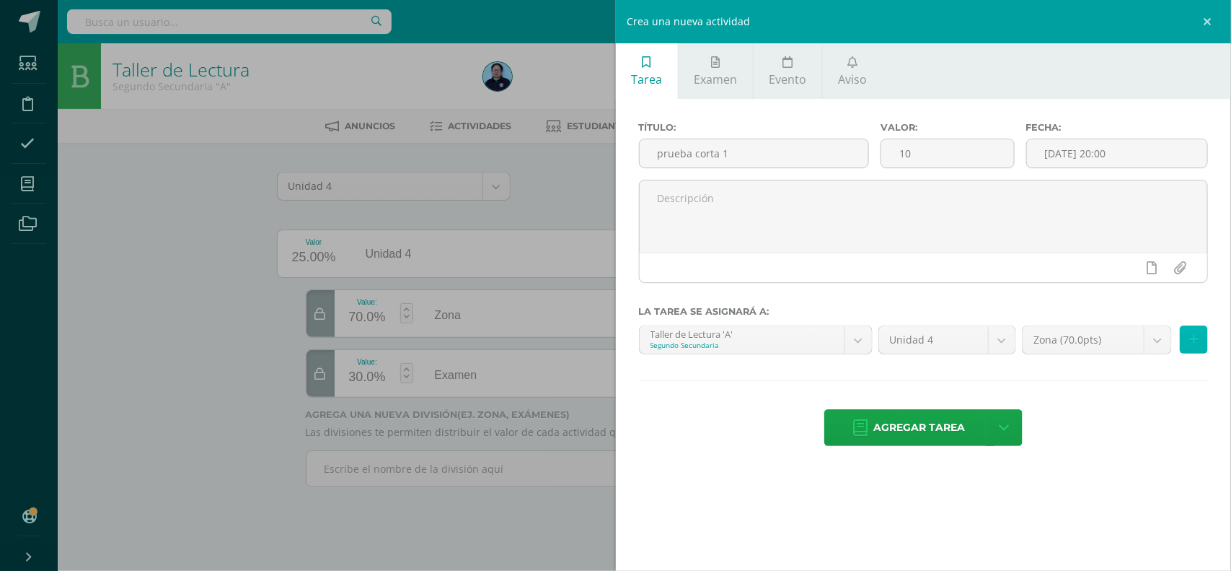
click at [1192, 344] on icon at bounding box center [1193, 339] width 9 height 12
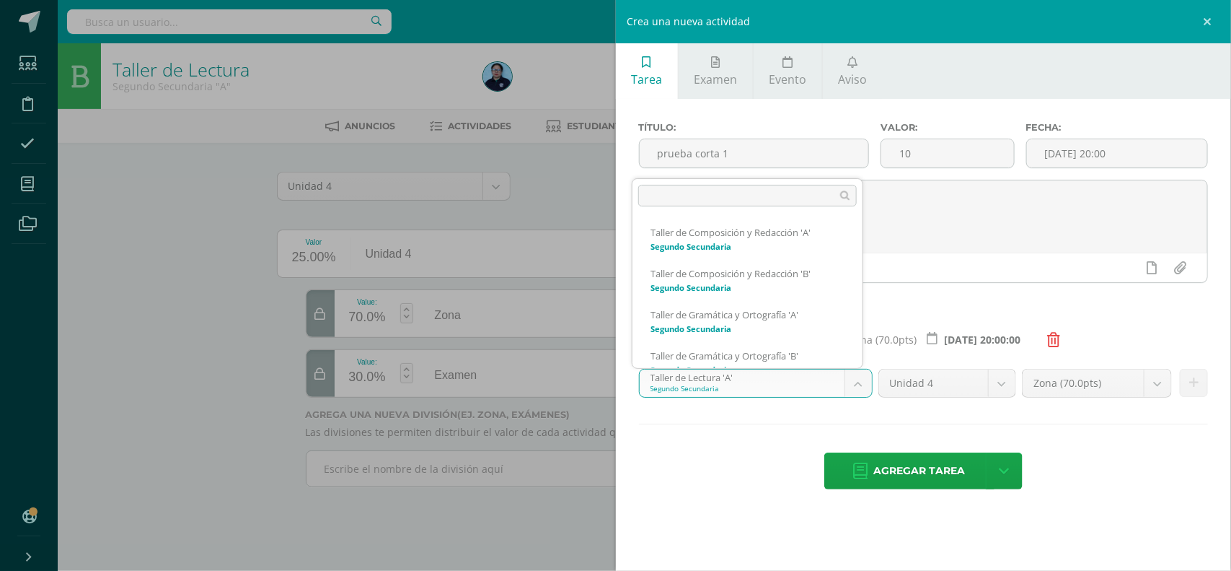
scroll to position [56, 0]
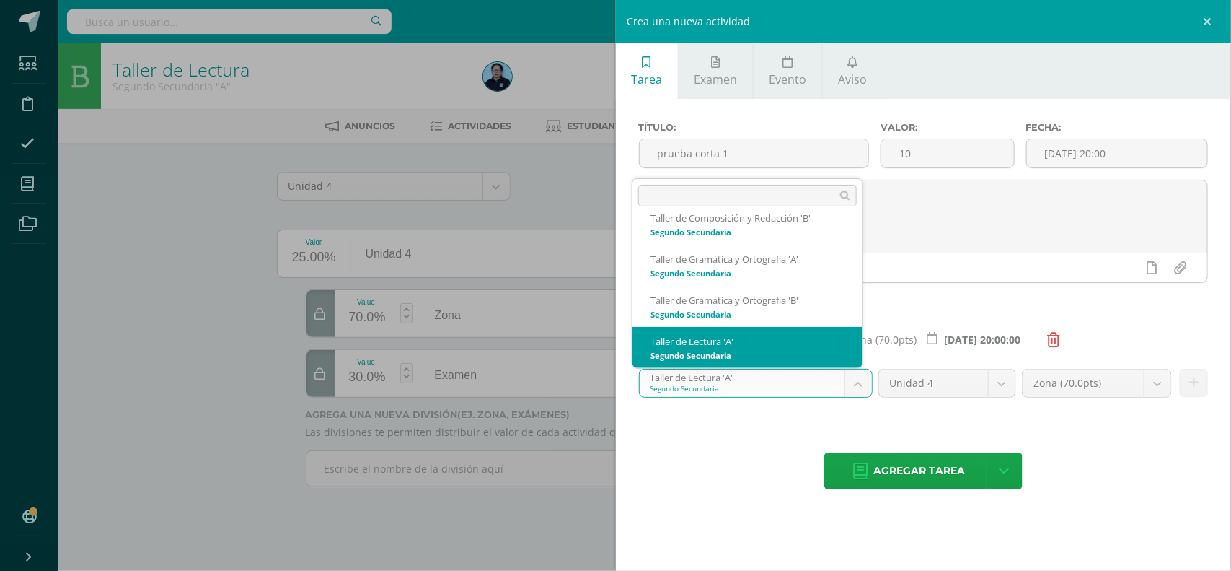
click at [861, 387] on body "Estudiantes Disciplina Asistencia Mis cursos Archivos Soporte Centro de ayuda Ú…" at bounding box center [615, 263] width 1231 height 527
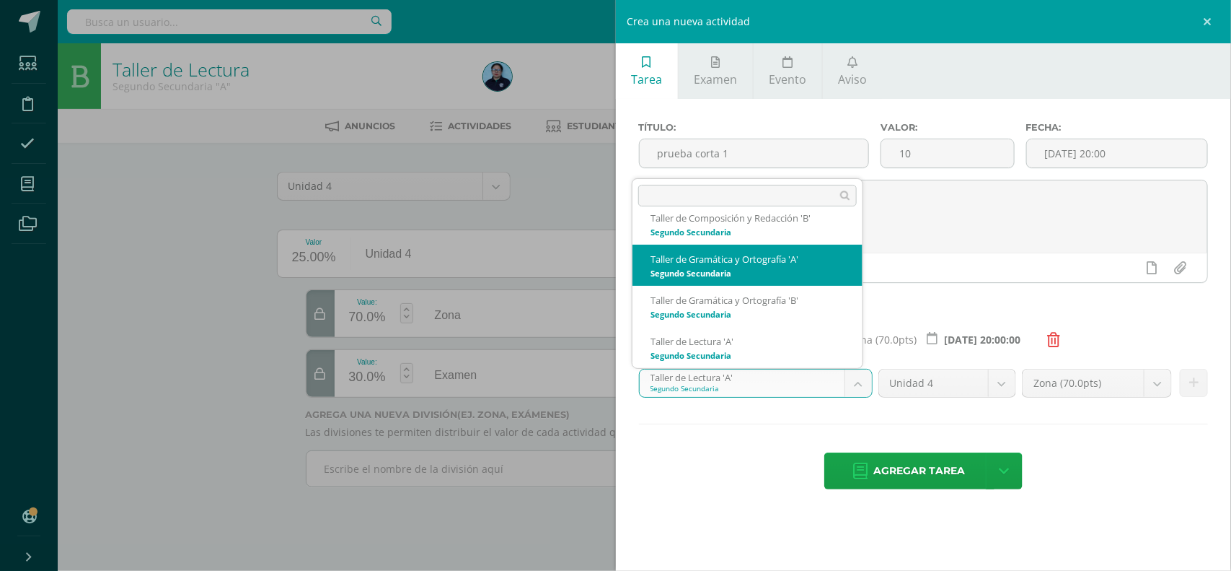
scroll to position [47, 0]
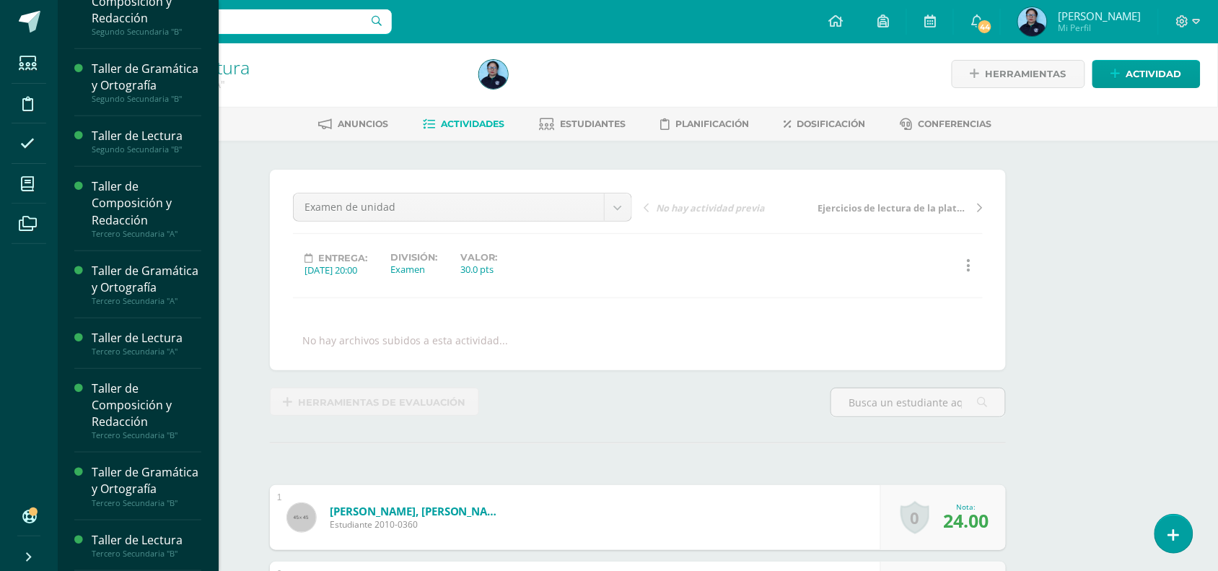
scroll to position [268, 0]
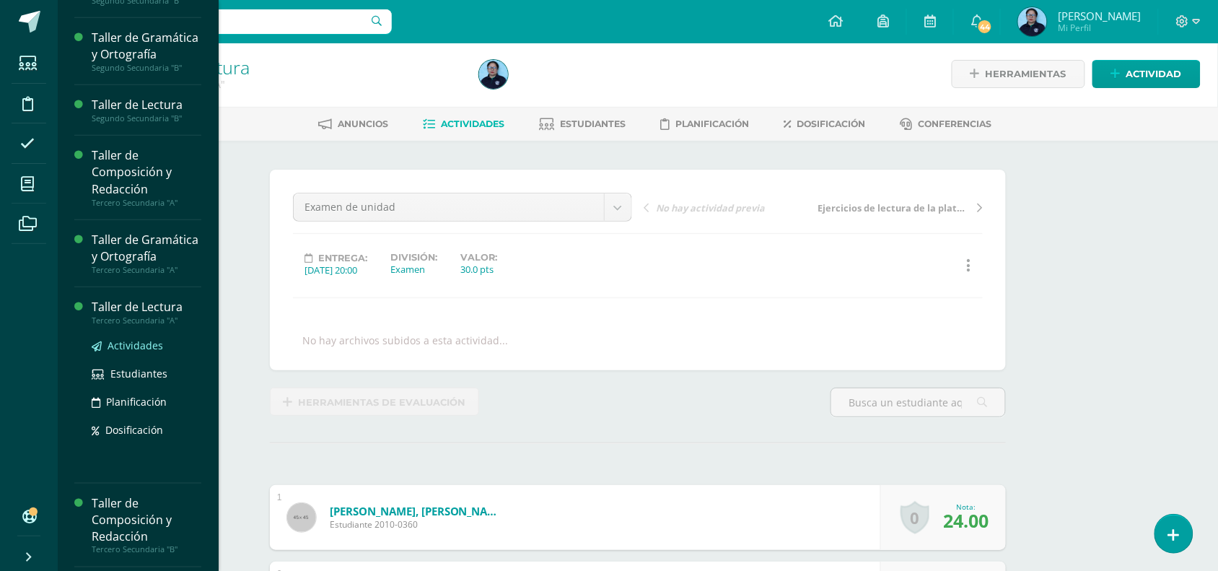
click at [145, 352] on span "Actividades" at bounding box center [135, 345] width 56 height 14
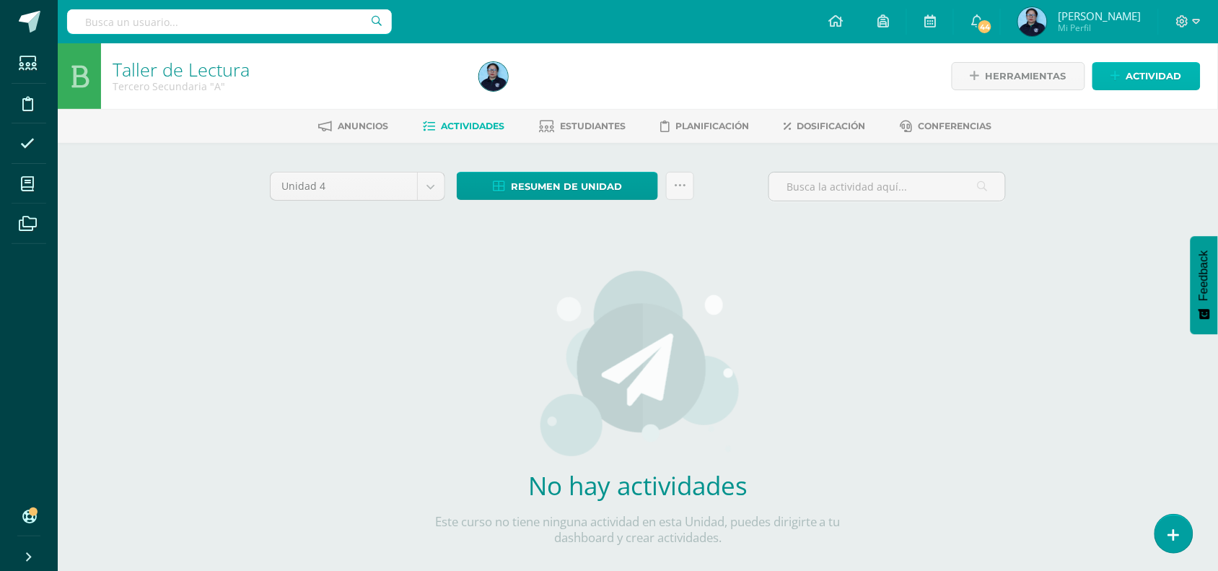
click at [1134, 70] on span "Actividad" at bounding box center [1154, 76] width 56 height 27
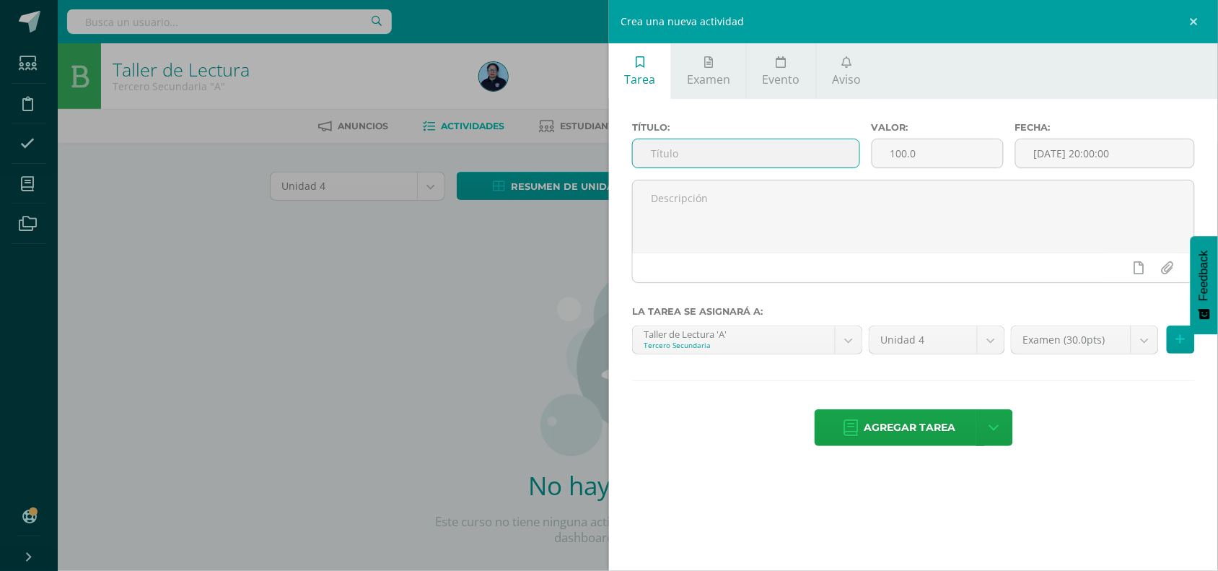
click at [689, 159] on input "text" at bounding box center [746, 153] width 226 height 28
type input "prueba corta 1"
click at [1130, 159] on input "[DATE] 20:00:00" at bounding box center [1105, 153] width 178 height 28
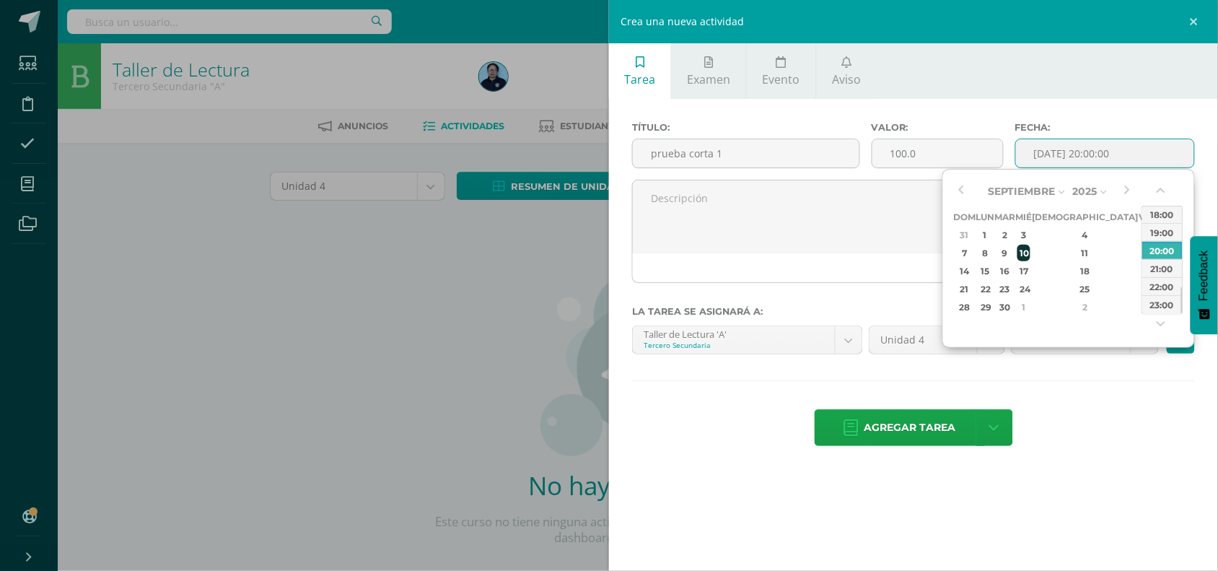
click at [1030, 247] on div "10" at bounding box center [1023, 253] width 13 height 17
type input "2025-09-10 20:00"
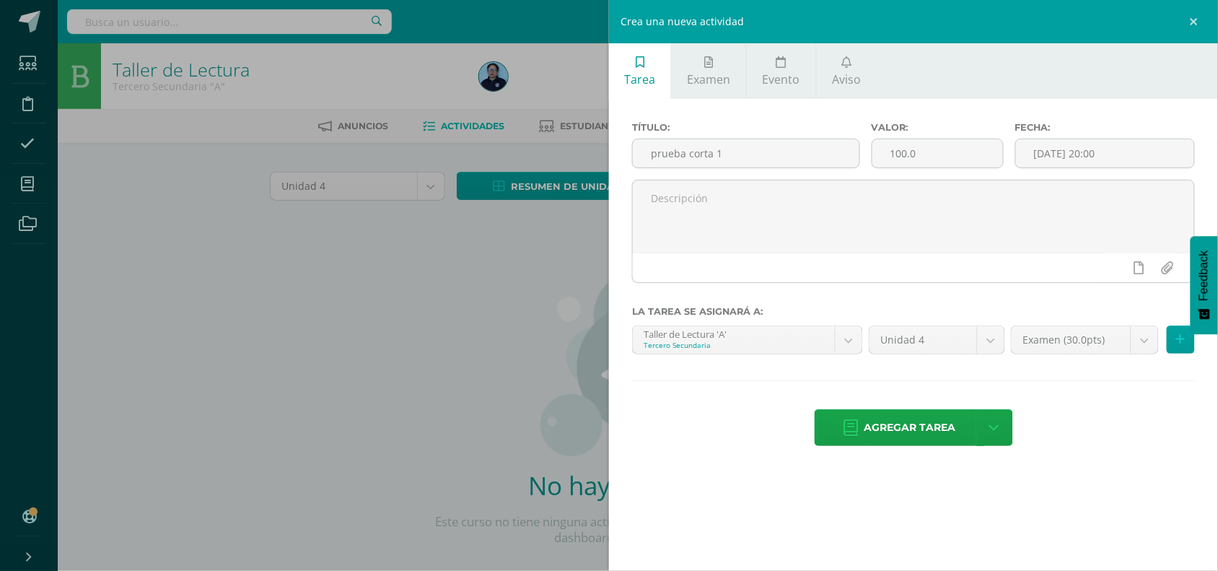
click at [1088, 463] on div "Título: prueba corta 1 Valor: 100.0 Fecha: 2025-09-10 20:00 La tarea se asignar…" at bounding box center [913, 285] width 609 height 373
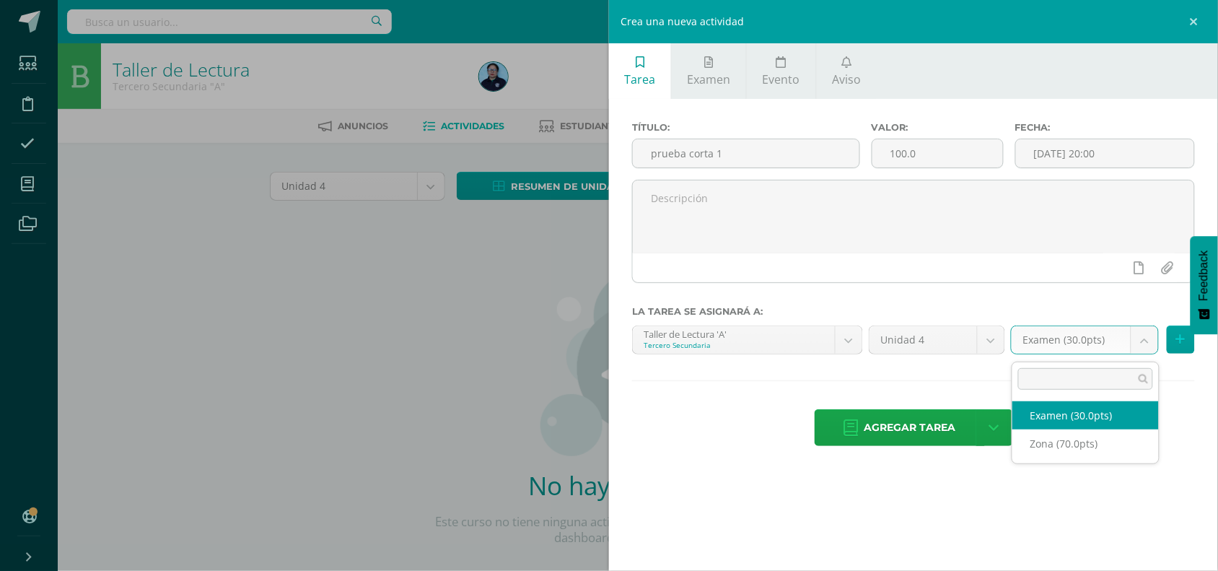
click at [1147, 343] on body "Estudiantes Disciplina Asistencia Mis cursos Archivos Soporte Centro de ayuda Ú…" at bounding box center [609, 310] width 1218 height 620
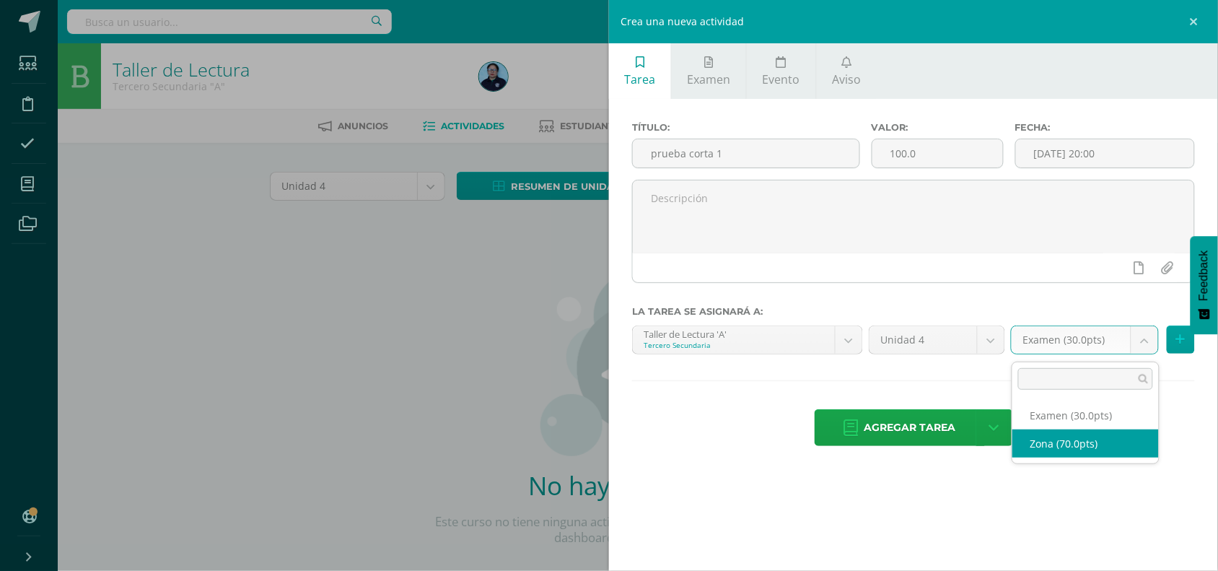
select select "49052"
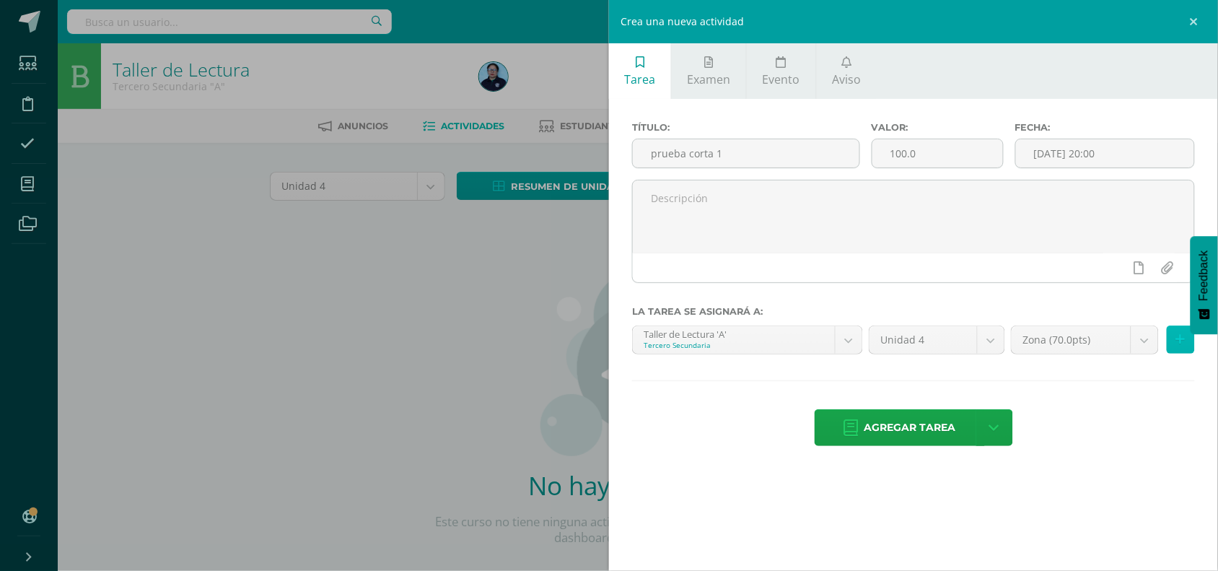
click at [1178, 340] on icon at bounding box center [1180, 339] width 9 height 12
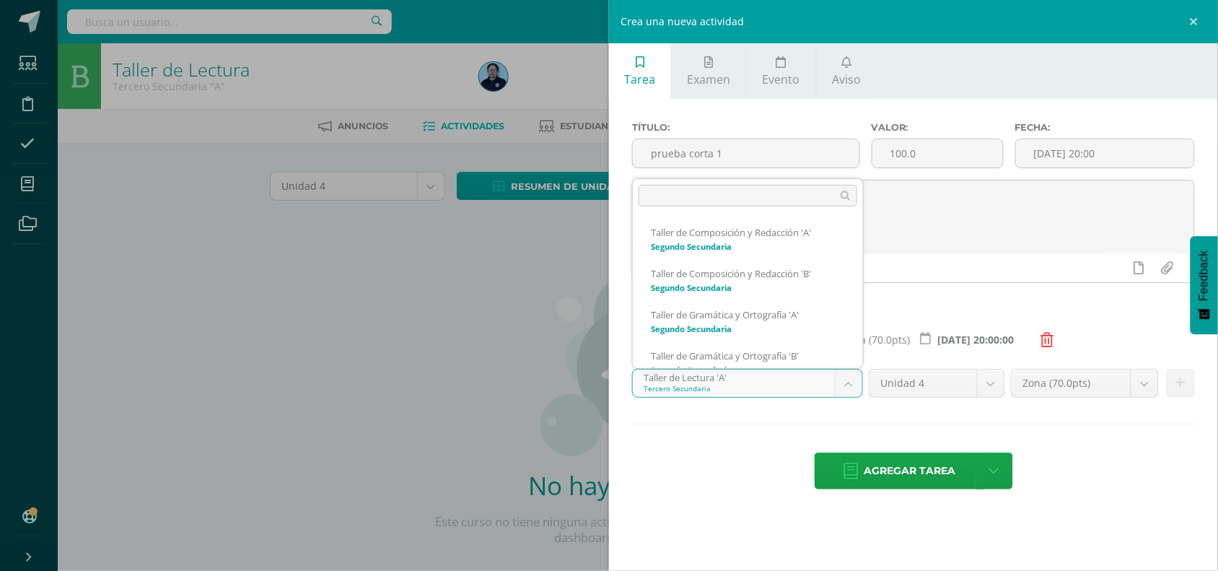
scroll to position [303, 0]
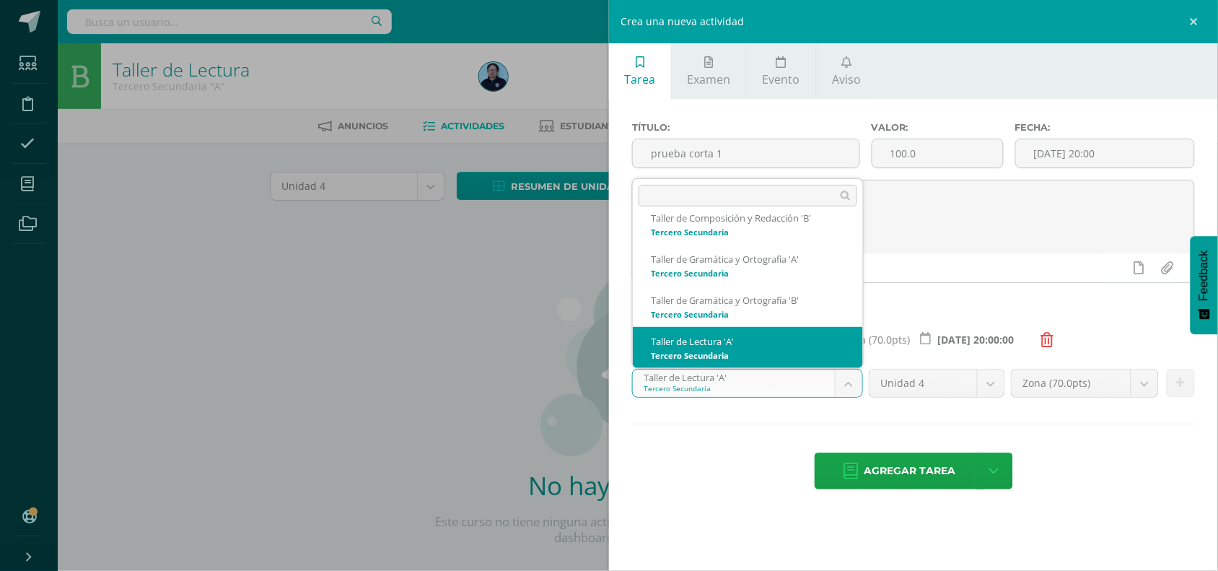
click at [848, 390] on body "Estudiantes Disciplina Asistencia Mis cursos Archivos Soporte Centro de ayuda Ú…" at bounding box center [609, 310] width 1218 height 620
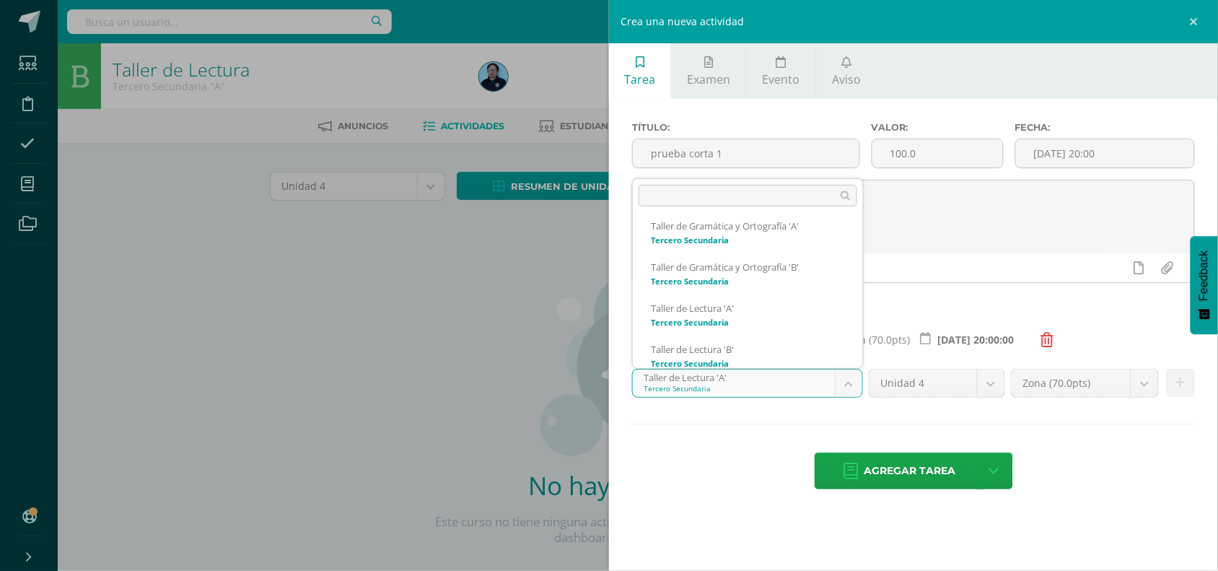
scroll to position [350, 0]
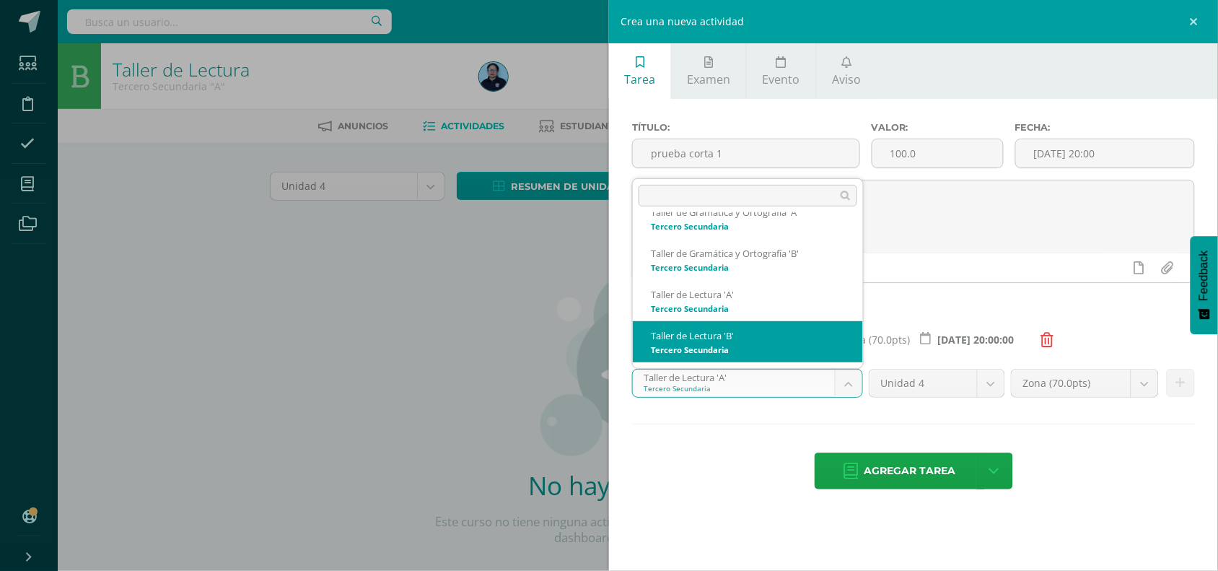
select select "30714"
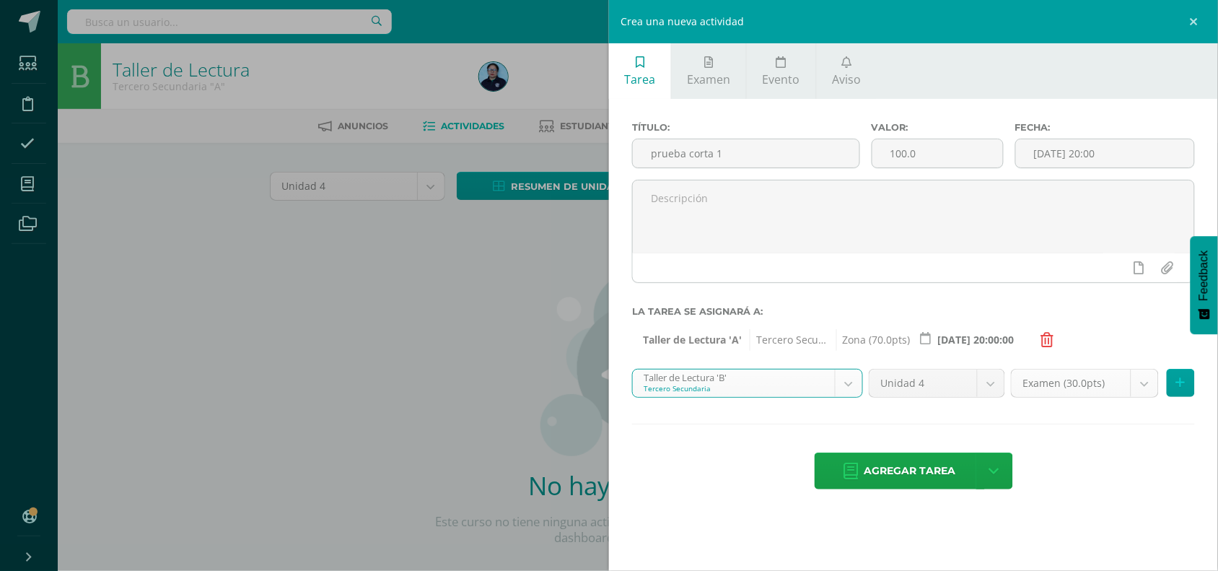
click at [1145, 390] on body "Estudiantes Disciplina Asistencia Mis cursos Archivos Soporte Centro de ayuda Ú…" at bounding box center [609, 310] width 1218 height 620
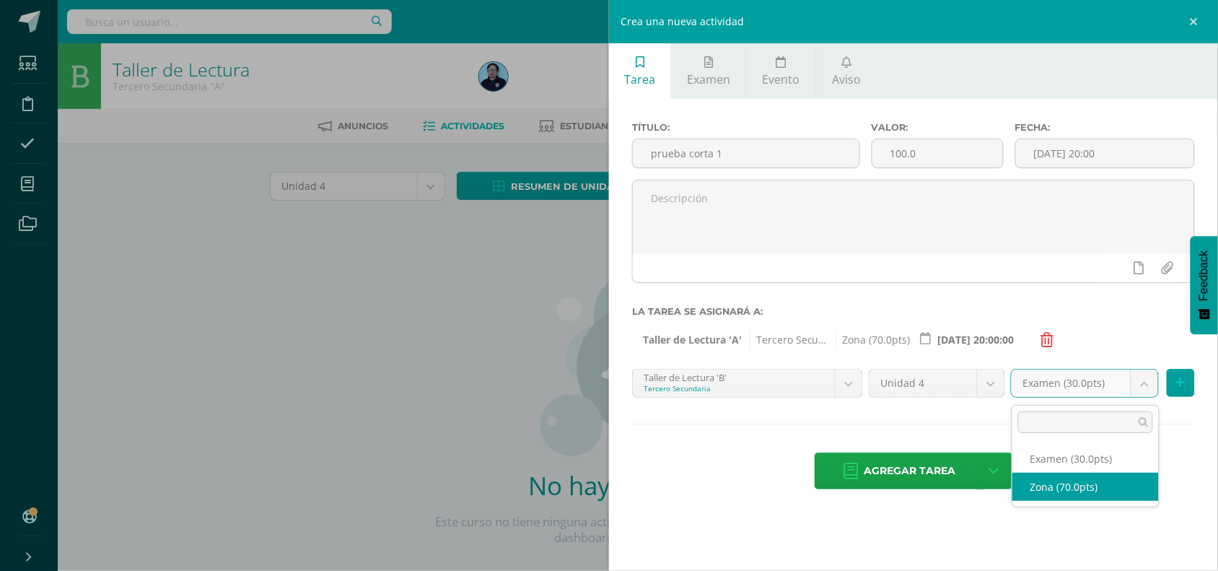
select select "49058"
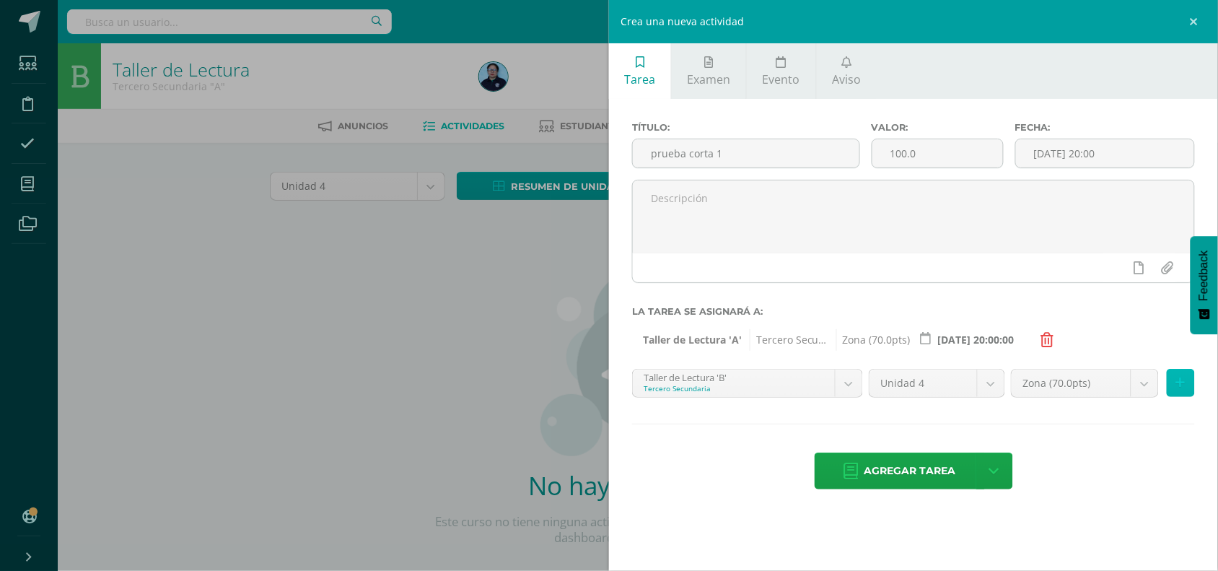
click at [1180, 387] on icon at bounding box center [1180, 383] width 9 height 12
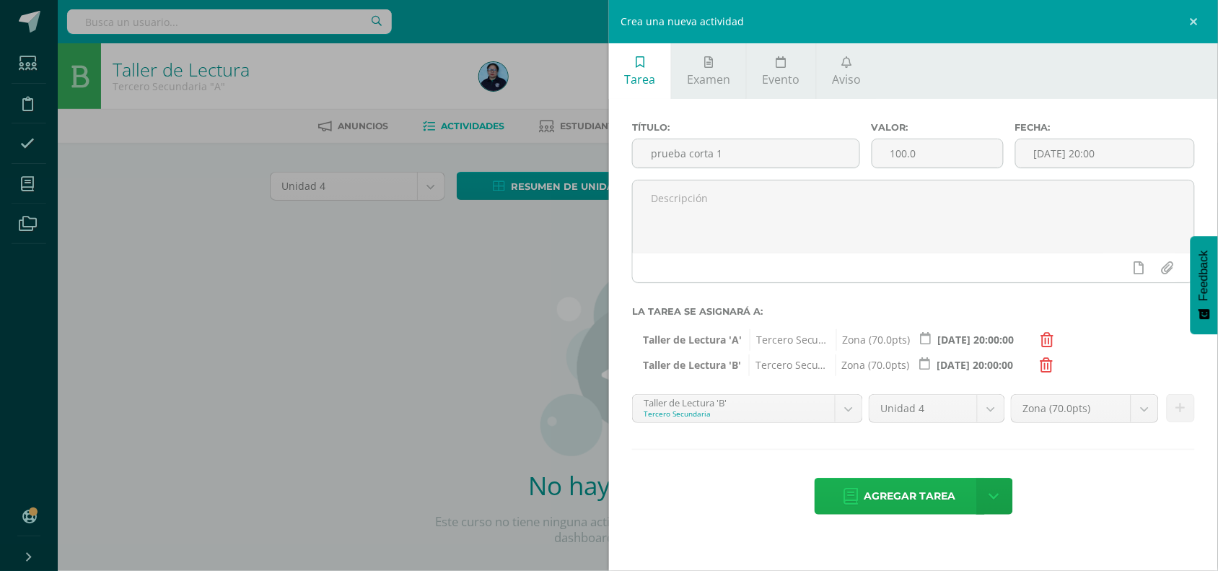
click at [881, 492] on span "Agregar tarea" at bounding box center [910, 495] width 92 height 35
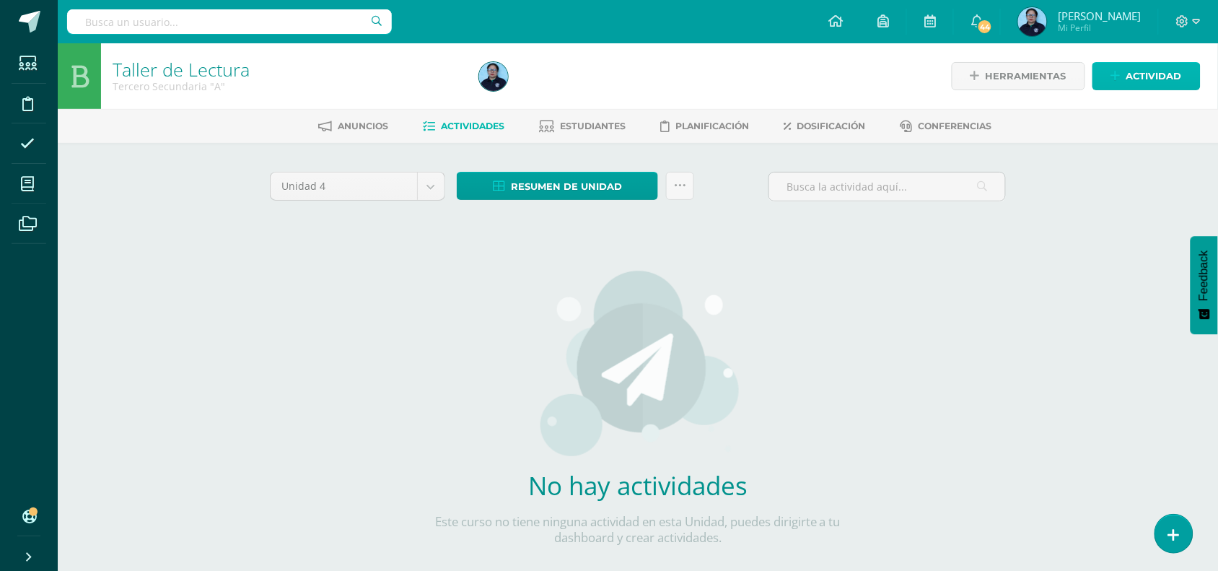
click at [1123, 62] on link "Actividad" at bounding box center [1146, 76] width 108 height 28
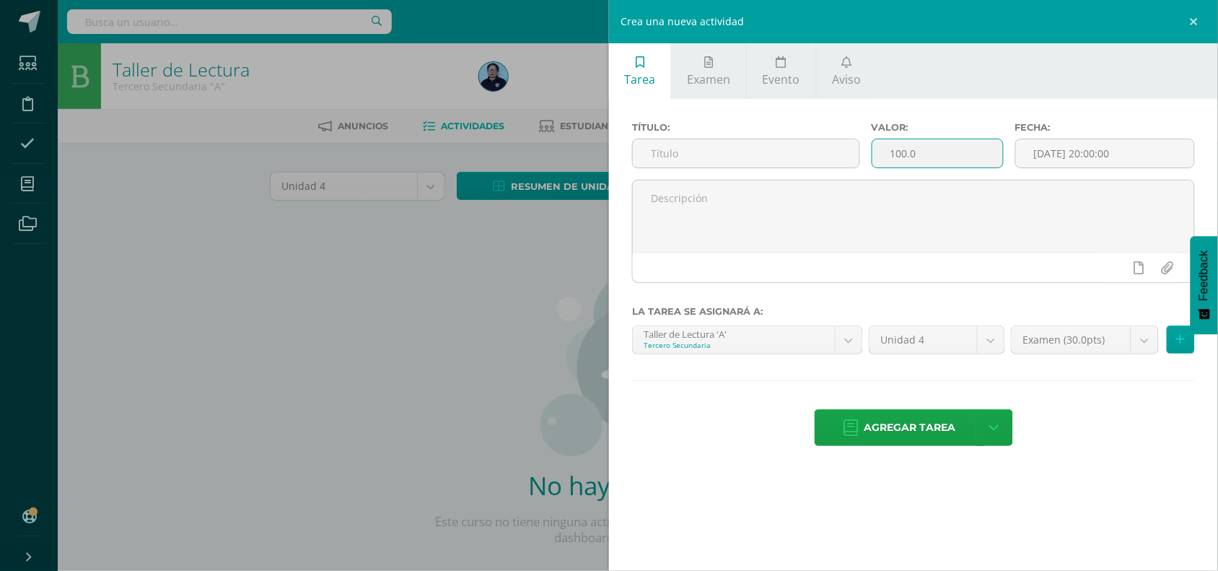
click at [939, 159] on input "100.0" at bounding box center [937, 153] width 131 height 28
type input "10"
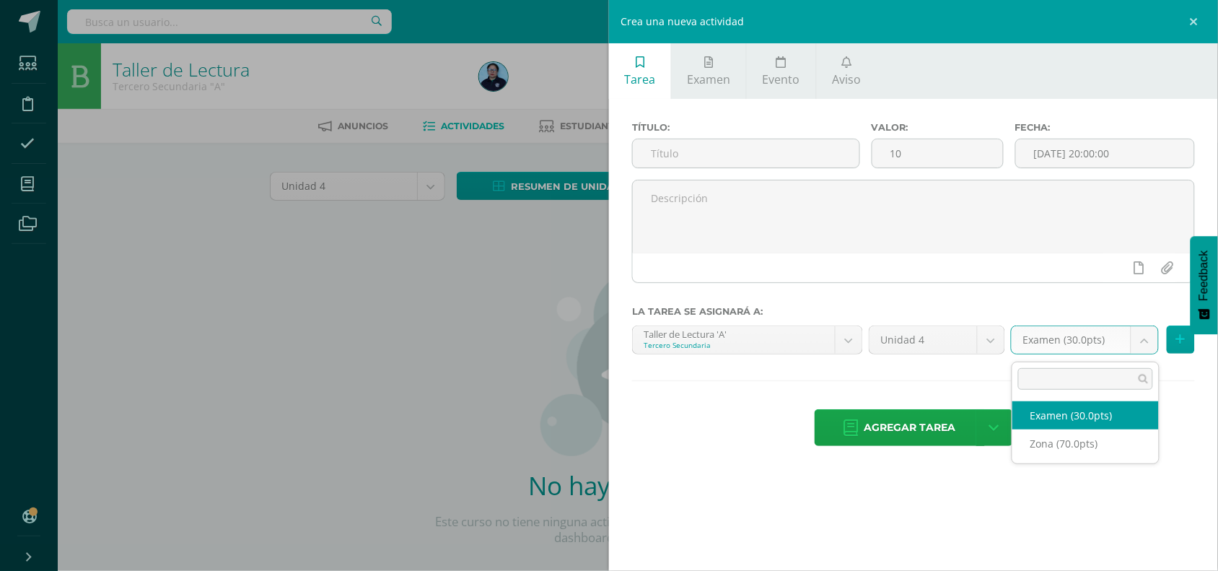
click at [1144, 335] on body "Estudiantes Disciplina Asistencia Mis cursos Archivos Soporte Centro de ayuda Ú…" at bounding box center [609, 310] width 1218 height 620
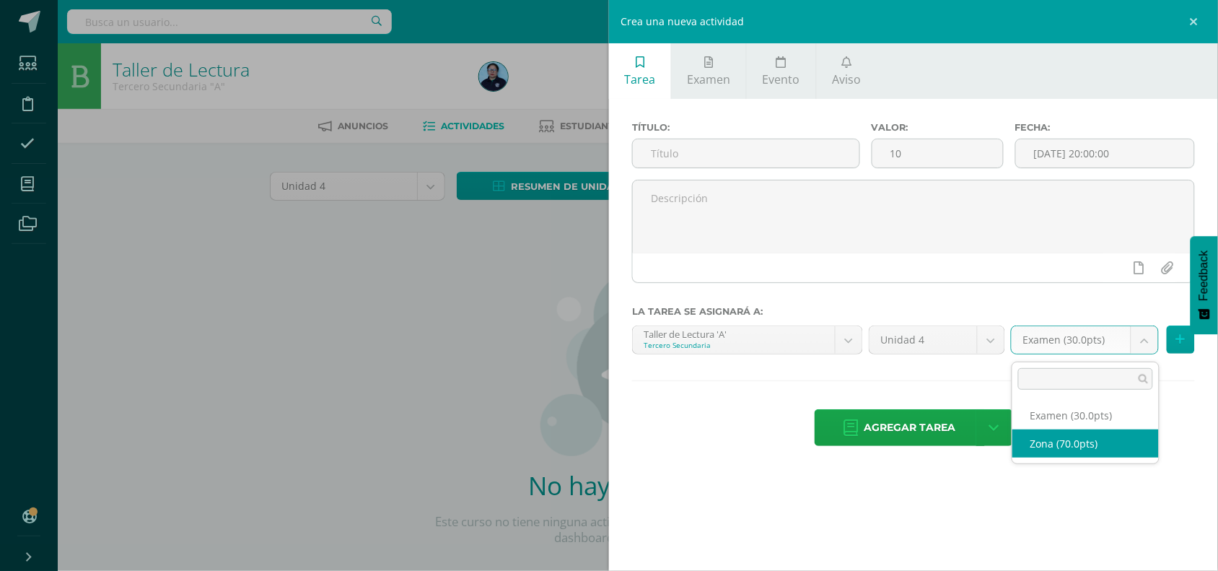
select select "49052"
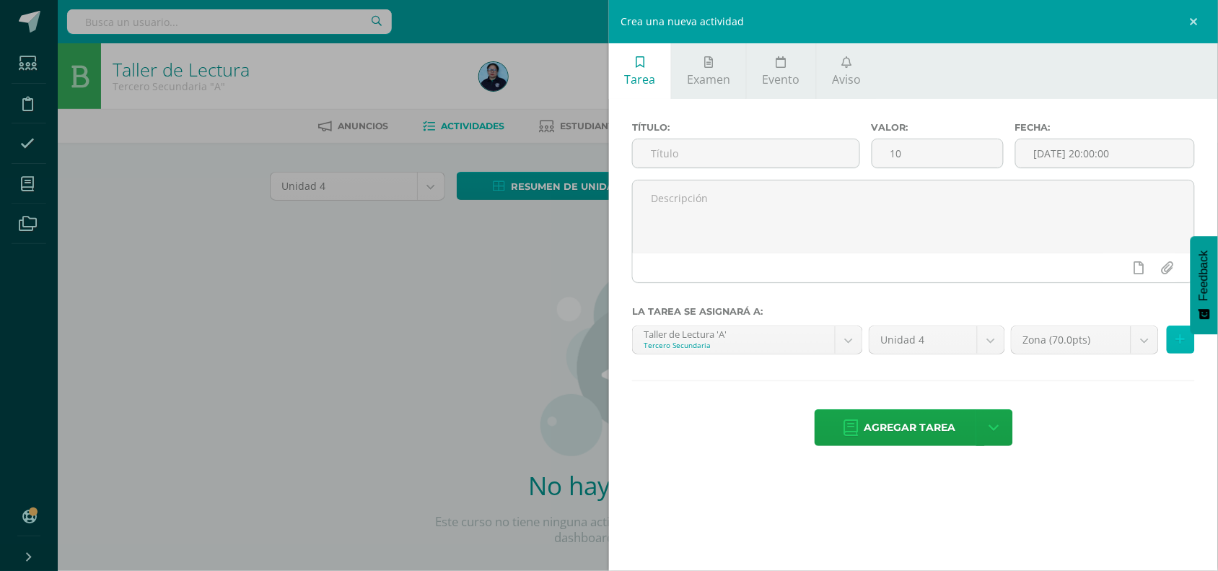
click at [1177, 341] on icon at bounding box center [1180, 339] width 9 height 12
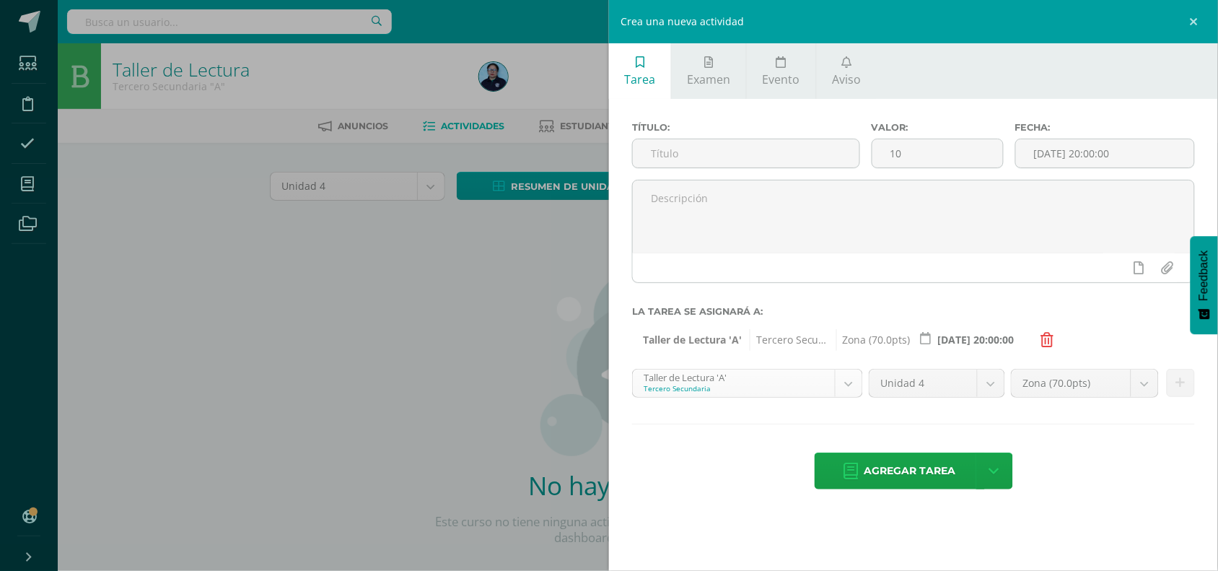
scroll to position [303, 0]
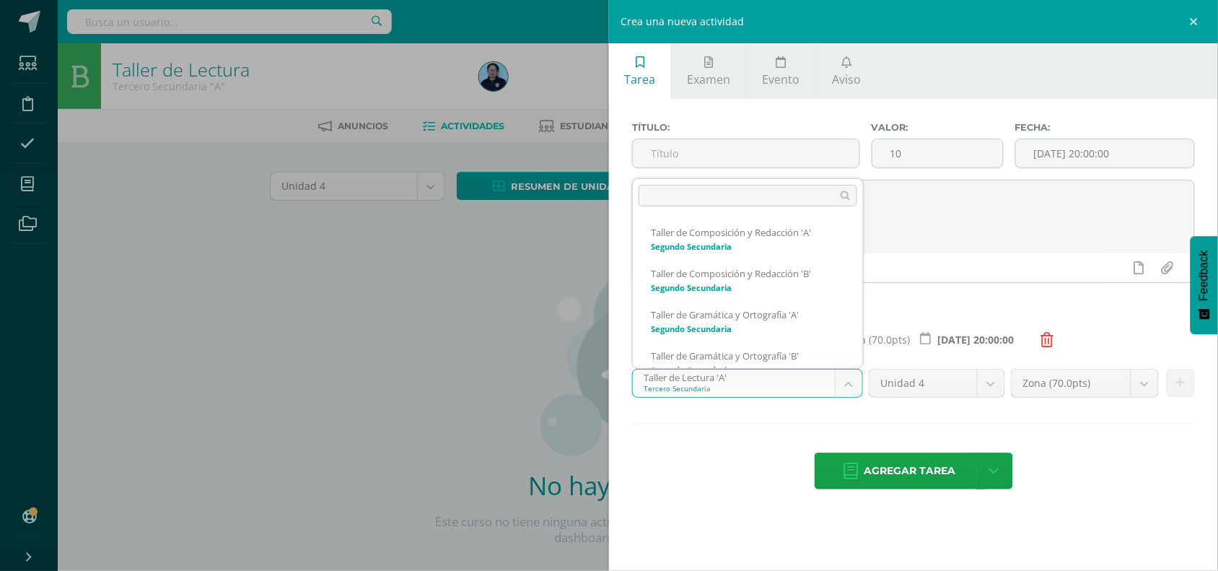
click at [848, 383] on body "Estudiantes Disciplina Asistencia Mis cursos Archivos Soporte Centro de ayuda Ú…" at bounding box center [609, 310] width 1218 height 620
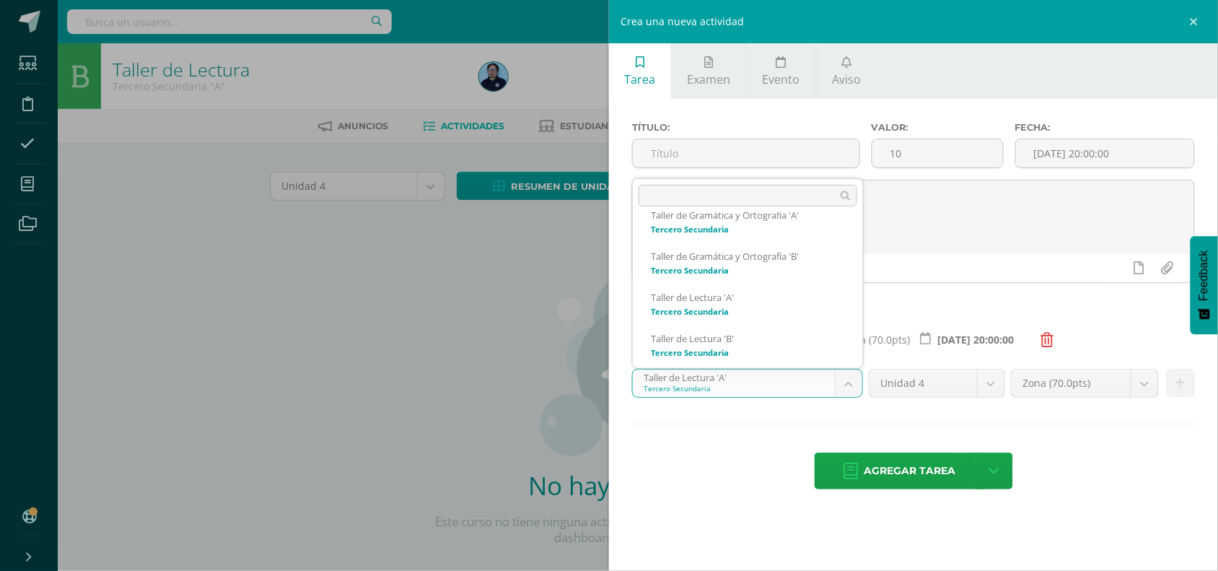
scroll to position [350, 0]
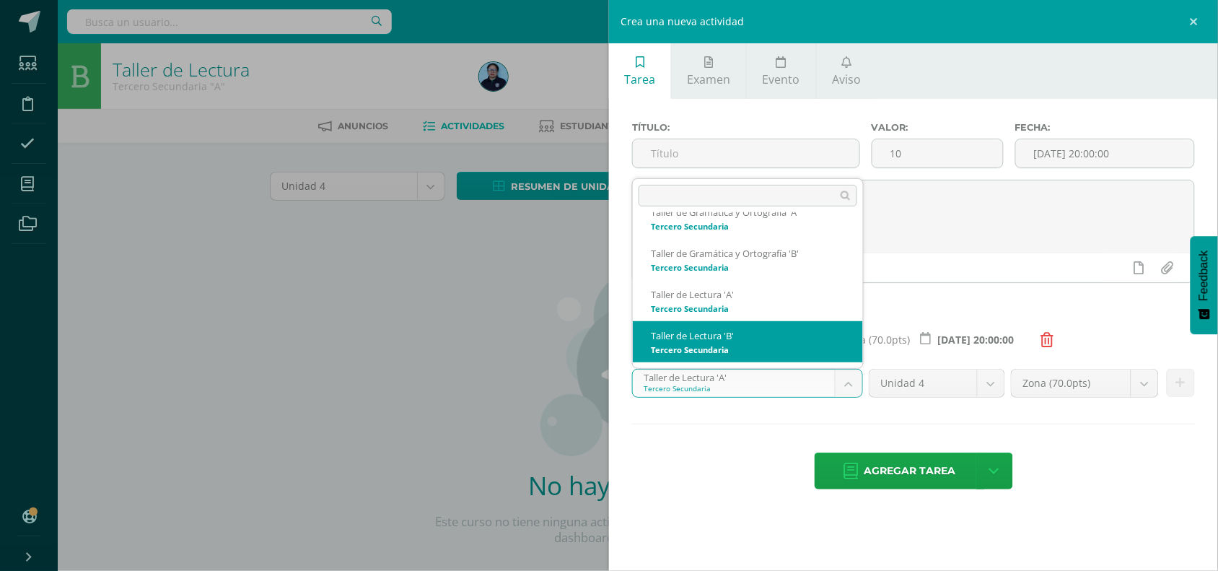
select select "30714"
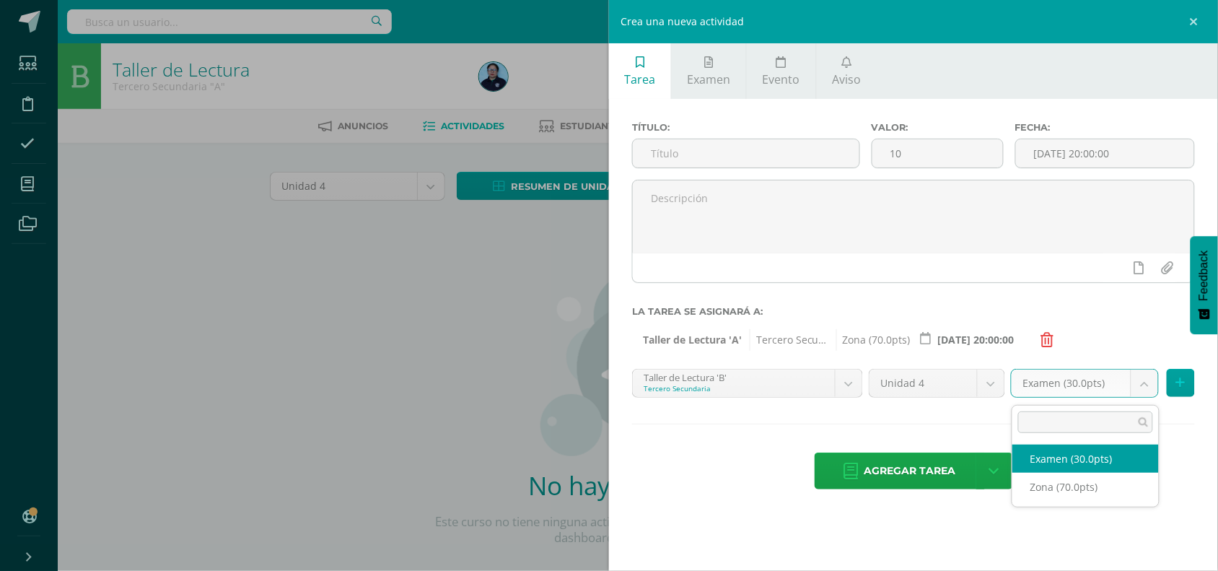
click at [1141, 390] on body "Estudiantes Disciplina Asistencia Mis cursos Archivos Soporte Centro de ayuda Ú…" at bounding box center [609, 310] width 1218 height 620
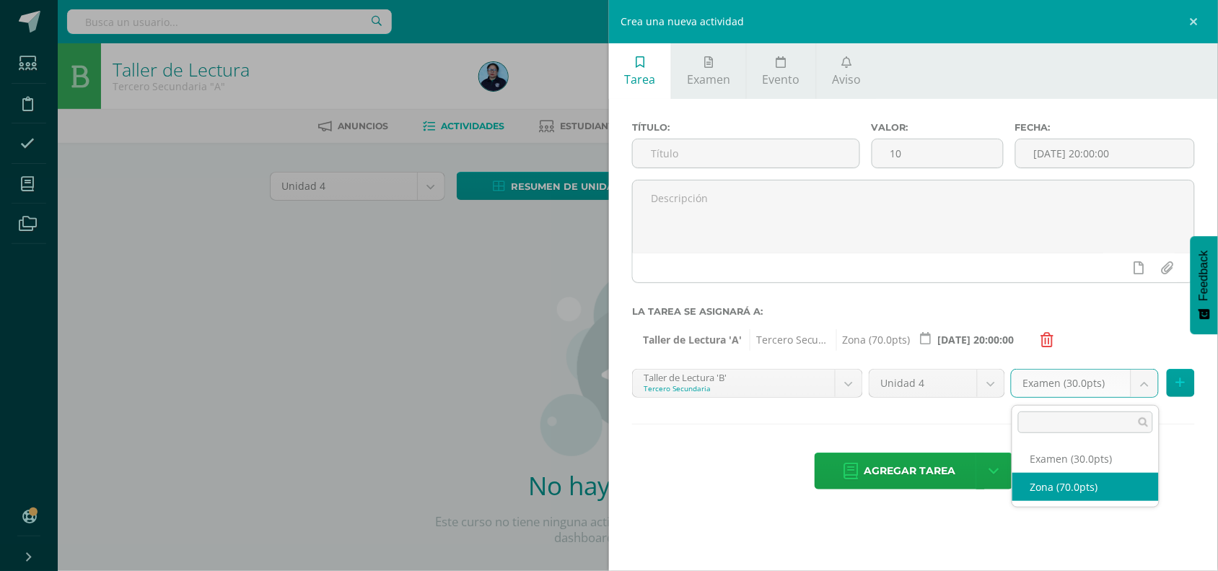
select select "49058"
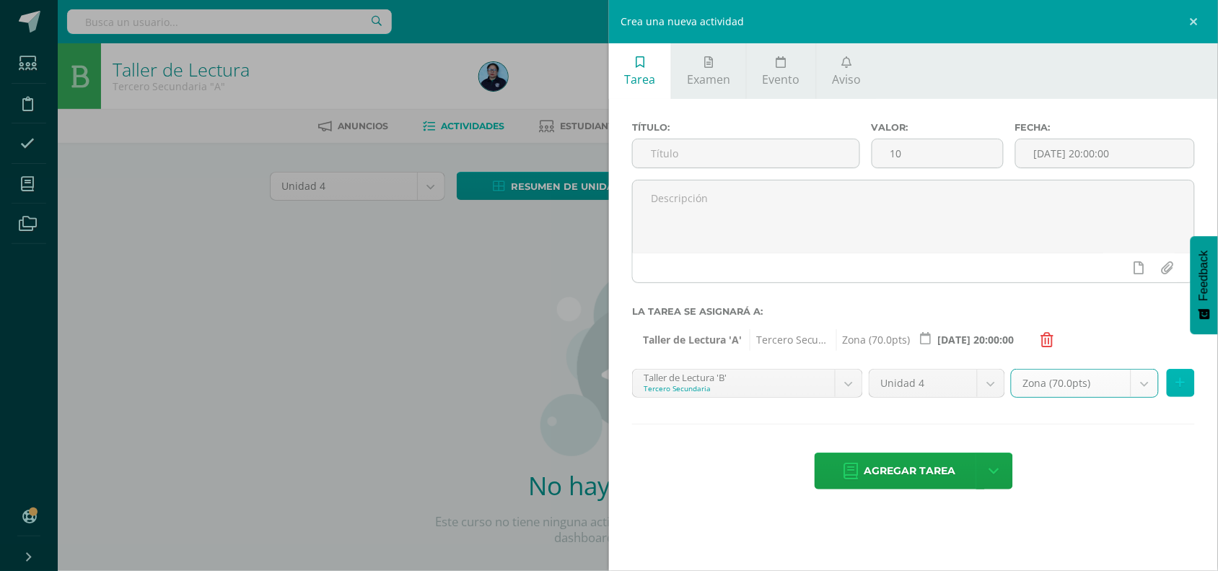
click at [1188, 377] on button at bounding box center [1180, 383] width 28 height 28
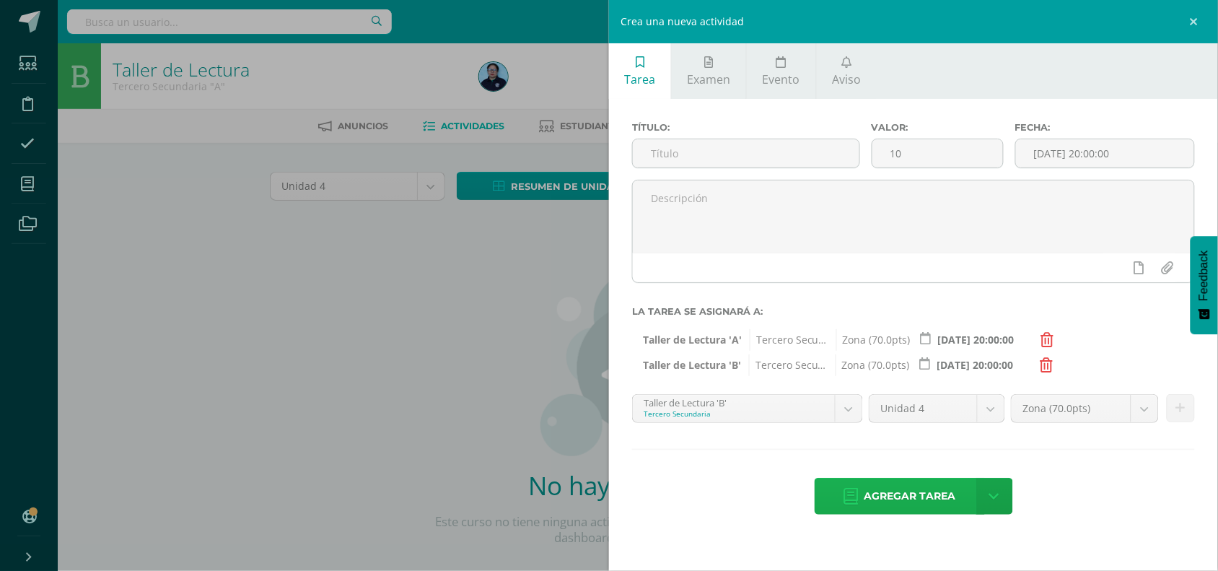
click at [929, 501] on span "Agregar tarea" at bounding box center [910, 495] width 92 height 35
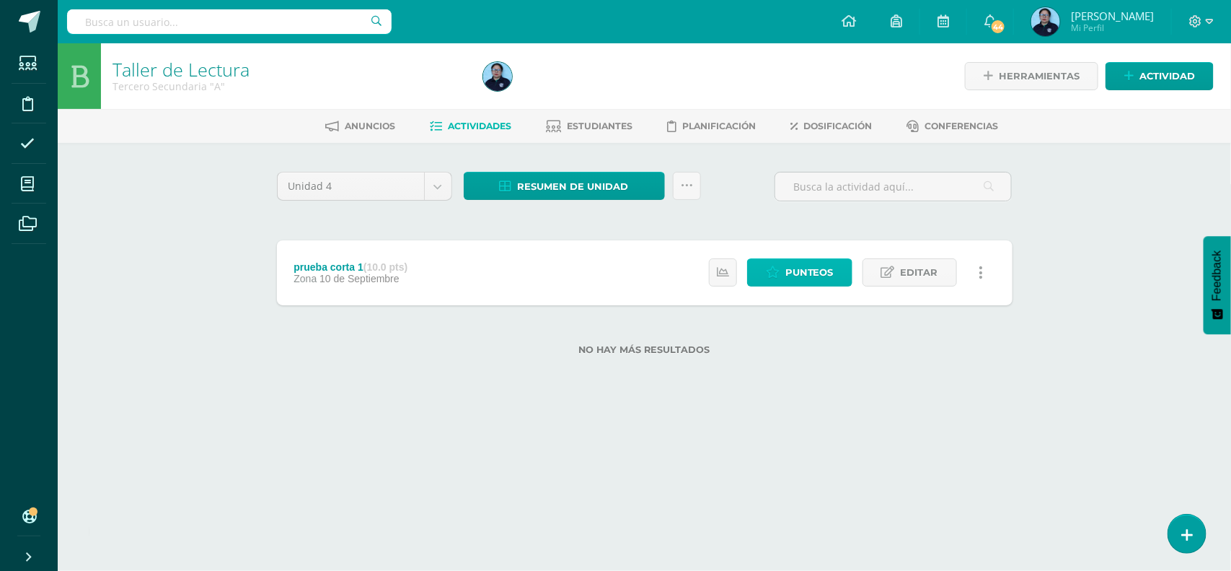
click at [811, 276] on span "Punteos" at bounding box center [810, 272] width 48 height 27
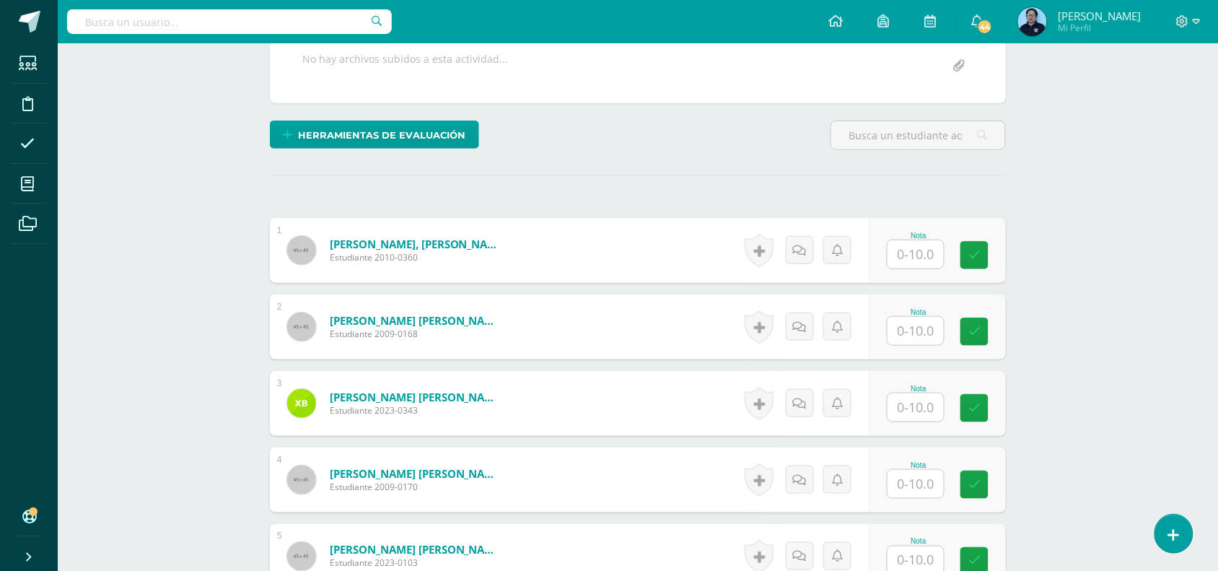
scroll to position [302, 0]
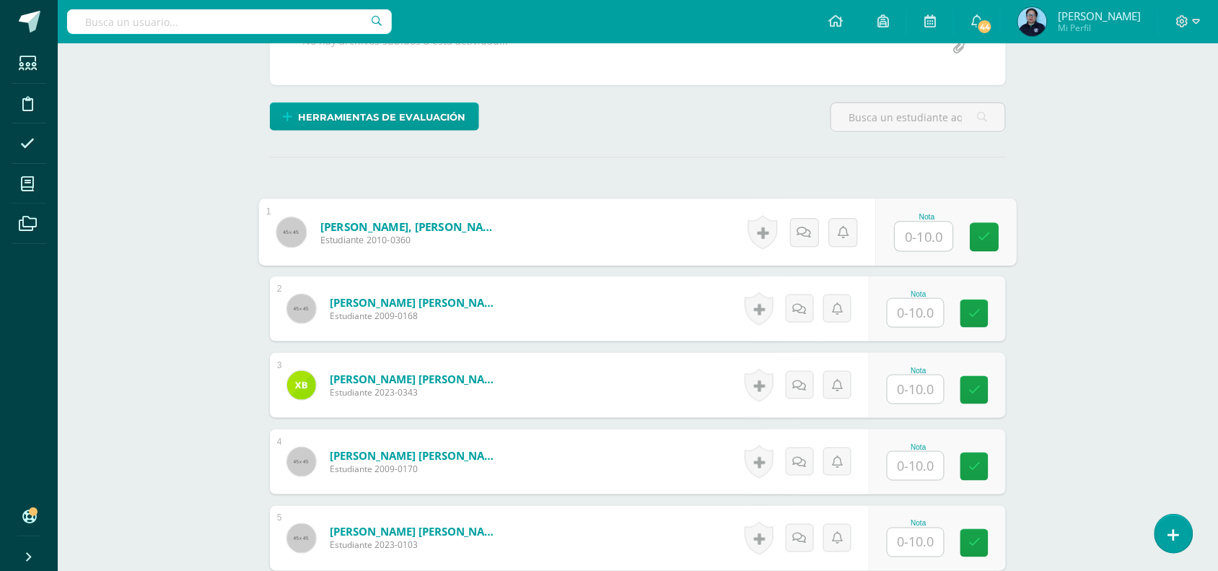
click at [925, 232] on input "text" at bounding box center [924, 236] width 58 height 29
type input "8"
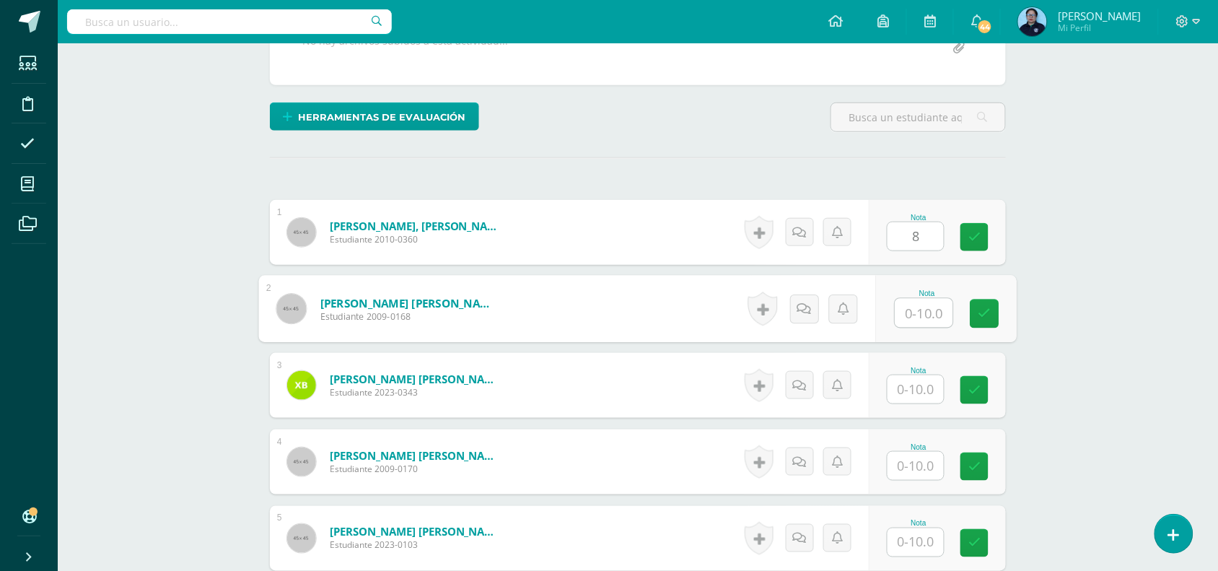
click at [911, 307] on input "text" at bounding box center [924, 313] width 58 height 29
type input "8"
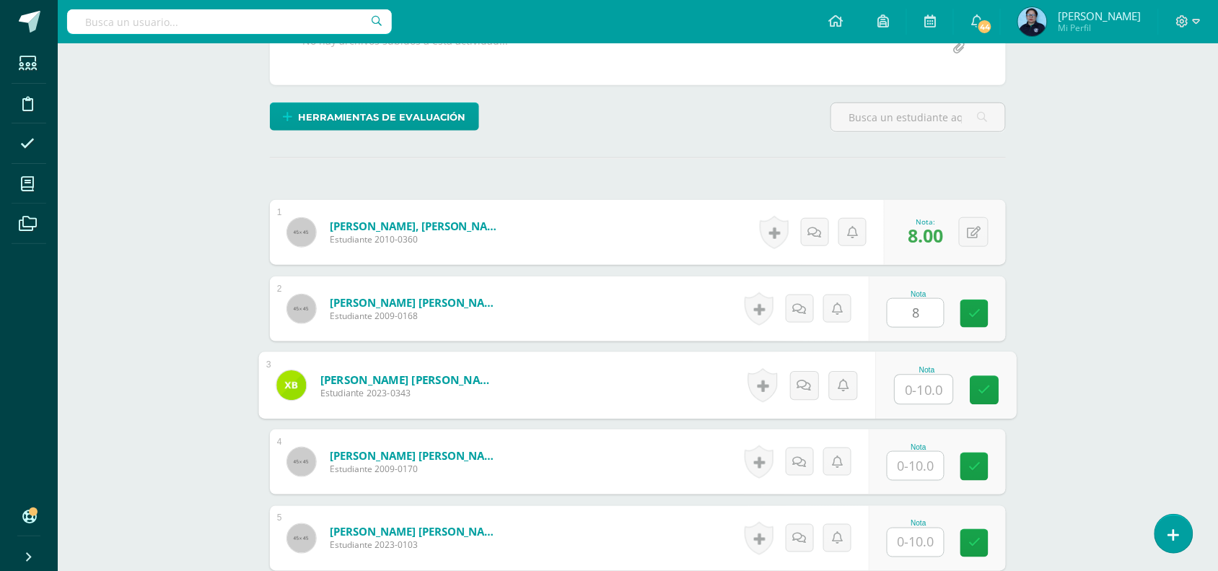
click at [911, 393] on input "text" at bounding box center [924, 389] width 58 height 29
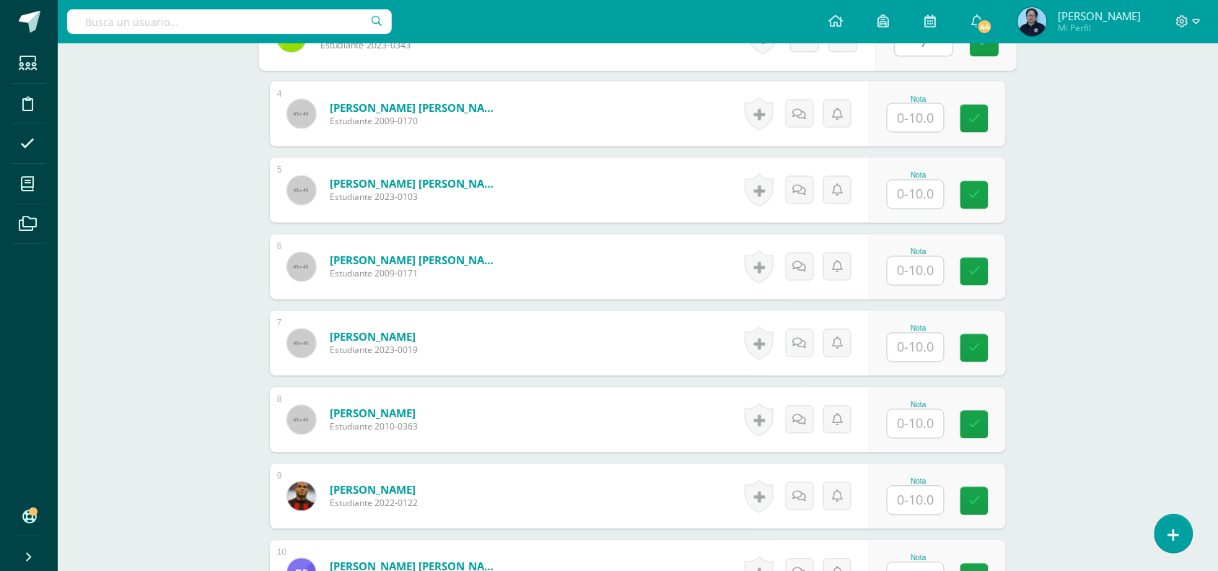
scroll to position [658, 0]
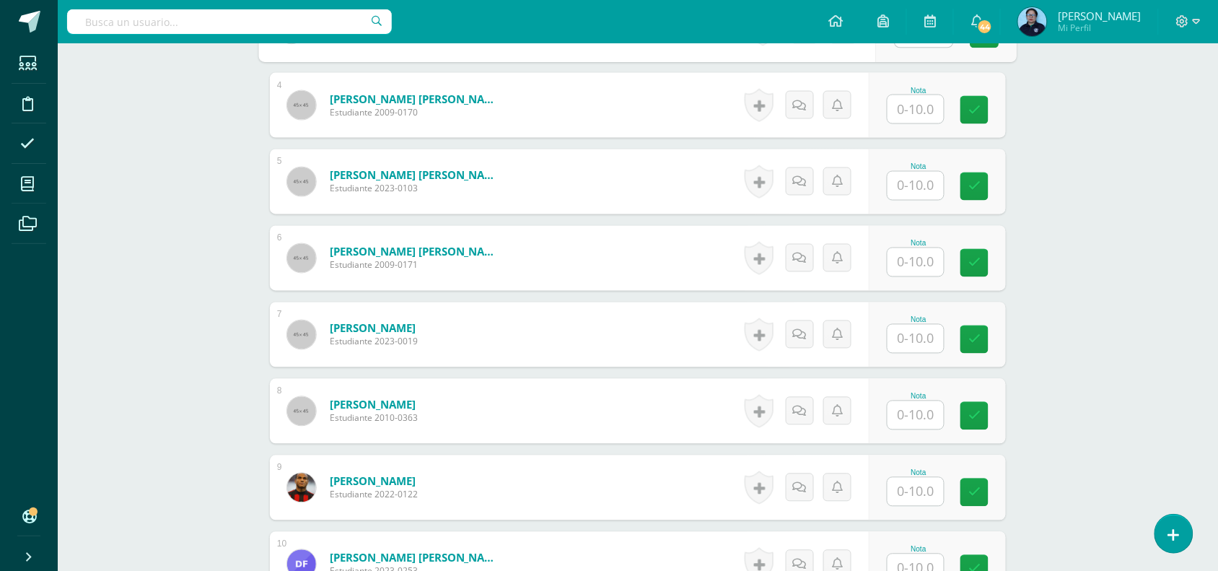
type input "7"
click at [922, 115] on input "text" at bounding box center [924, 109] width 58 height 29
type input "9"
click at [910, 193] on input "text" at bounding box center [924, 186] width 58 height 29
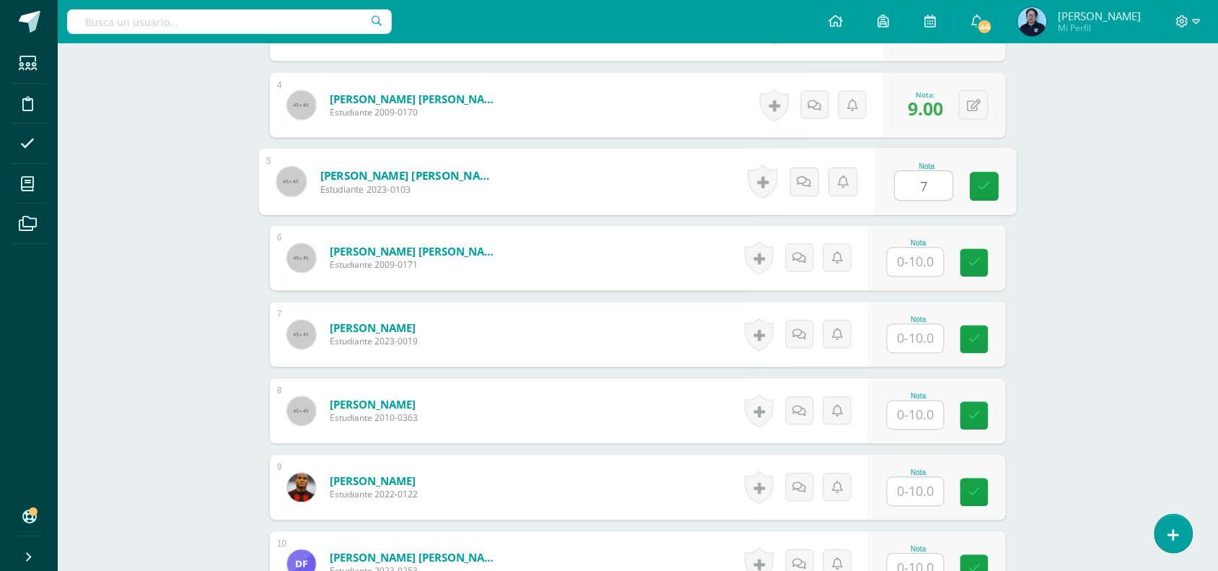
type input "7"
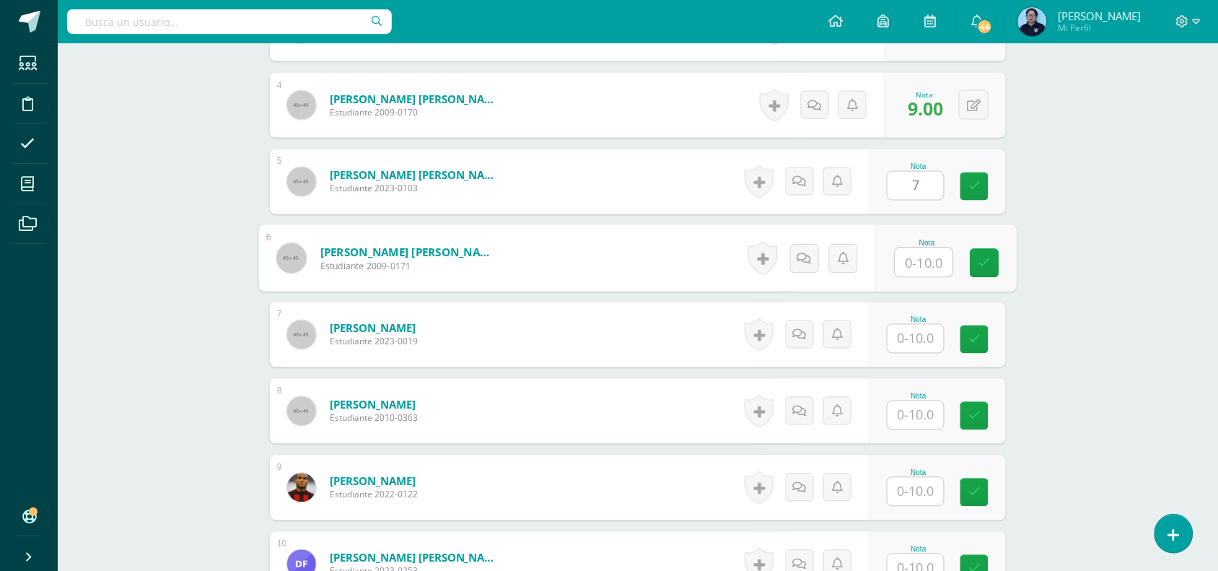
click at [907, 265] on input "text" at bounding box center [924, 262] width 58 height 29
type input "9"
click at [987, 265] on icon at bounding box center [984, 263] width 13 height 12
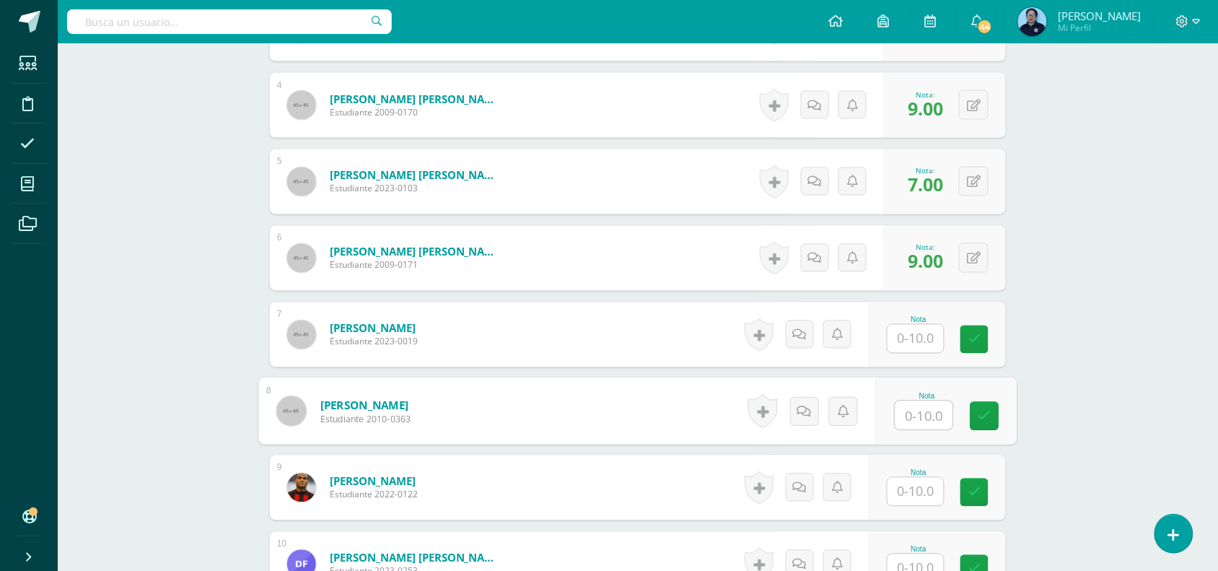
click at [916, 411] on input "text" at bounding box center [924, 415] width 58 height 29
type input "10"
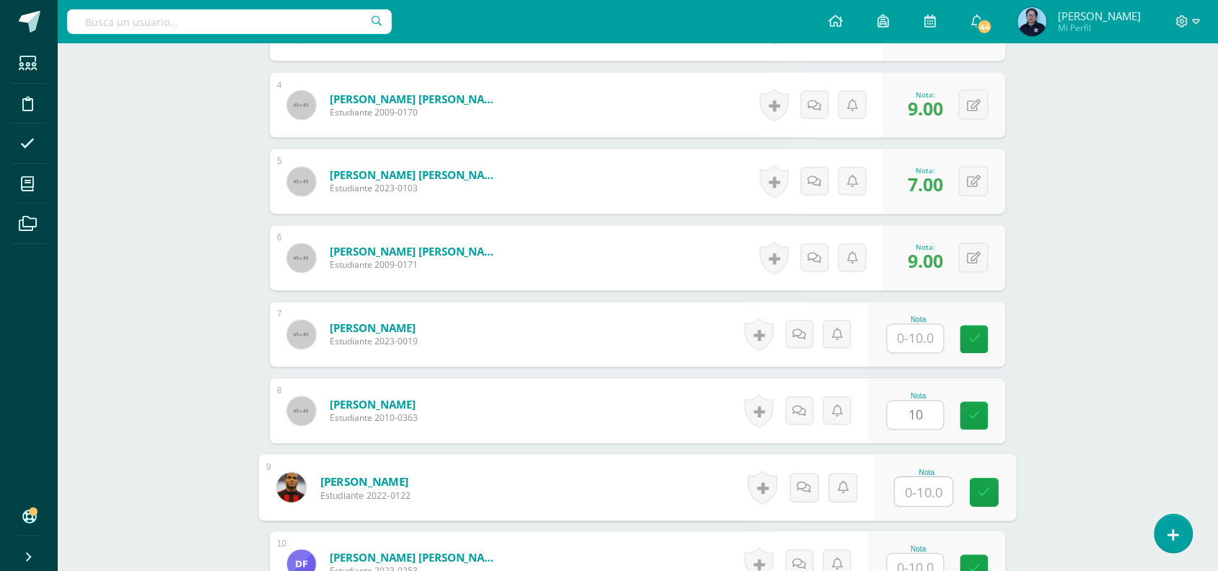
click at [920, 488] on input "text" at bounding box center [924, 492] width 58 height 29
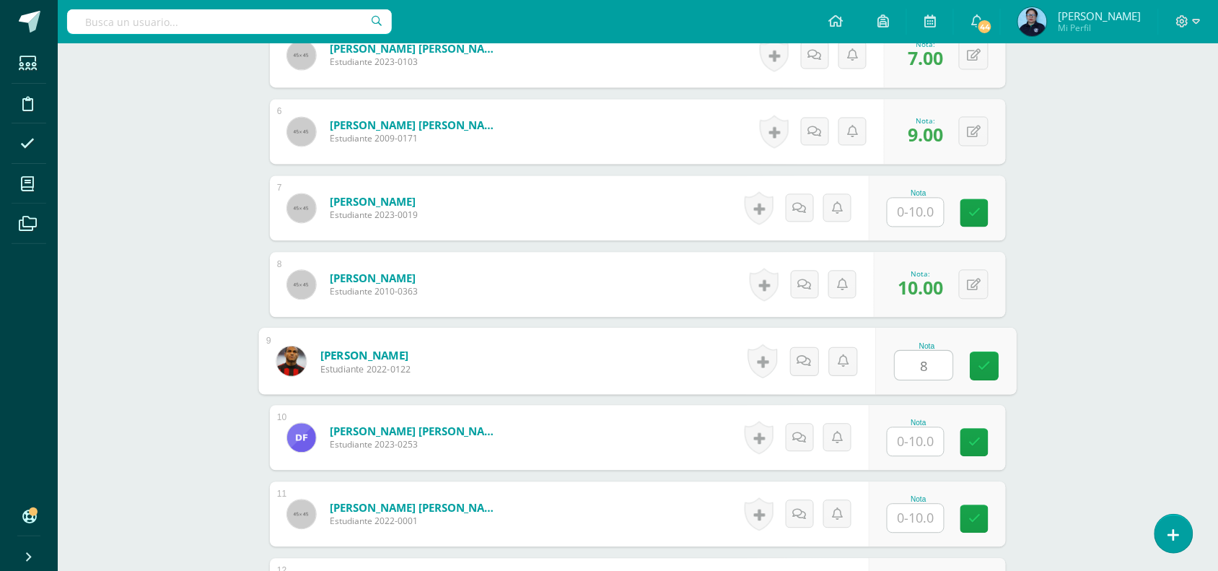
scroll to position [874, 0]
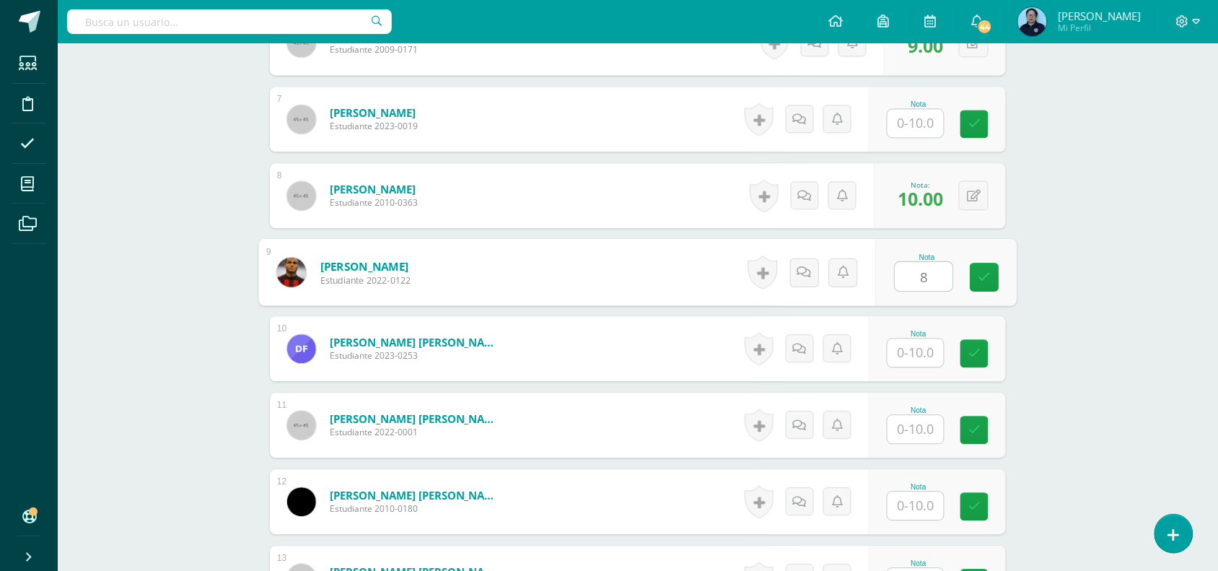
type input "8"
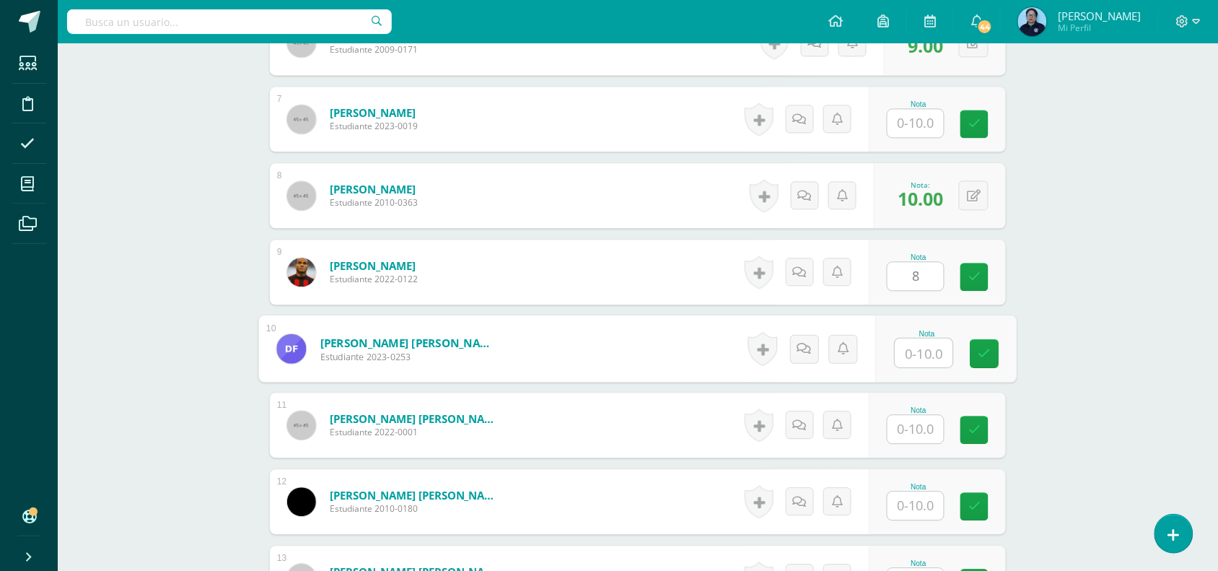
click at [920, 357] on input "text" at bounding box center [924, 352] width 58 height 29
type input "9"
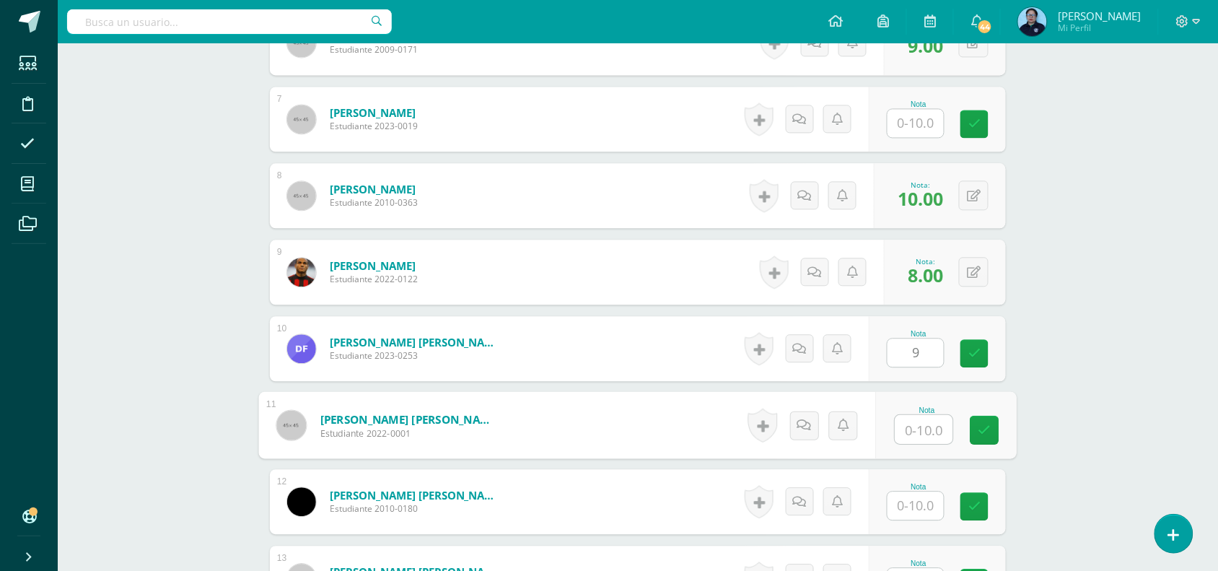
click at [915, 427] on input "text" at bounding box center [924, 429] width 58 height 29
type input "10"
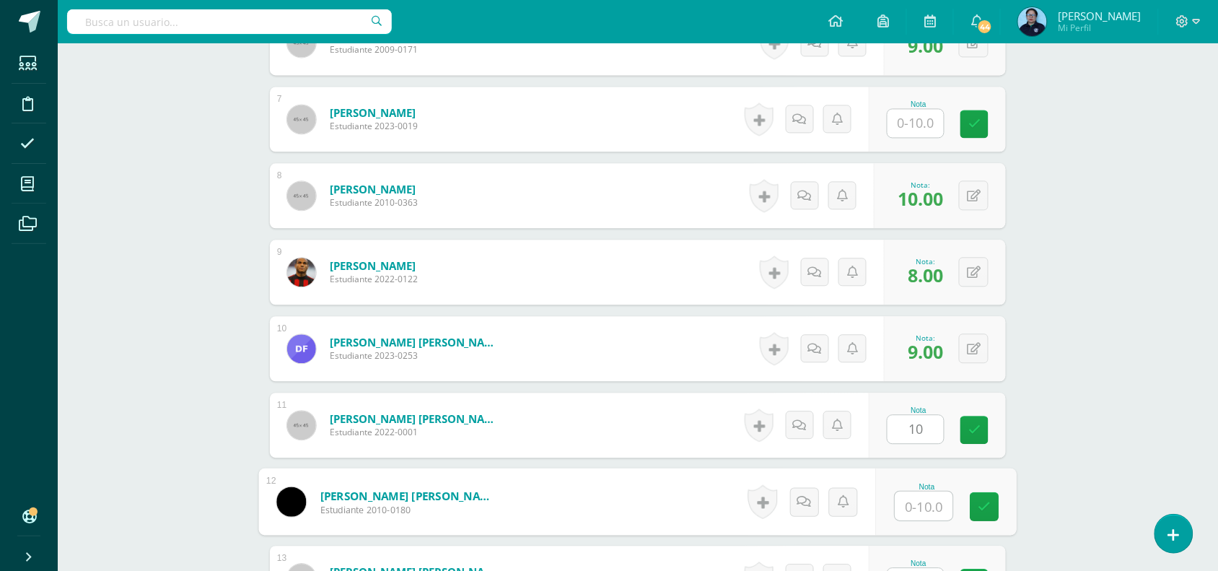
click at [918, 507] on input "text" at bounding box center [924, 505] width 58 height 29
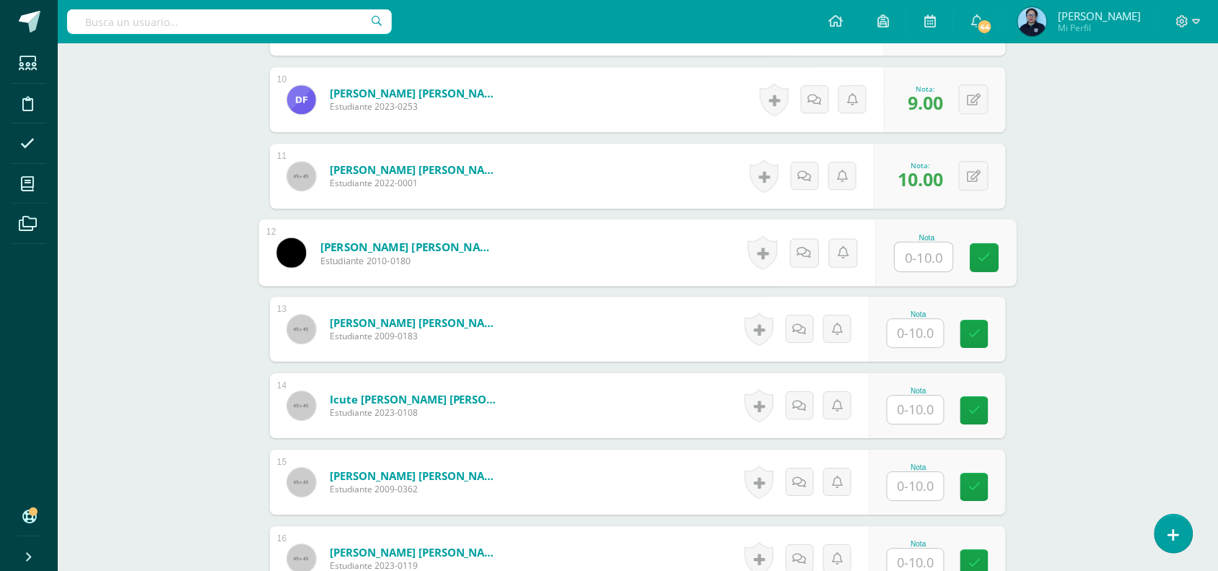
scroll to position [1127, 0]
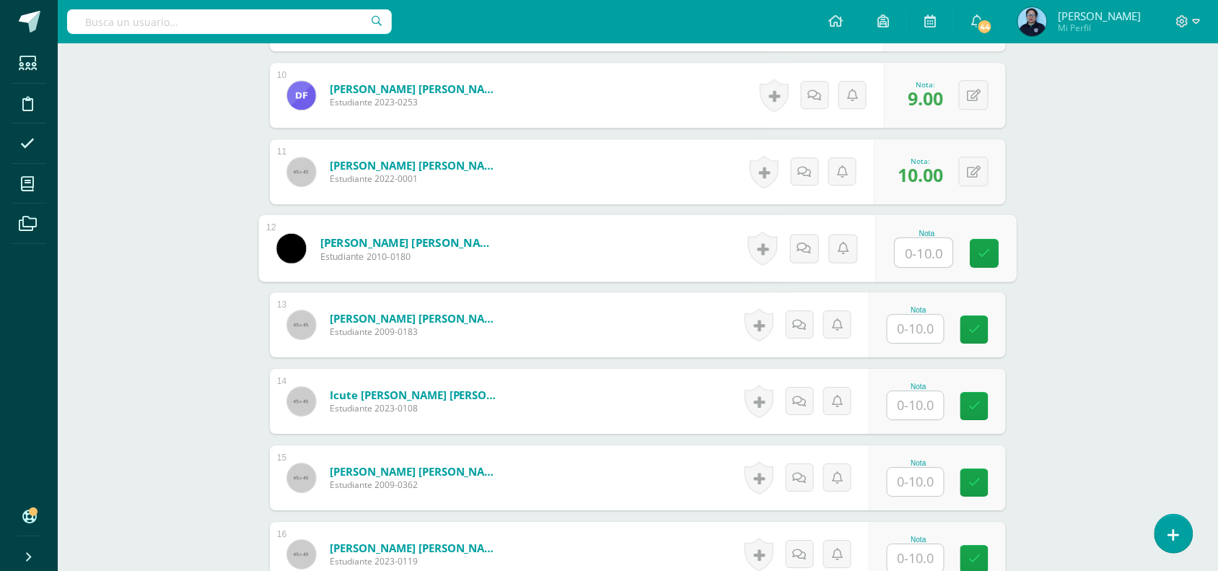
type input "9"
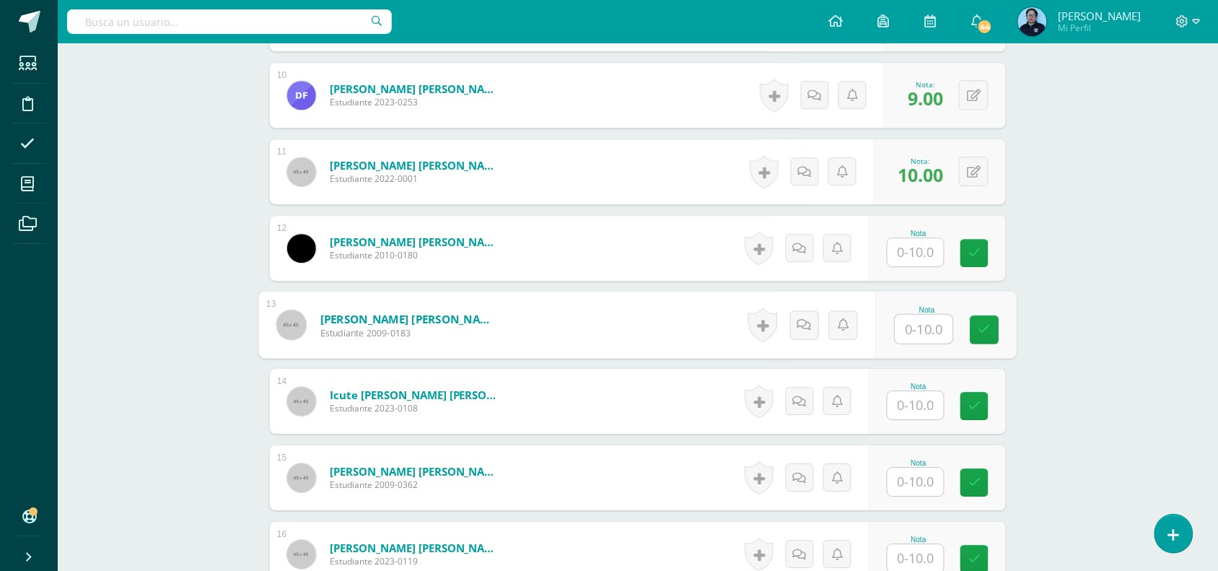
click at [914, 330] on input "text" at bounding box center [924, 328] width 58 height 29
type input "9"
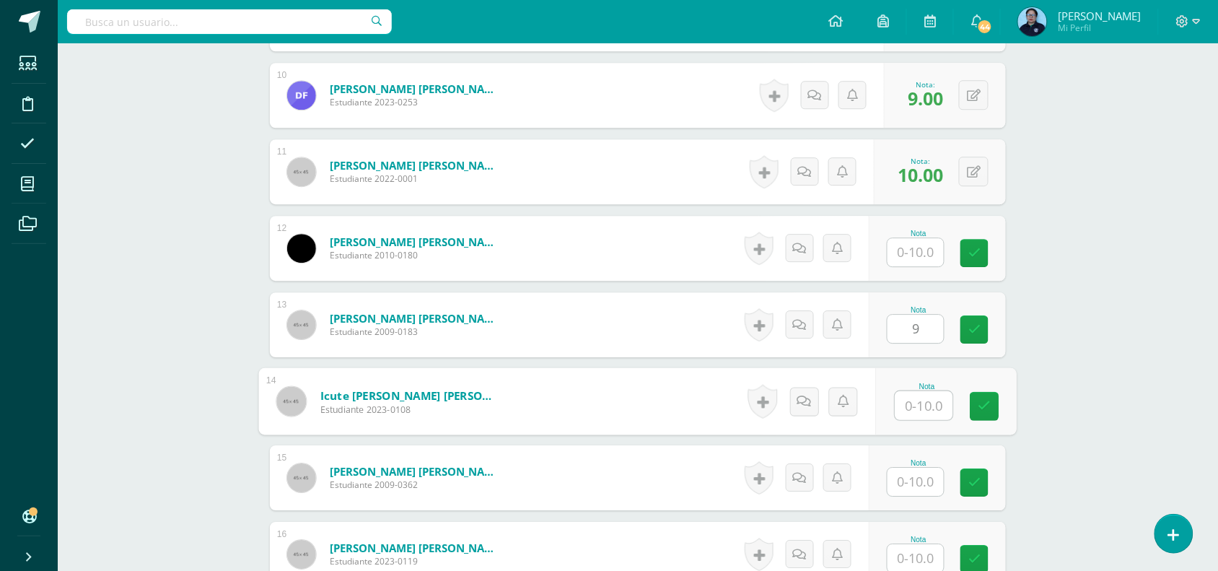
click at [910, 411] on input "text" at bounding box center [924, 405] width 58 height 29
type input "9"
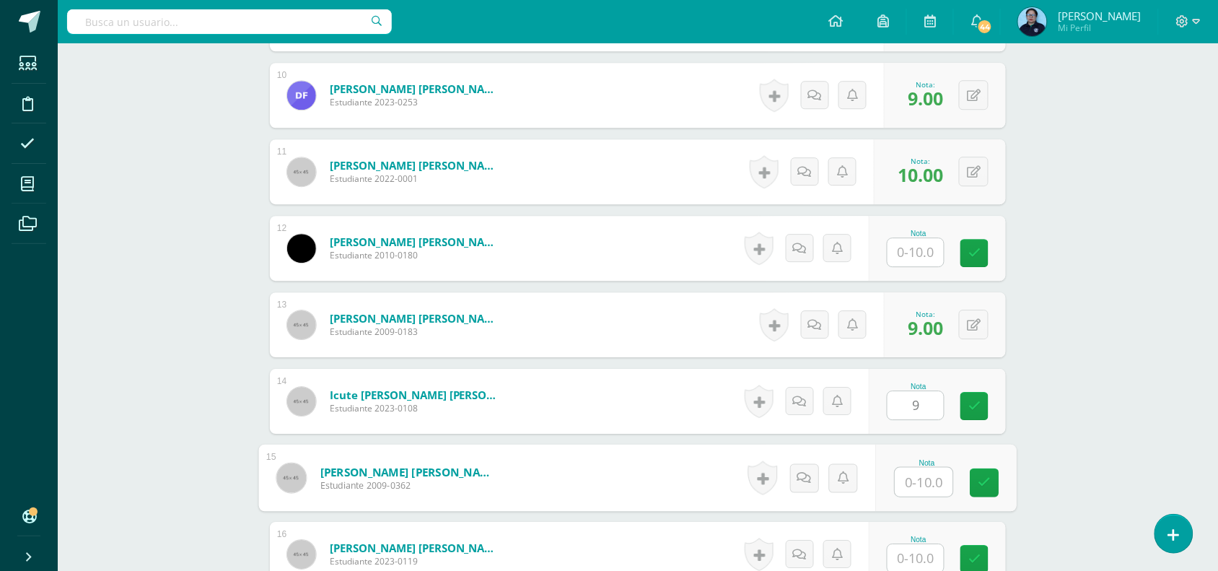
click at [909, 473] on input "text" at bounding box center [924, 481] width 58 height 29
type input "9"
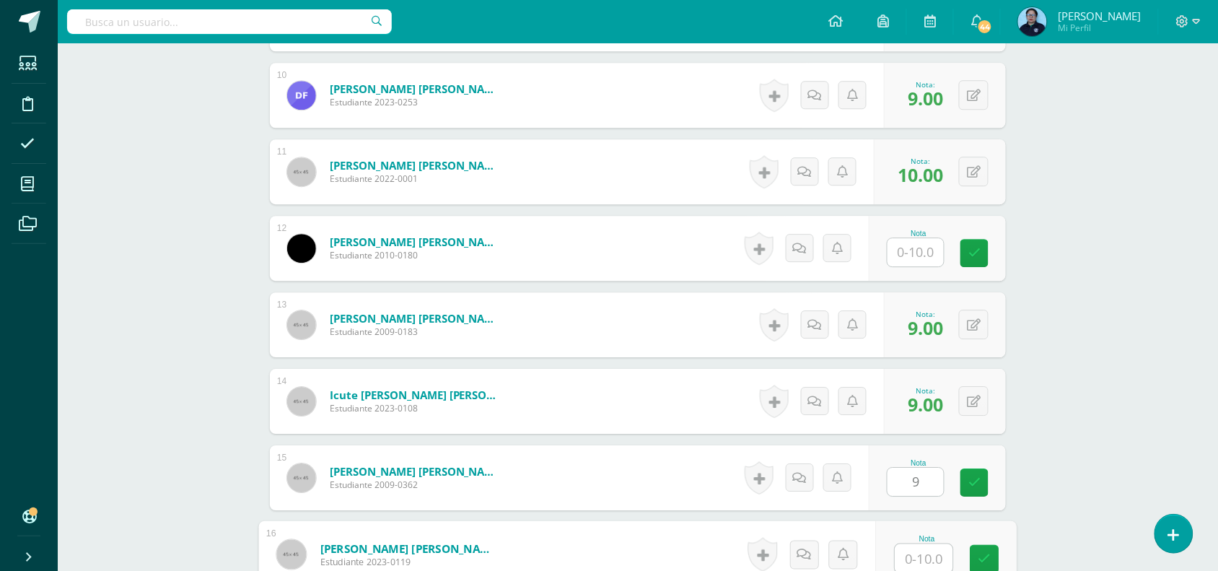
click at [915, 563] on input "text" at bounding box center [924, 558] width 58 height 29
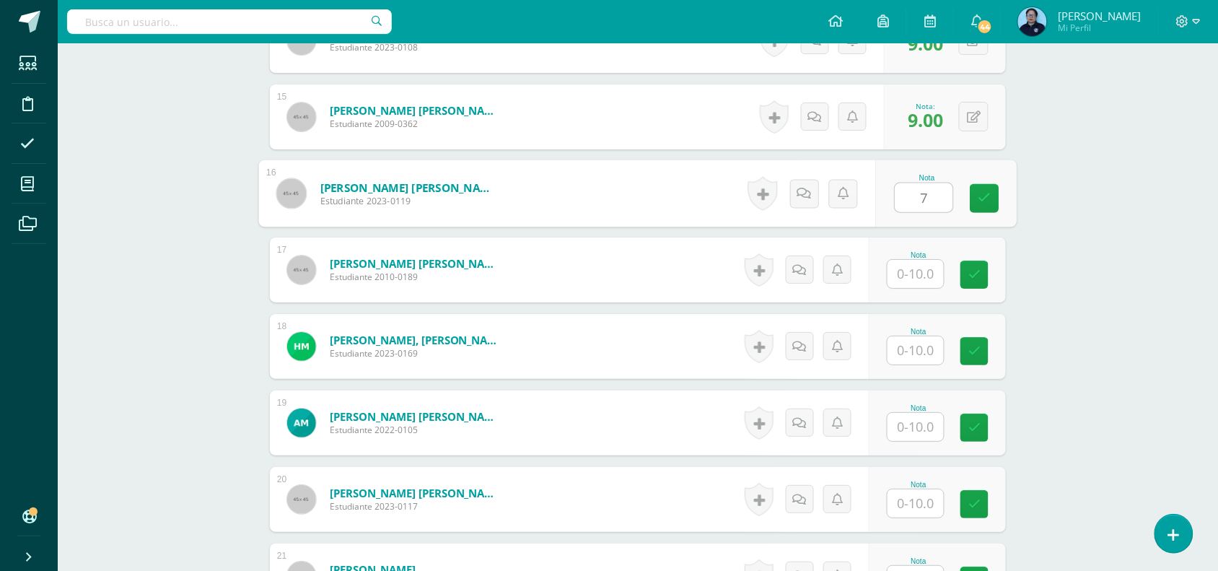
scroll to position [1492, 0]
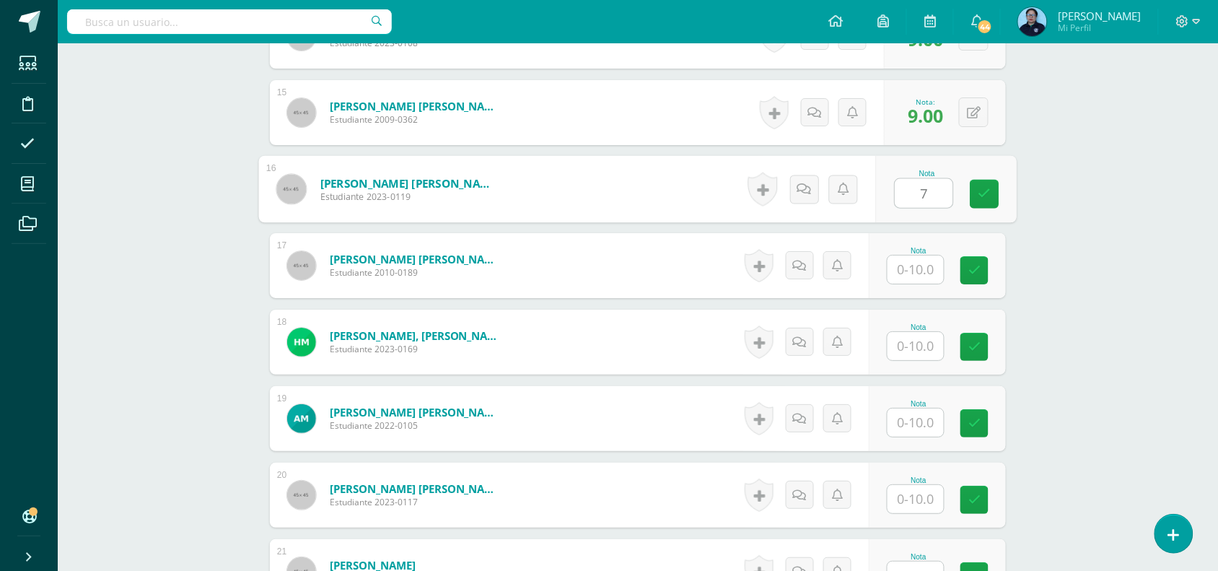
type input "7"
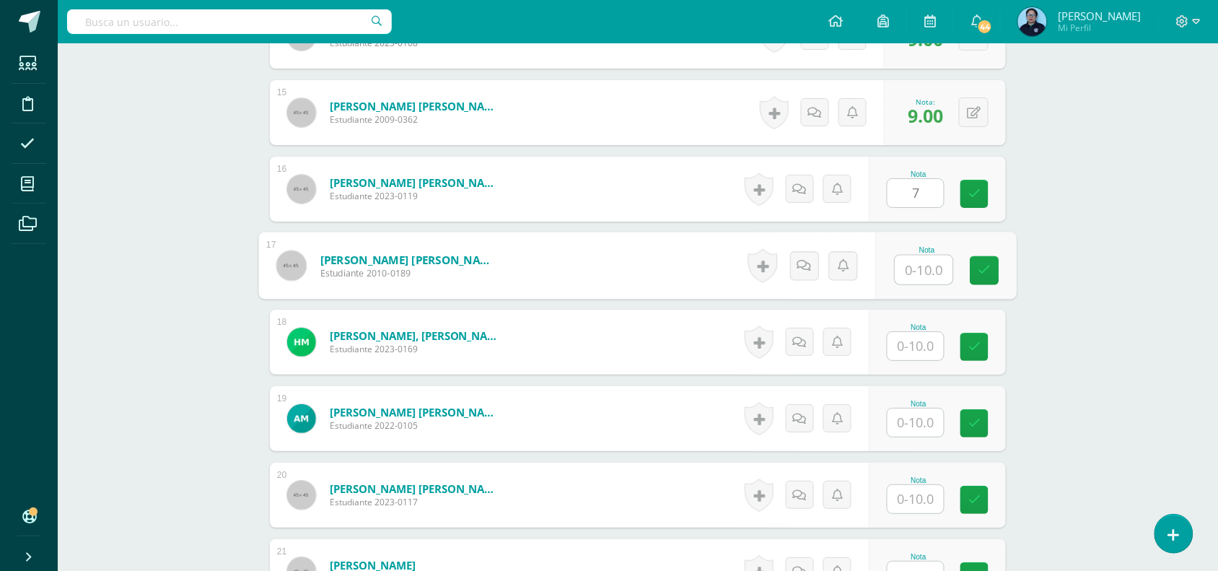
click at [915, 265] on input "text" at bounding box center [924, 269] width 58 height 29
type input "7"
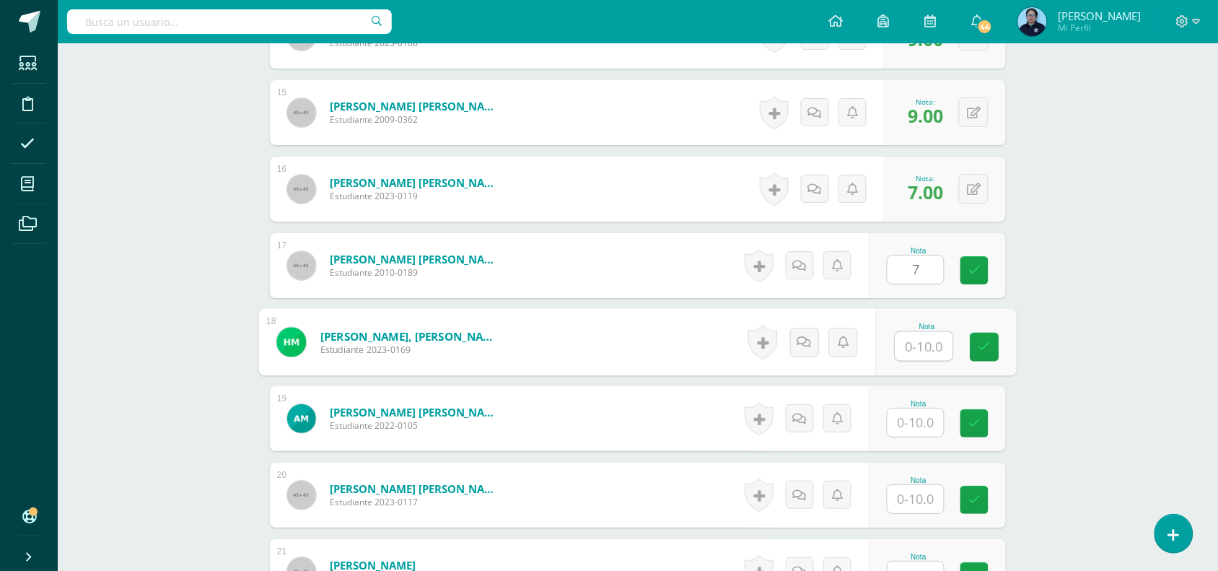
click at [913, 340] on input "text" at bounding box center [924, 346] width 58 height 29
type input "9"
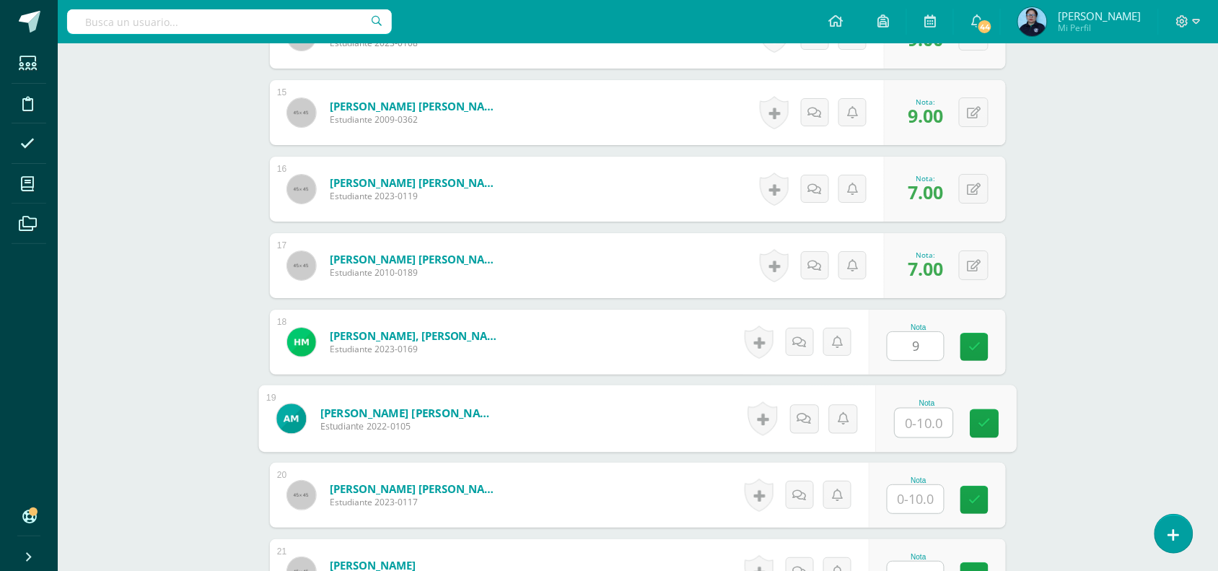
click at [912, 423] on input "text" at bounding box center [924, 422] width 58 height 29
type input "10"
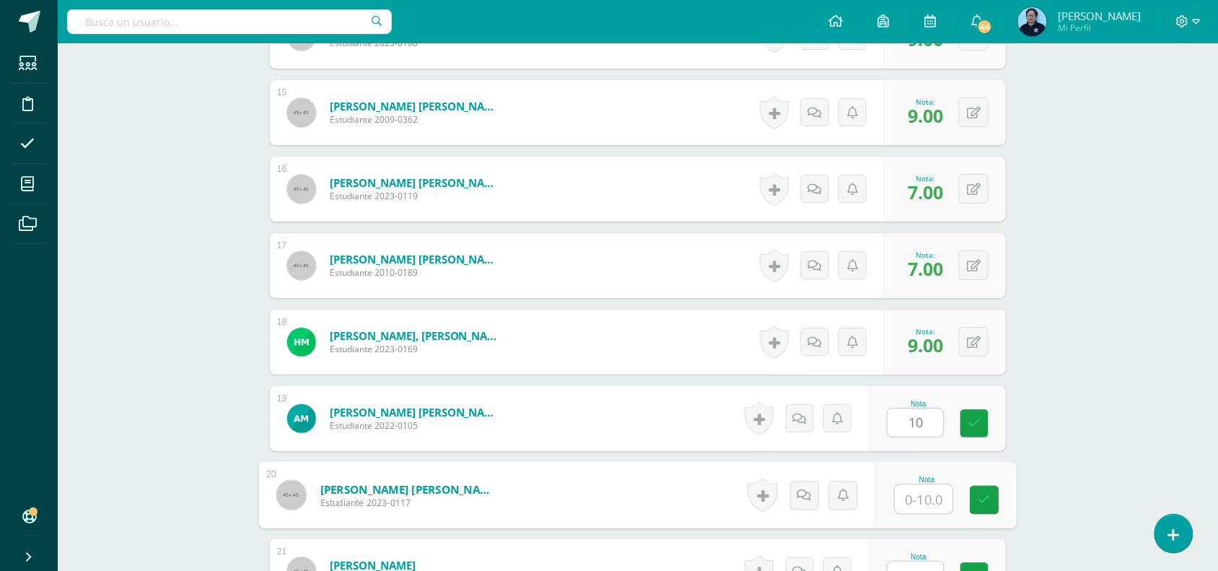
click at [914, 503] on input "text" at bounding box center [924, 499] width 58 height 29
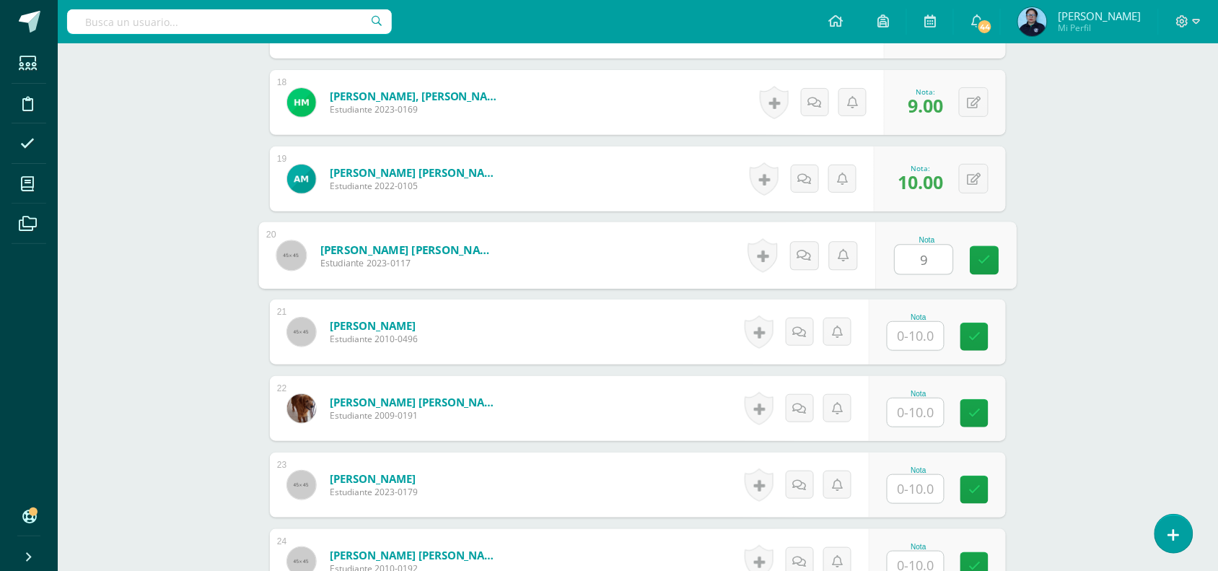
scroll to position [1754, 0]
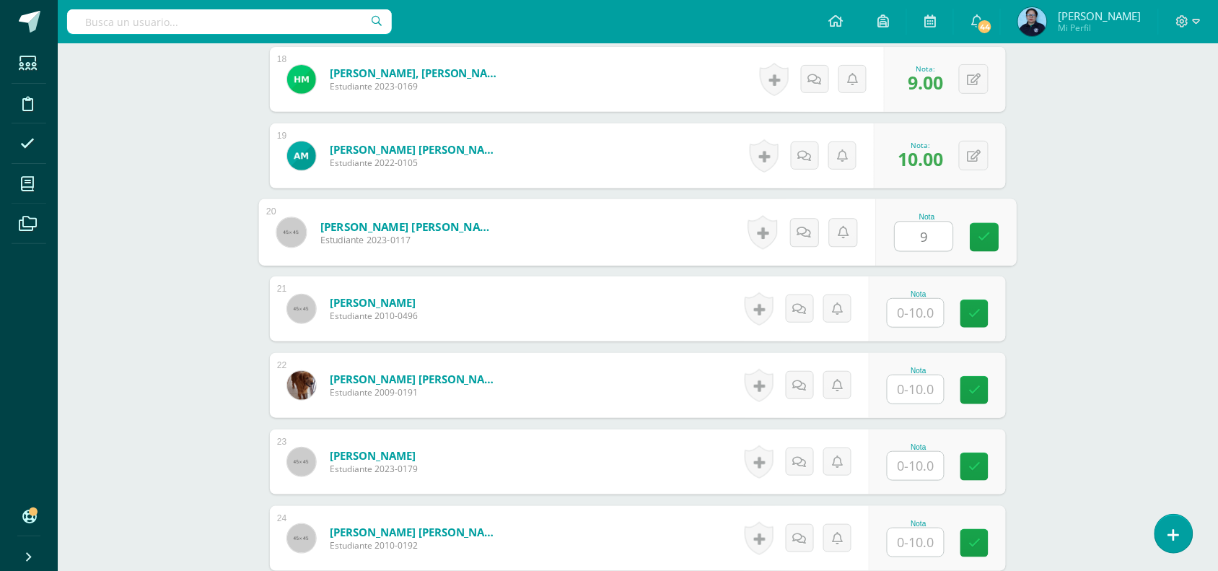
type input "9"
click at [933, 300] on input "text" at bounding box center [915, 313] width 56 height 28
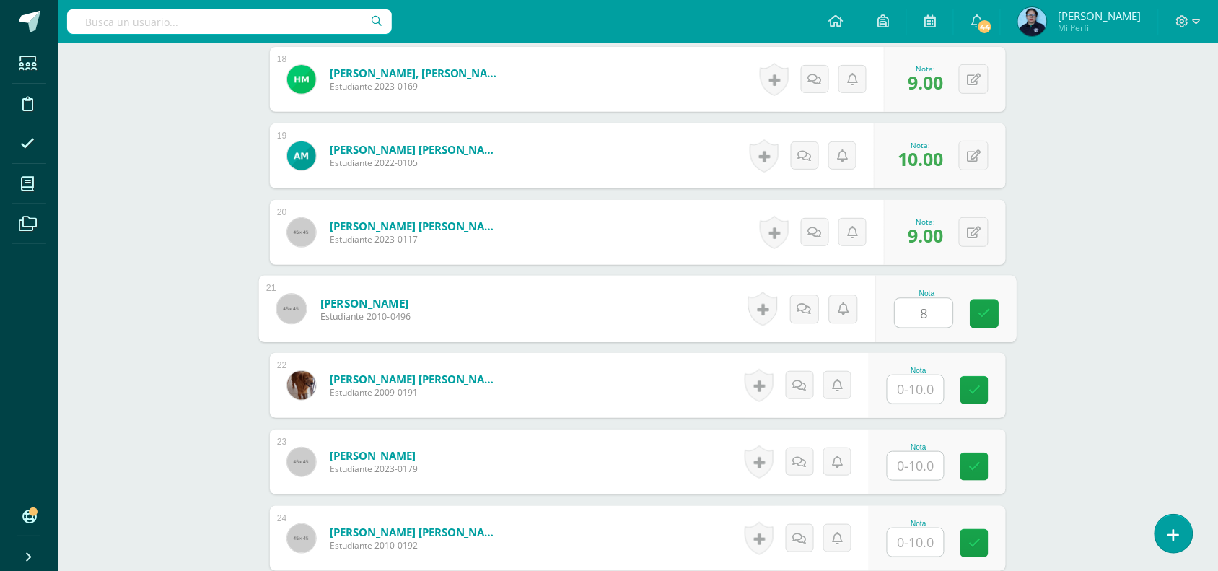
type input "8"
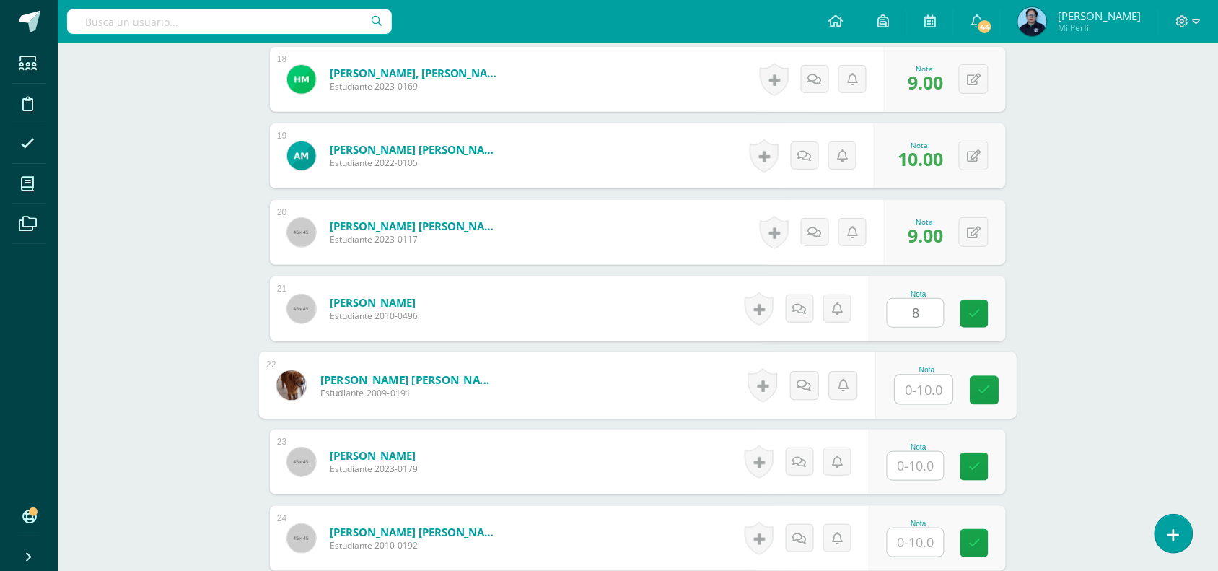
click at [921, 383] on input "text" at bounding box center [924, 389] width 58 height 29
type input "9"
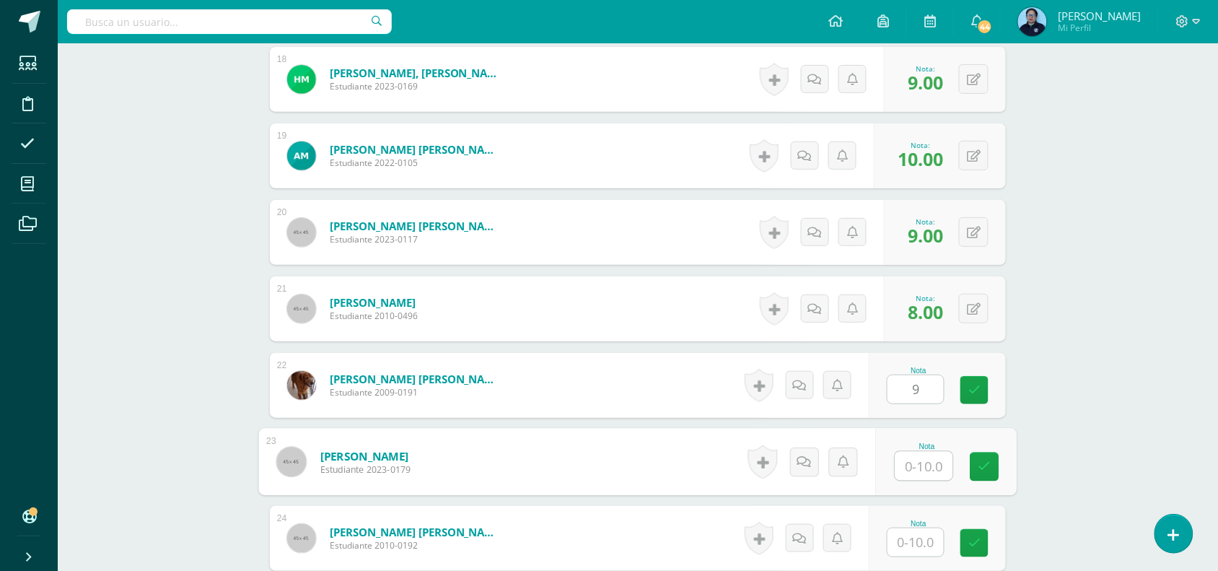
click at [913, 470] on input "text" at bounding box center [924, 466] width 58 height 29
type input "9"
click at [915, 548] on input "text" at bounding box center [915, 542] width 56 height 28
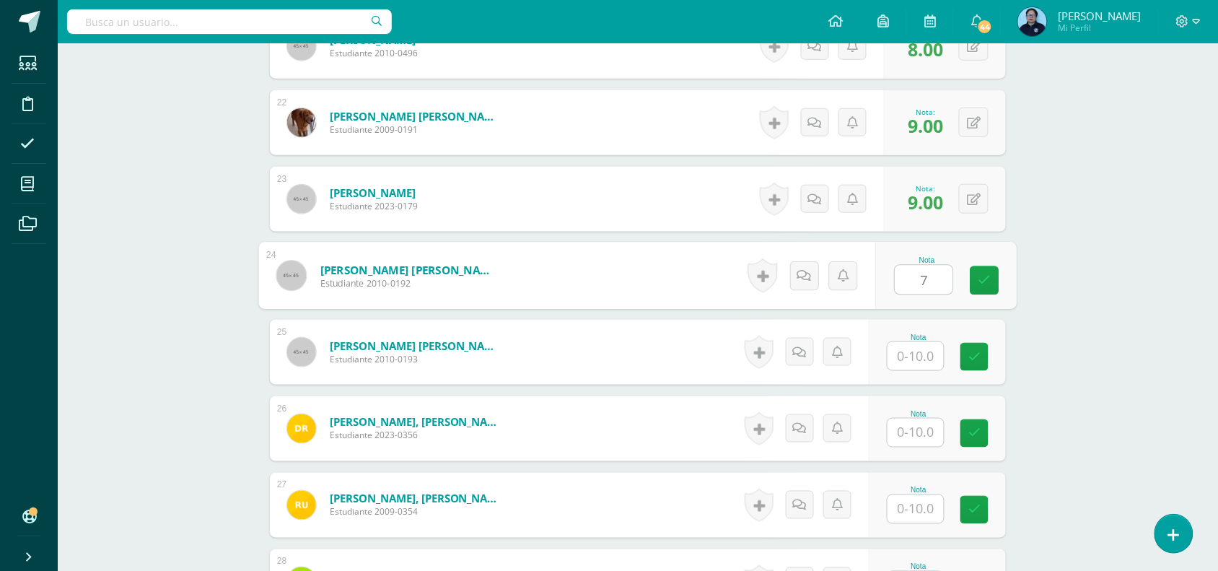
scroll to position [2049, 0]
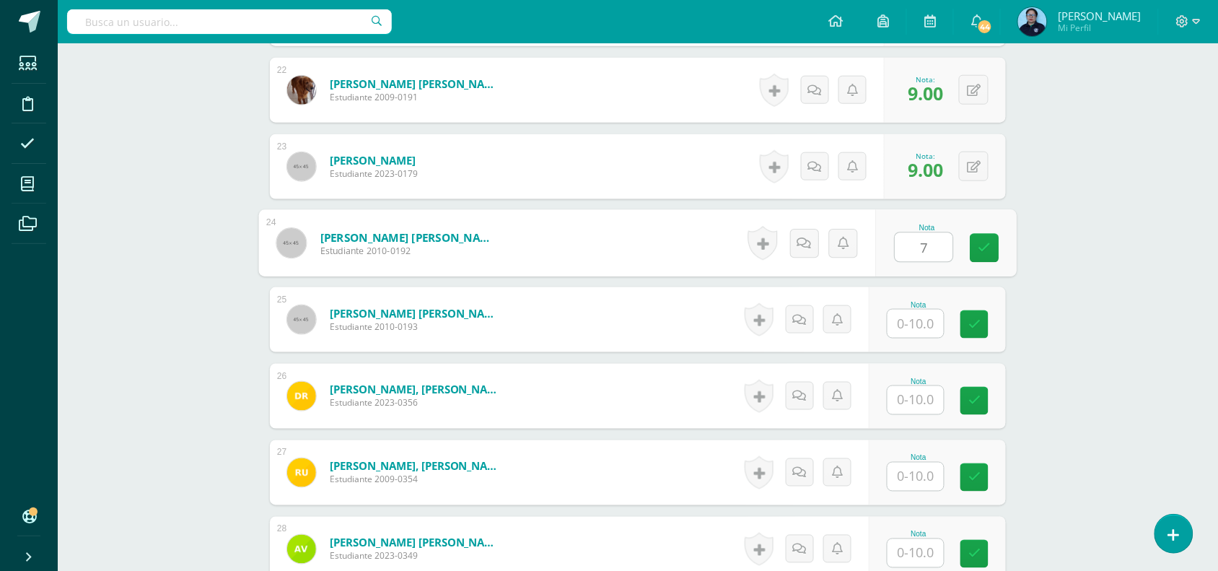
type input "7"
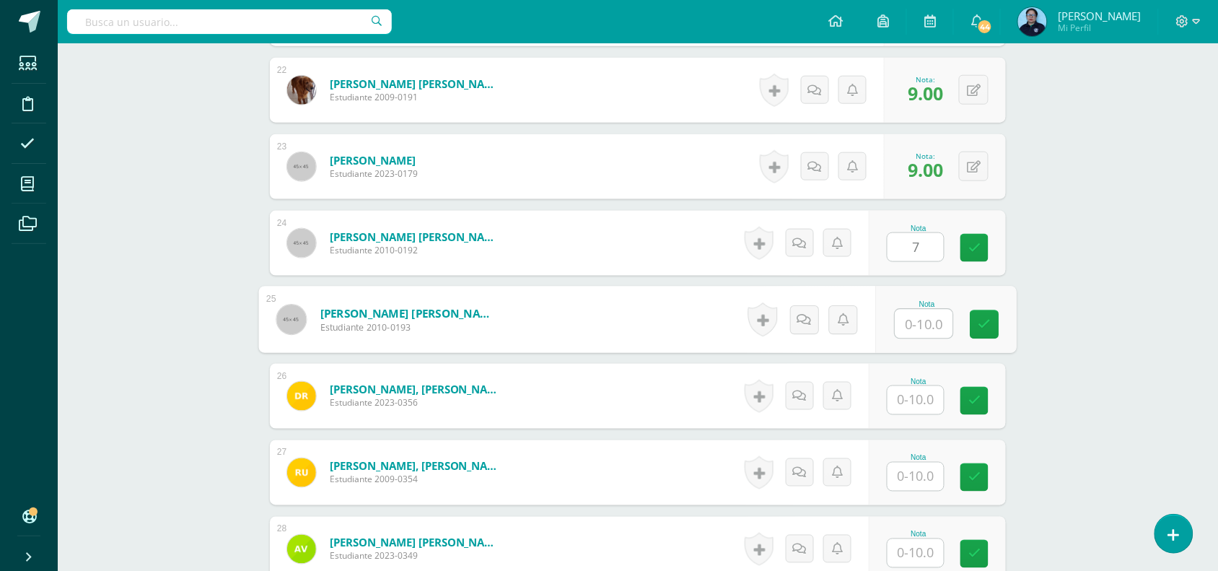
click at [934, 325] on input "text" at bounding box center [924, 323] width 58 height 29
type input "8"
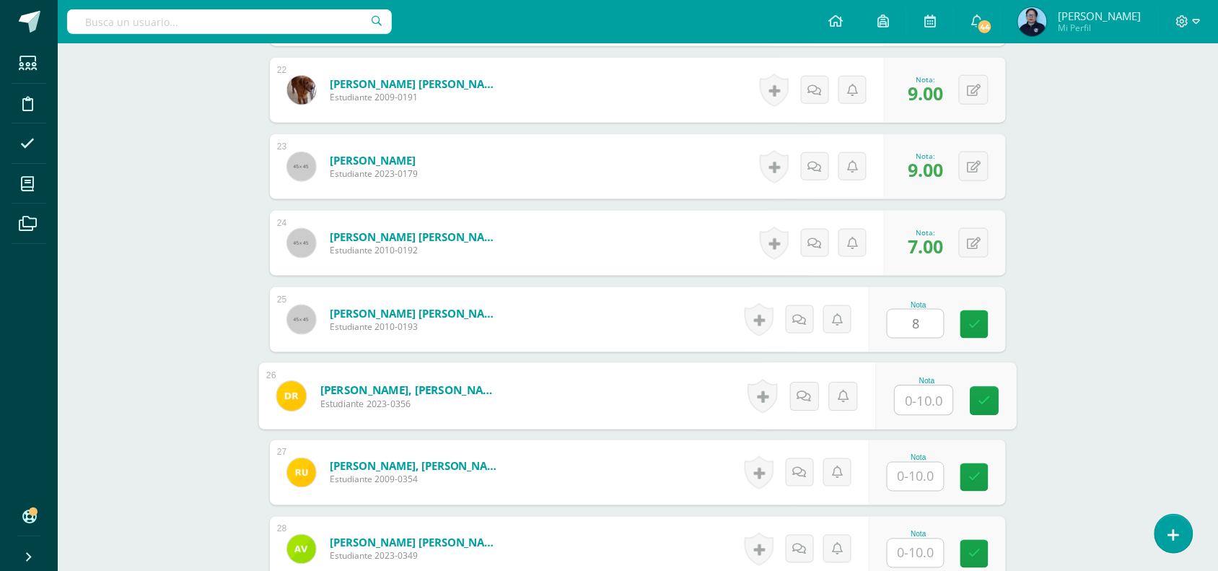
click at [918, 397] on input "text" at bounding box center [924, 400] width 58 height 29
type input "8"
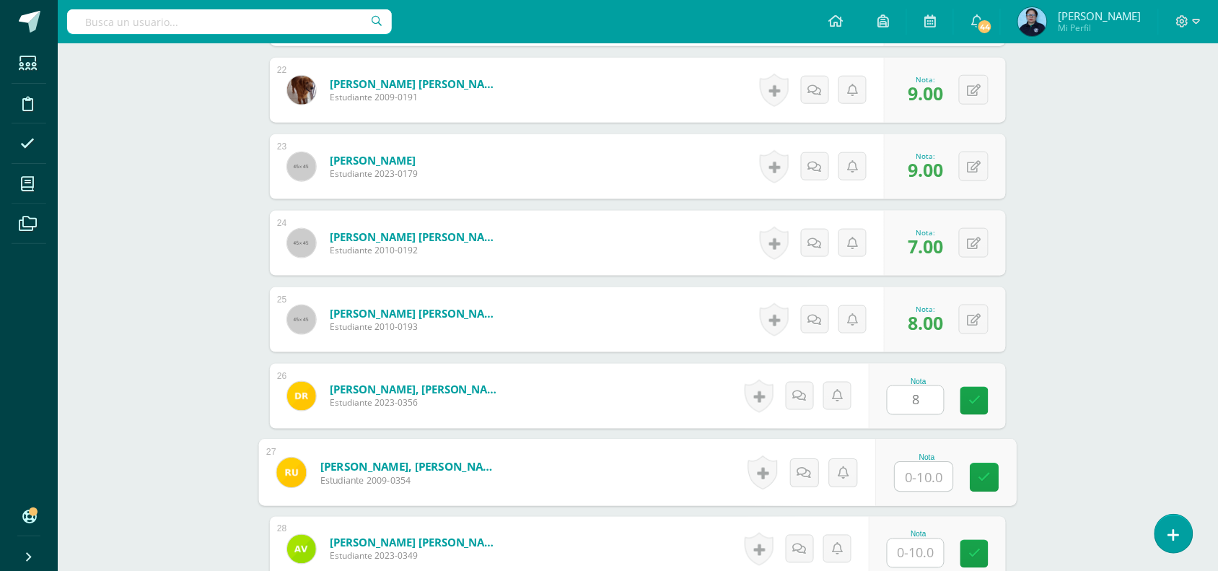
click at [910, 480] on input "text" at bounding box center [924, 476] width 58 height 29
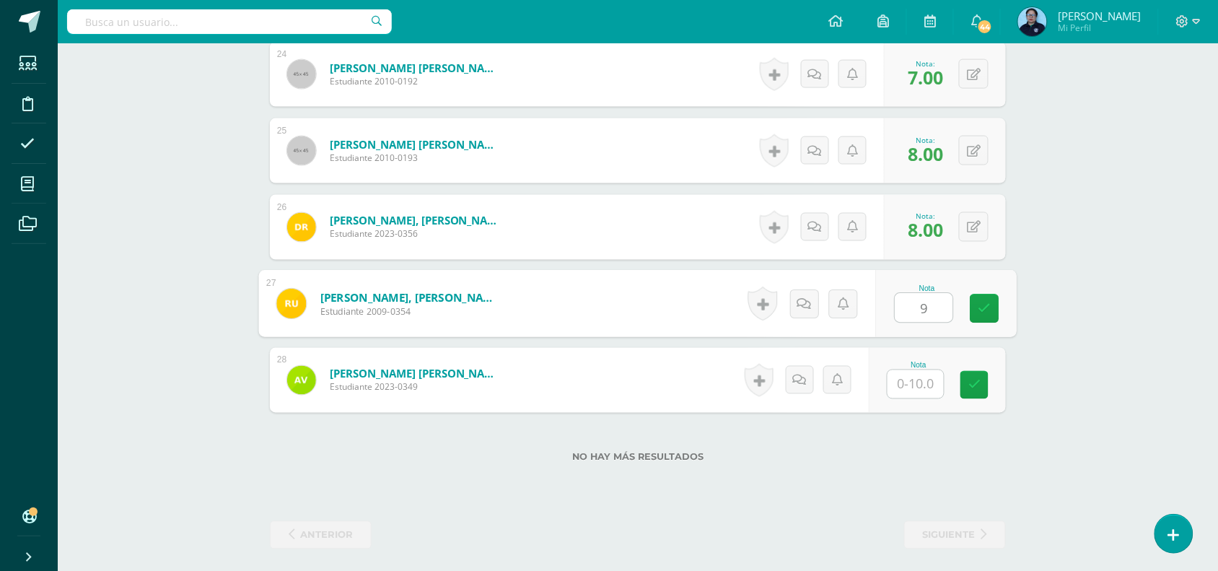
scroll to position [2225, 0]
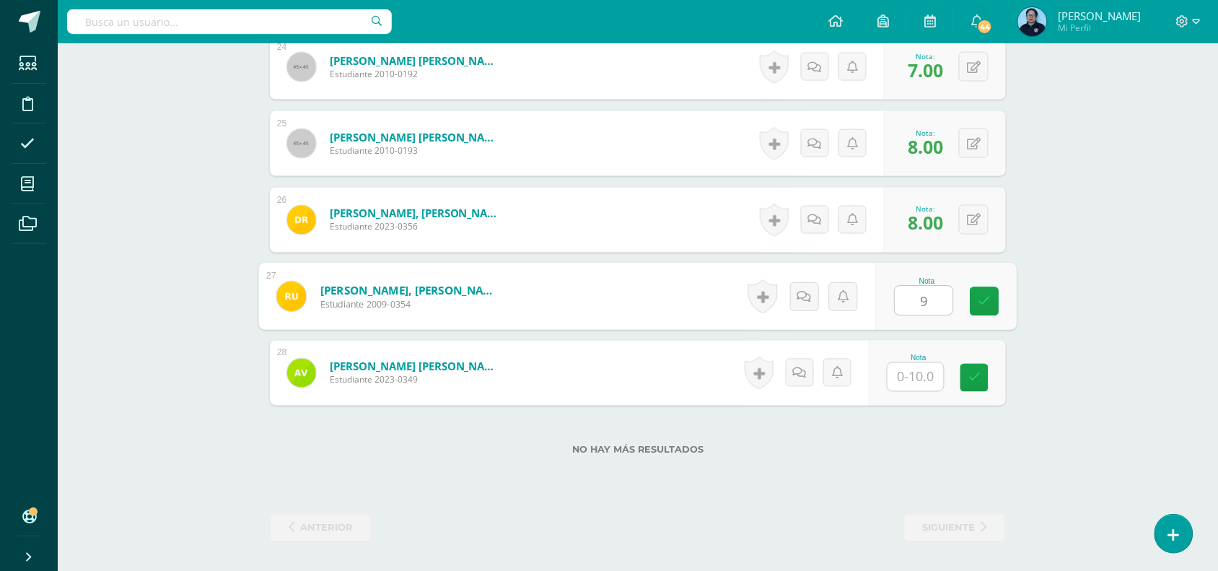
type input "9"
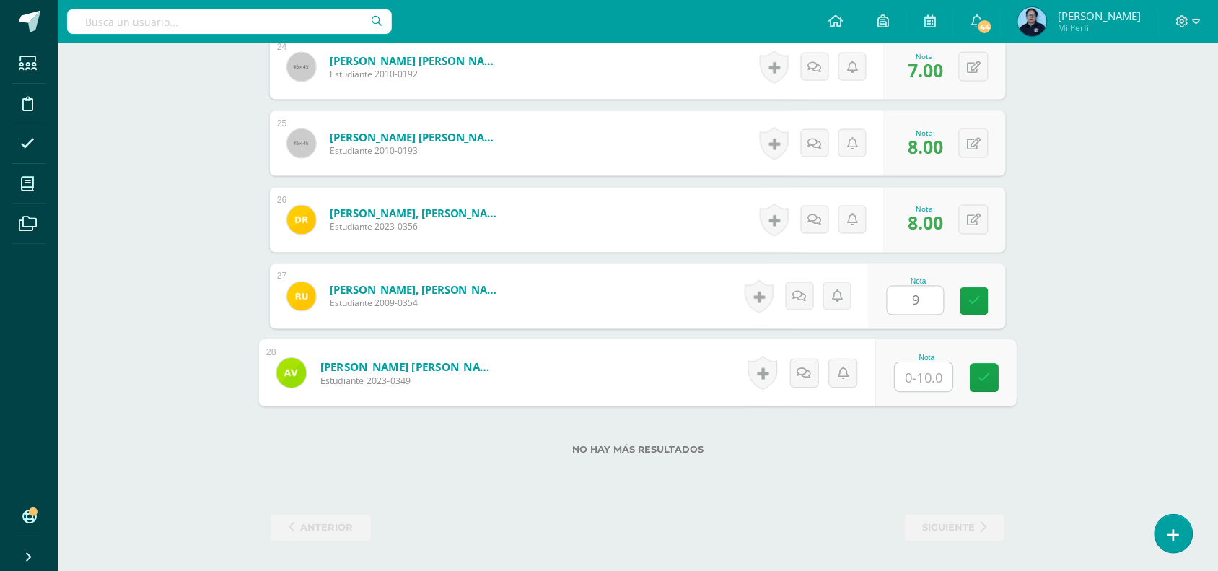
click at [925, 366] on input "text" at bounding box center [924, 377] width 58 height 29
type input "7"
click at [992, 374] on link at bounding box center [984, 378] width 29 height 29
